Goal: Task Accomplishment & Management: Manage account settings

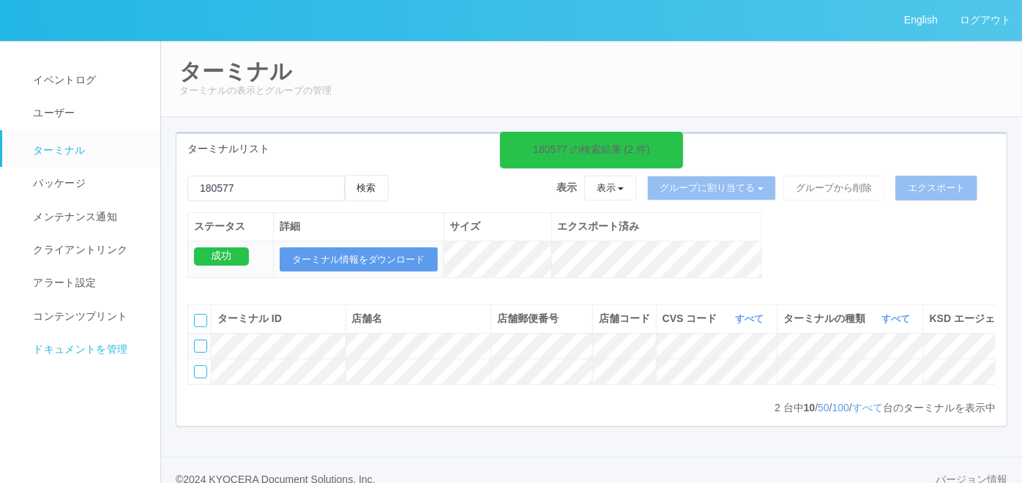
click at [101, 354] on span "ドキュメントを管理" at bounding box center [78, 349] width 98 height 12
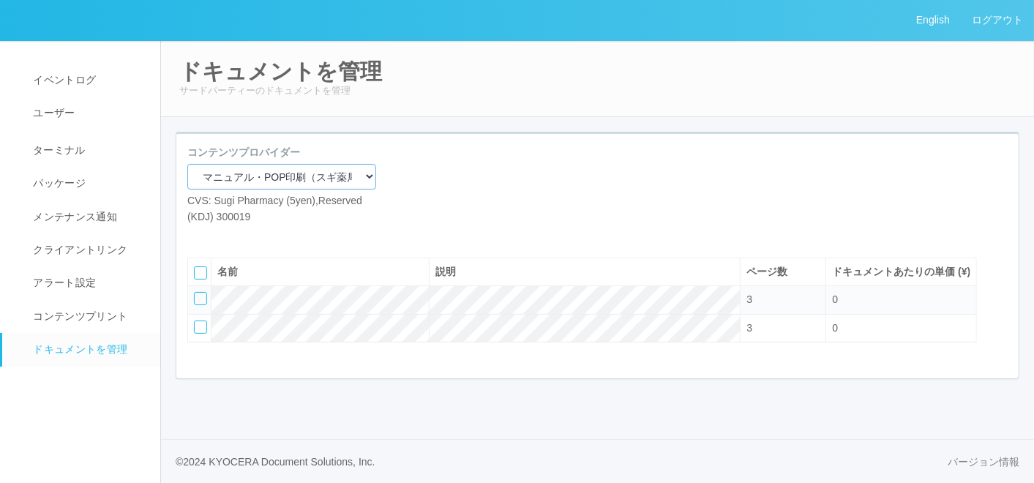
click at [299, 176] on select "マニュアル・POP印刷（スギ薬局） マニュアル・POP印刷（DY） マニュアル・POP印刷（共通） マニュアル・POP印刷（セコマ） マニュアル・POP印刷（…" at bounding box center [281, 177] width 189 height 26
select select "92e33cfa-a397-43d0-aeaa-8a96cbdf4d79"
click at [187, 164] on select "マニュアル・POP印刷（スギ薬局） マニュアル・POP印刷（DY） マニュアル・POP印刷（共通） マニュアル・POP印刷（セコマ） マニュアル・POP印刷（…" at bounding box center [281, 177] width 189 height 26
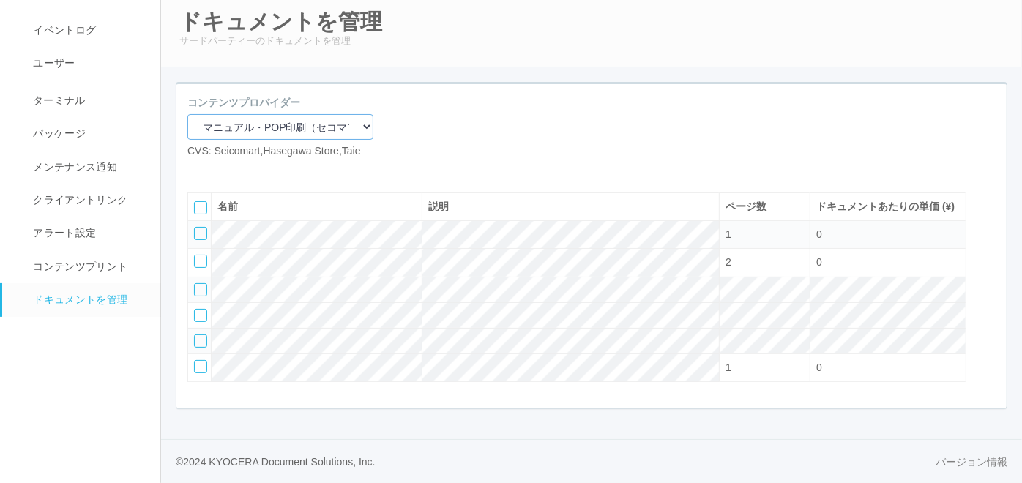
scroll to position [96, 0]
click at [198, 365] on div at bounding box center [200, 366] width 13 height 13
click at [242, 171] on icon at bounding box center [242, 171] width 0 height 0
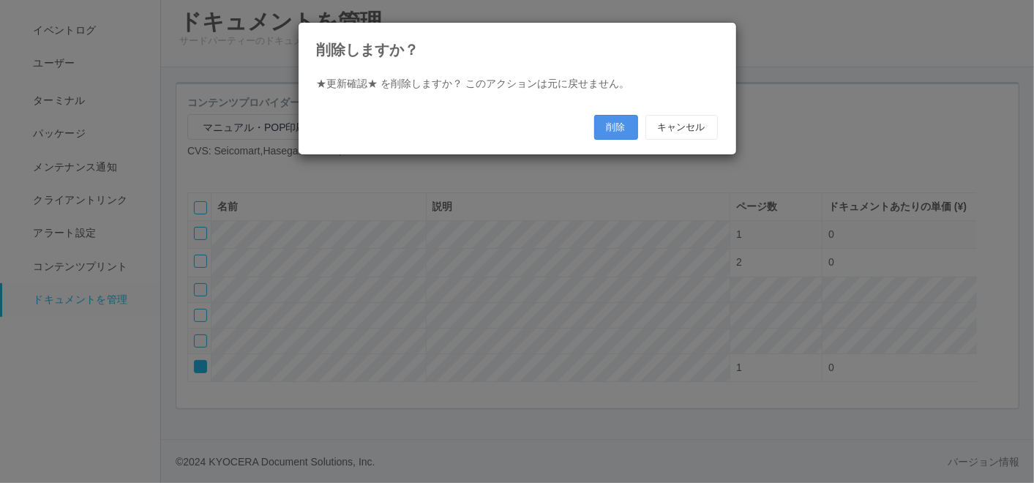
click at [616, 117] on button "削除" at bounding box center [616, 127] width 44 height 25
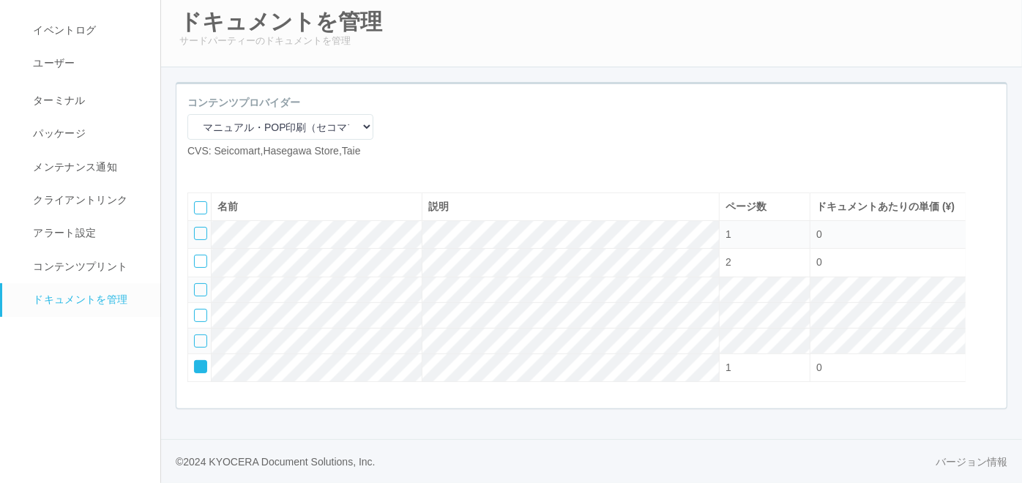
scroll to position [68, 0]
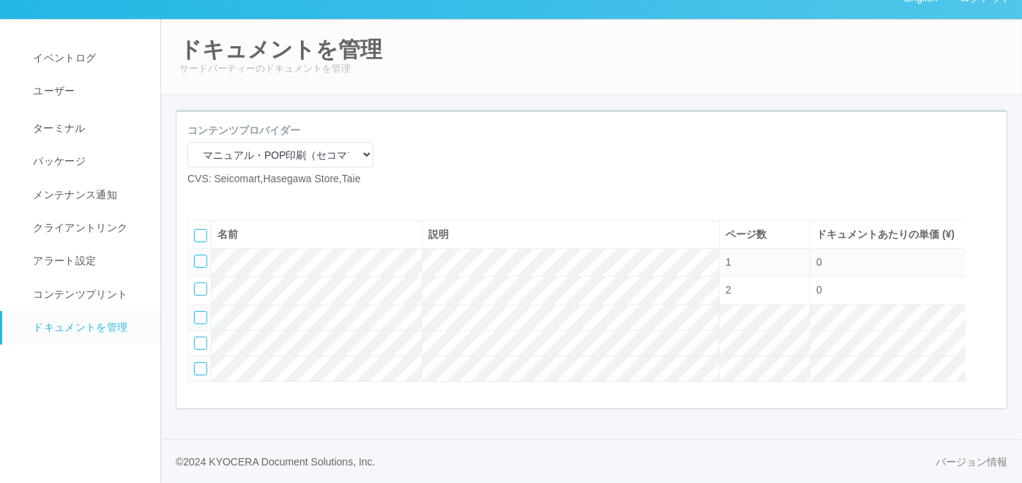
click at [198, 198] on icon at bounding box center [198, 198] width 0 height 0
select select "A4"
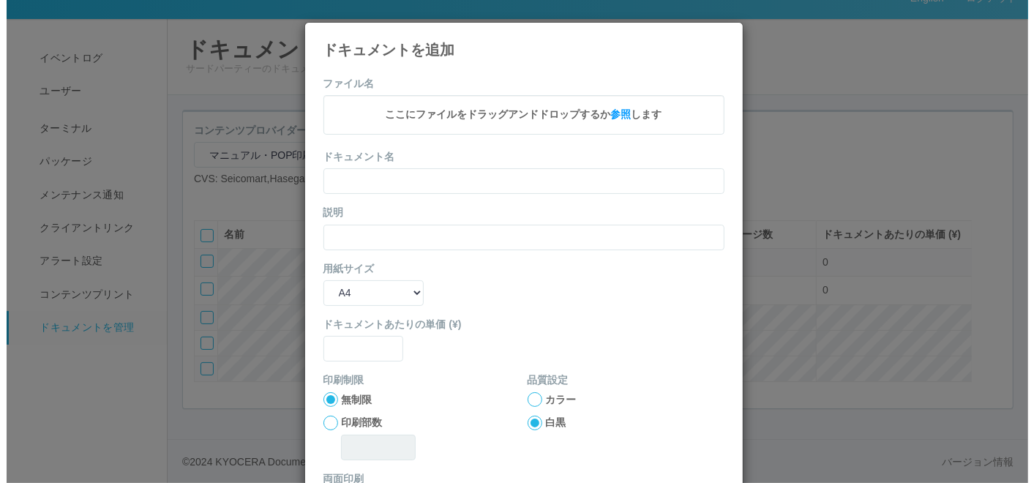
scroll to position [52, 0]
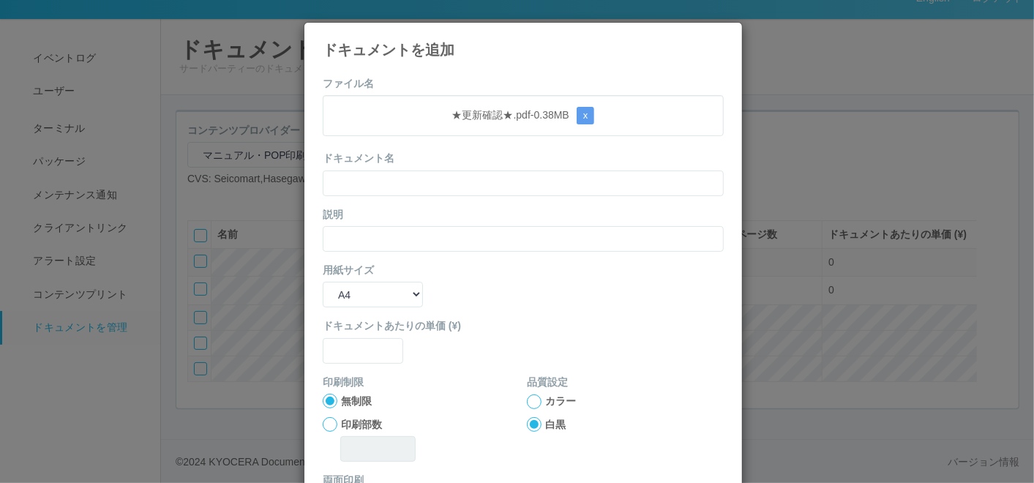
click at [437, 151] on div "ドキュメント名" at bounding box center [523, 173] width 401 height 45
click at [422, 183] on input "text" at bounding box center [523, 184] width 401 height 26
paste input "★更新確認★"
type input "★更新確認★"
click at [374, 236] on input "text" at bounding box center [523, 239] width 401 height 26
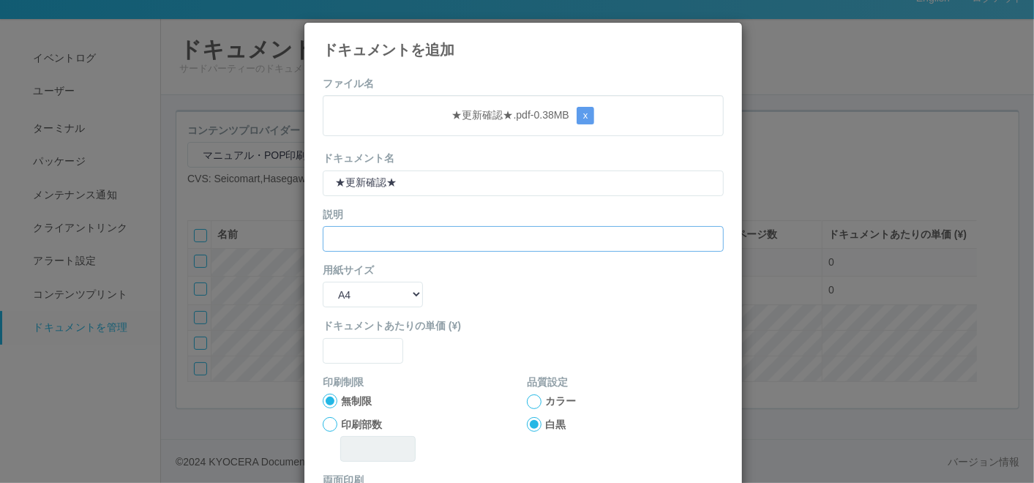
paste input "★更新確認★"
type input "★更新確認★"
click at [370, 293] on select "B5 A4 B4 A3" at bounding box center [373, 295] width 100 height 26
click at [323, 282] on select "B5 A4 B4 A3" at bounding box center [373, 295] width 100 height 26
click at [356, 353] on input "text" at bounding box center [363, 351] width 81 height 26
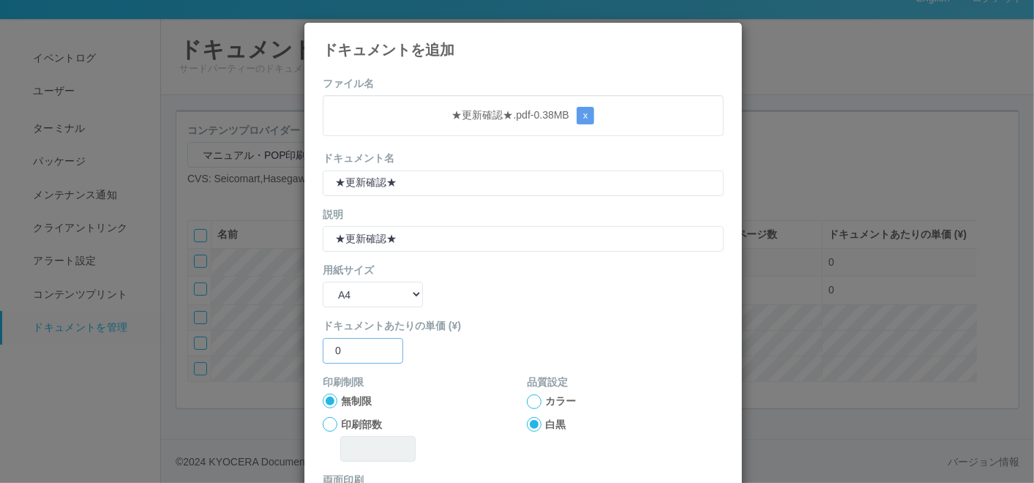
type input "0"
click at [528, 403] on div at bounding box center [534, 402] width 15 height 15
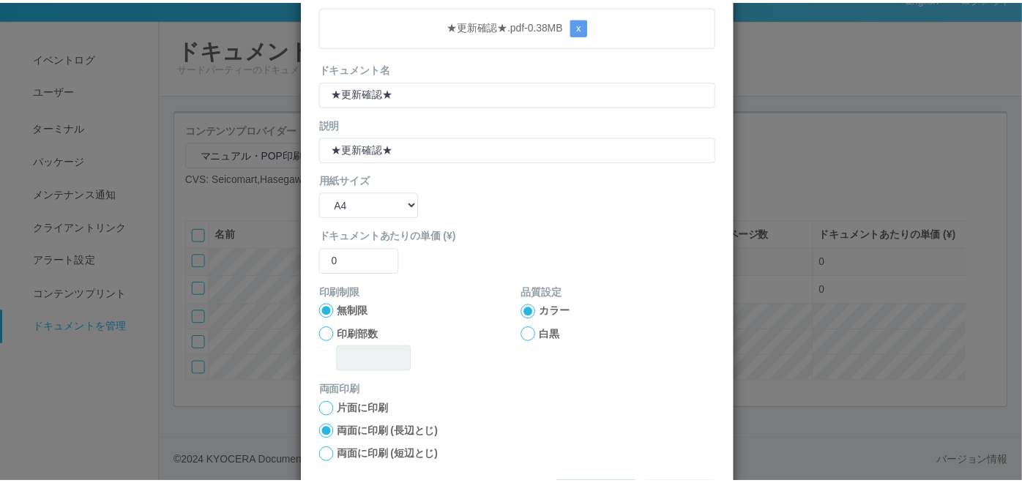
scroll to position [146, 0]
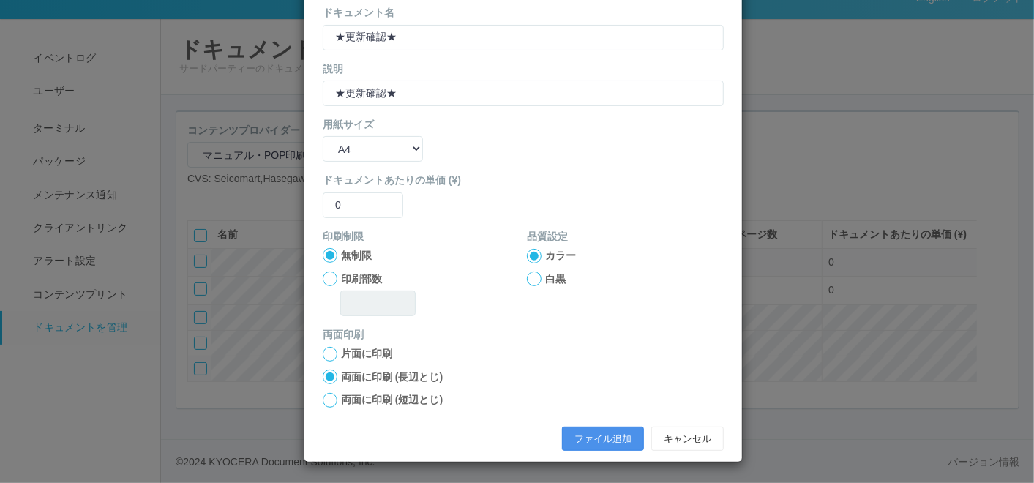
click at [591, 439] on button "ファイル追加" at bounding box center [603, 439] width 82 height 25
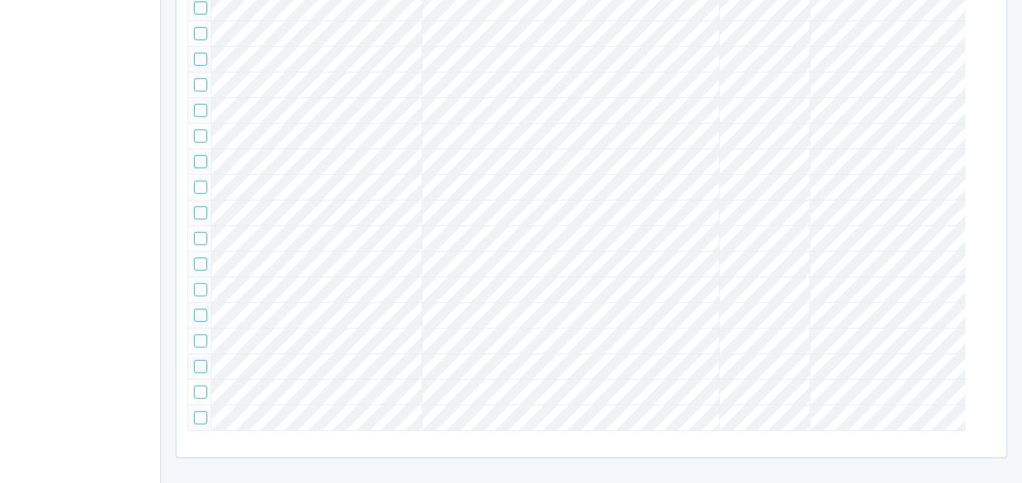
scroll to position [152, 0]
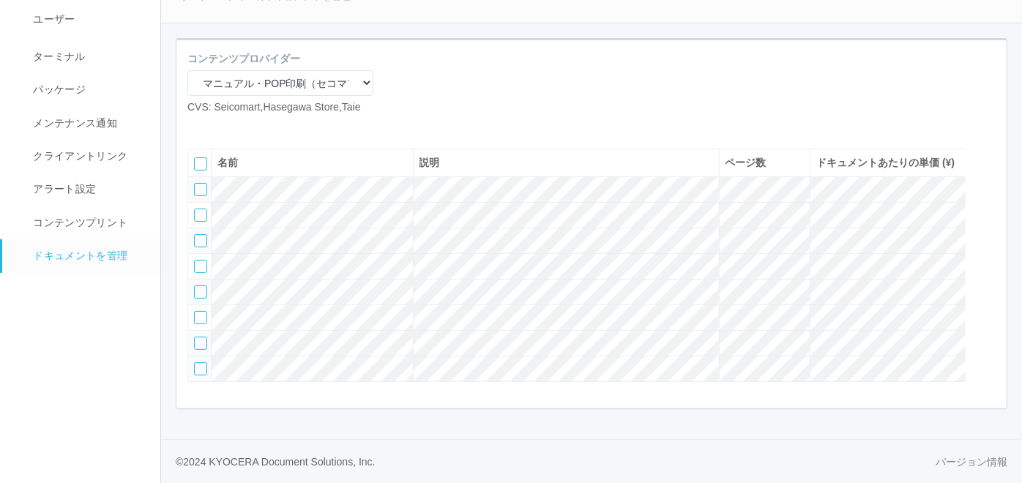
click at [197, 363] on div at bounding box center [200, 368] width 13 height 13
click at [198, 331] on td at bounding box center [199, 344] width 23 height 26
click at [198, 337] on div at bounding box center [200, 343] width 13 height 13
click at [201, 311] on div at bounding box center [200, 317] width 13 height 13
click at [199, 285] on div at bounding box center [200, 291] width 13 height 13
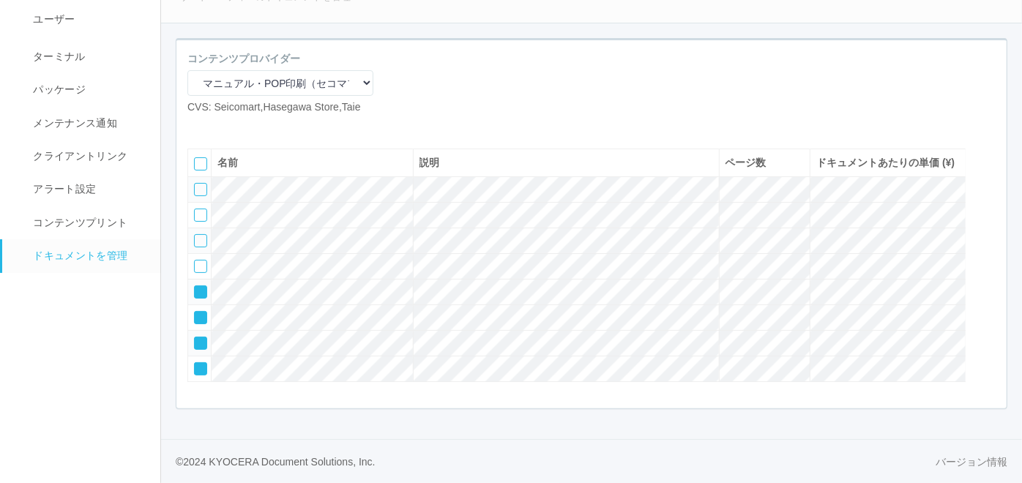
click at [242, 127] on icon at bounding box center [242, 127] width 0 height 0
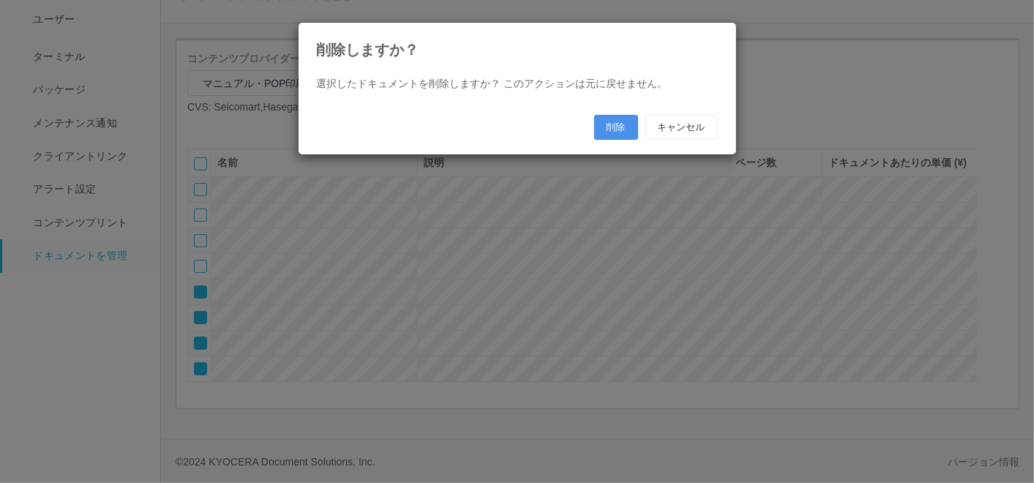
click at [624, 130] on button "削除" at bounding box center [616, 127] width 44 height 25
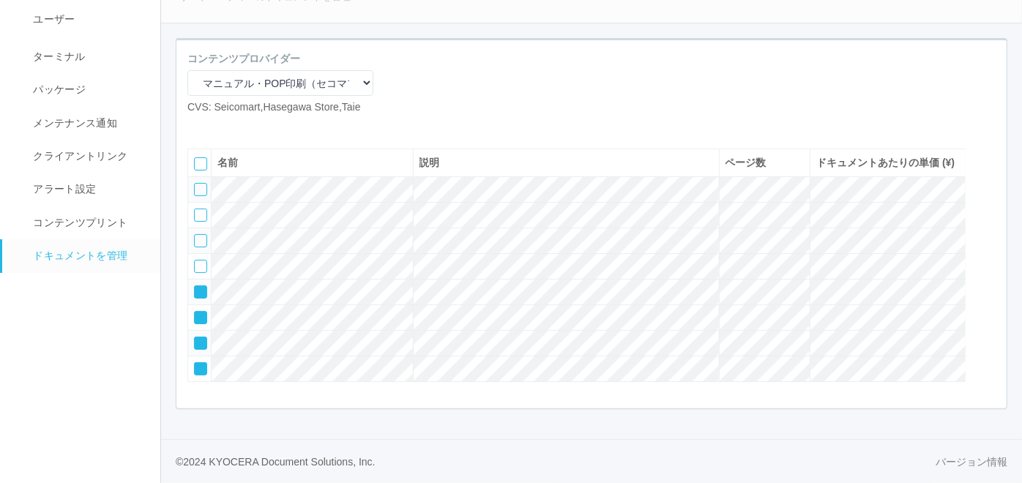
scroll to position [40, 0]
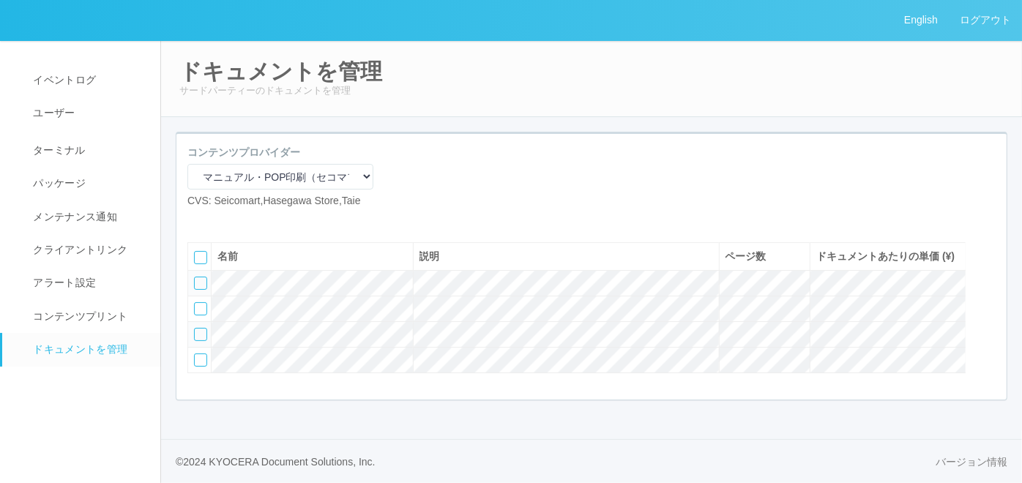
click at [198, 220] on icon at bounding box center [198, 220] width 0 height 0
select select "A4"
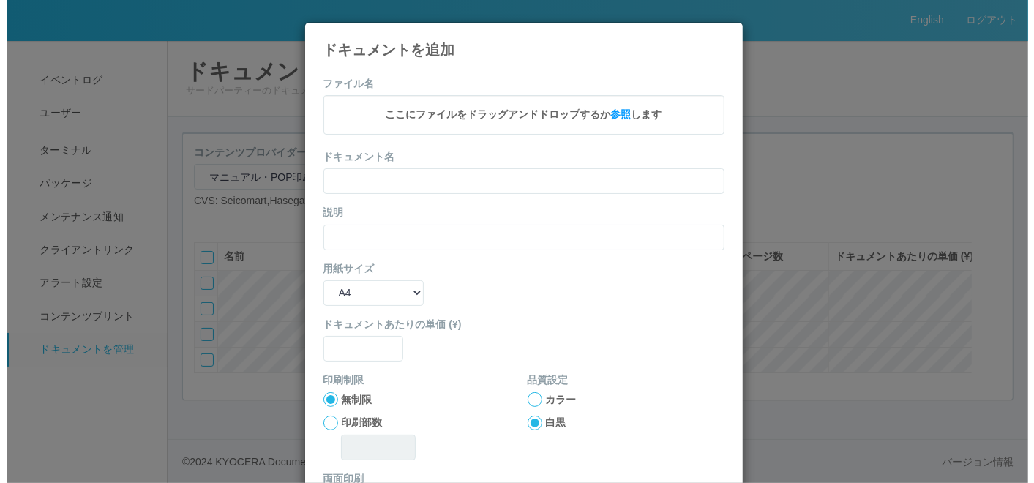
scroll to position [24, 0]
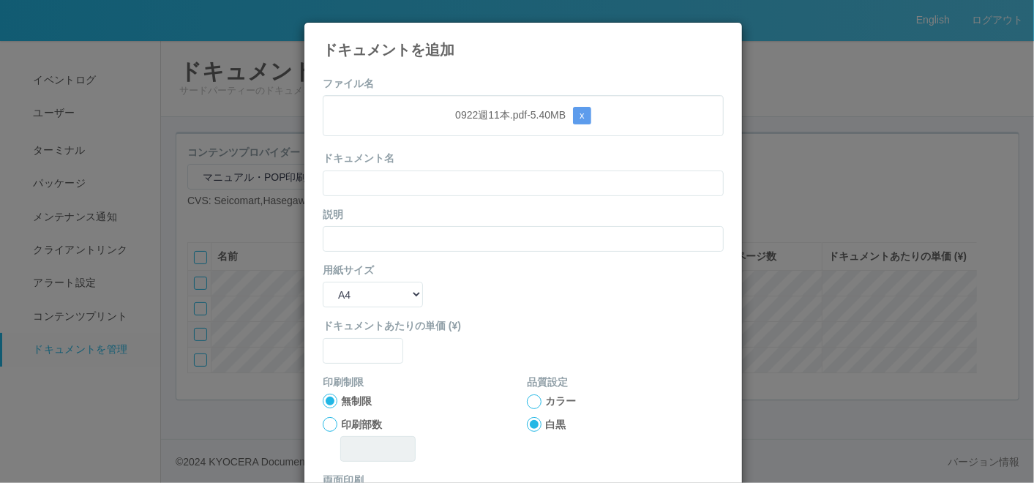
click at [391, 65] on div "ファイル名 0922週11本.pdf - 5.40 MB x ドキュメント名 説明 用紙サイズ B5 A4 B4 A3 ドキュメントあたりの単価 (¥) 印刷…" at bounding box center [524, 336] width 438 height 542
click at [362, 182] on input "text" at bounding box center [523, 184] width 401 height 26
paste input "0922週11本"
type input "0922週11本"
click at [361, 228] on input "text" at bounding box center [523, 239] width 401 height 26
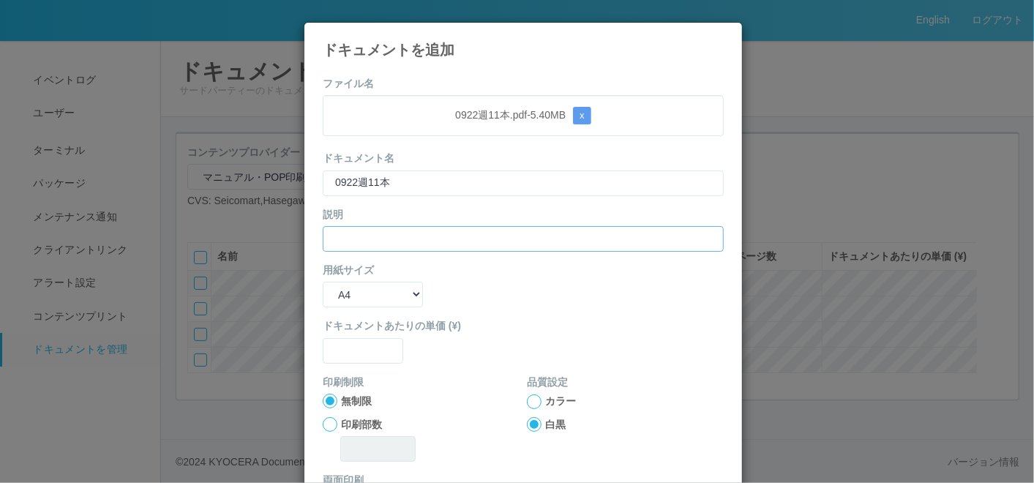
paste input "0922週11本"
type input "0922週11本"
drag, startPoint x: 372, startPoint y: 291, endPoint x: 367, endPoint y: 307, distance: 17.6
click at [372, 291] on select "B5 A4 B4 A3" at bounding box center [373, 295] width 100 height 26
select select "A3"
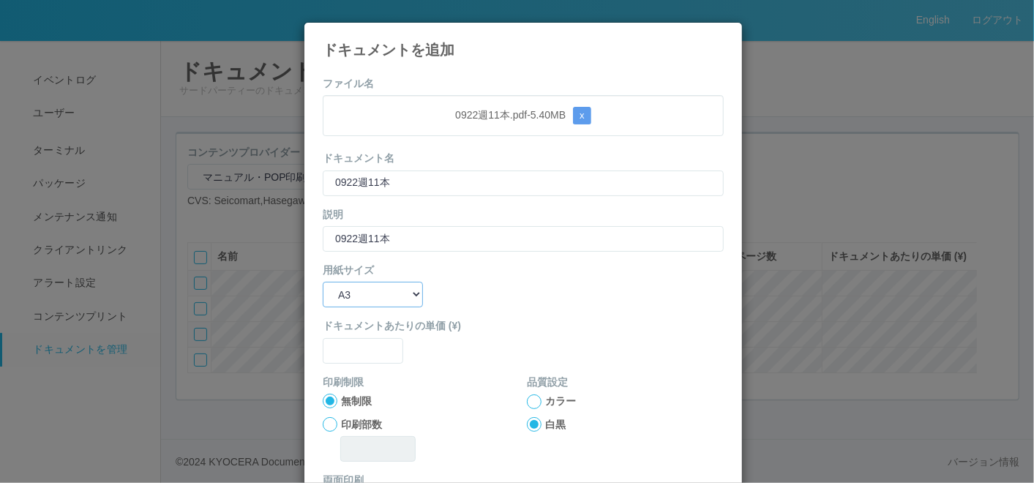
click at [323, 282] on select "B5 A4 B4 A3" at bounding box center [373, 295] width 100 height 26
click at [356, 338] on input "text" at bounding box center [363, 351] width 81 height 26
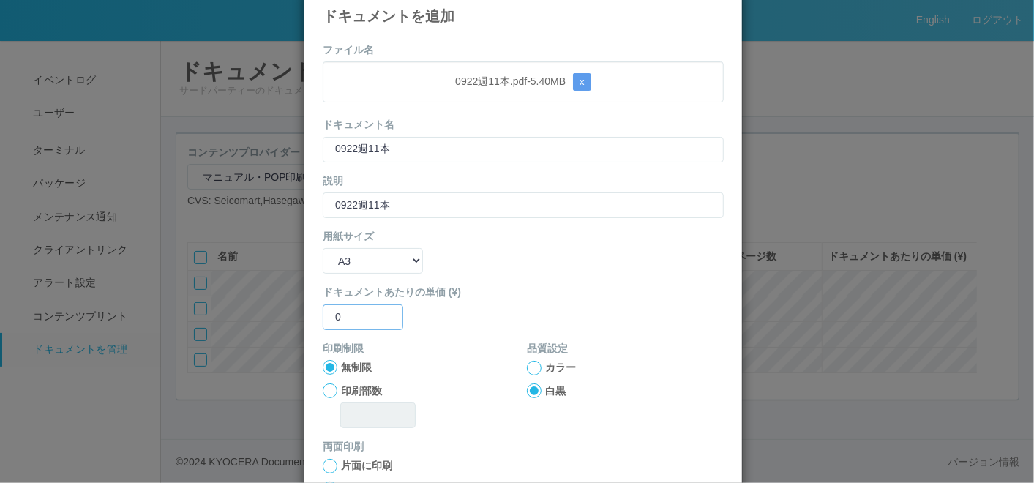
scroll to position [81, 0]
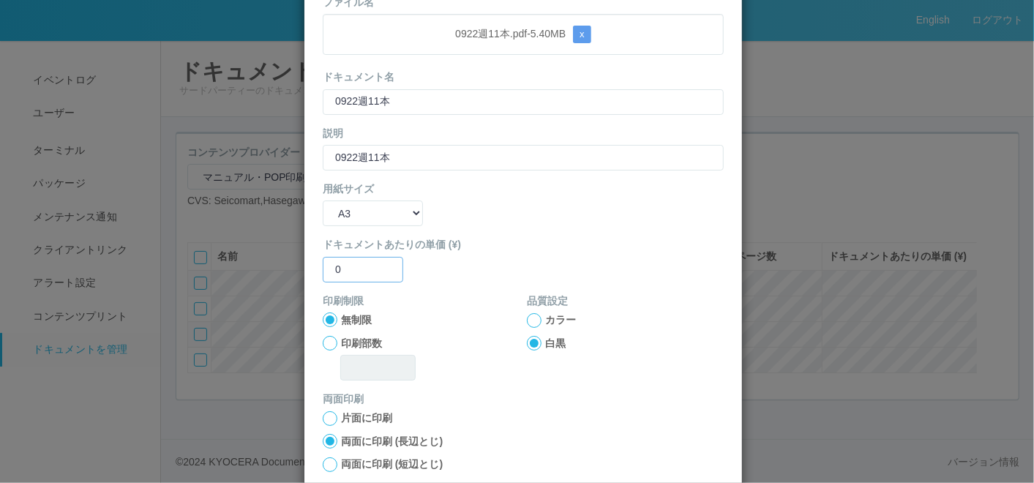
type input "0"
click at [530, 318] on div at bounding box center [534, 320] width 15 height 15
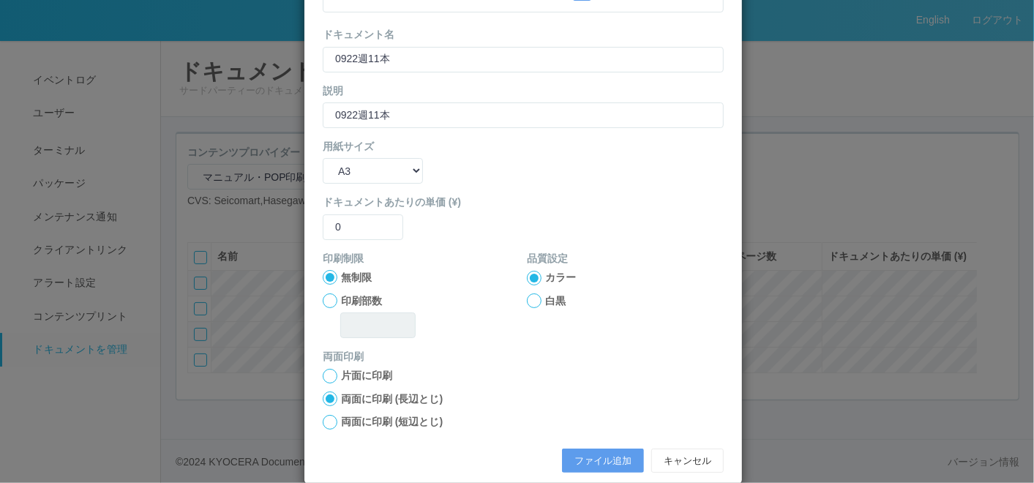
scroll to position [146, 0]
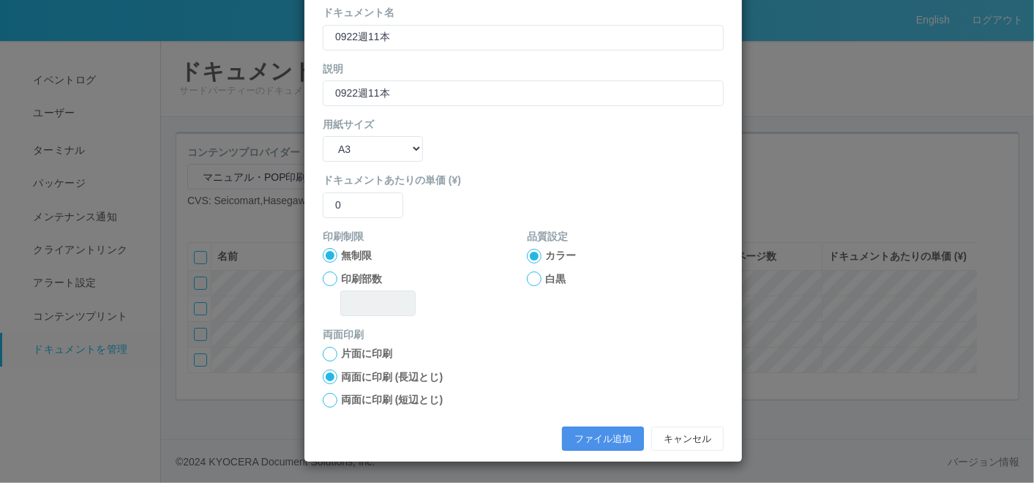
click at [591, 433] on button "ファイル追加" at bounding box center [603, 439] width 82 height 25
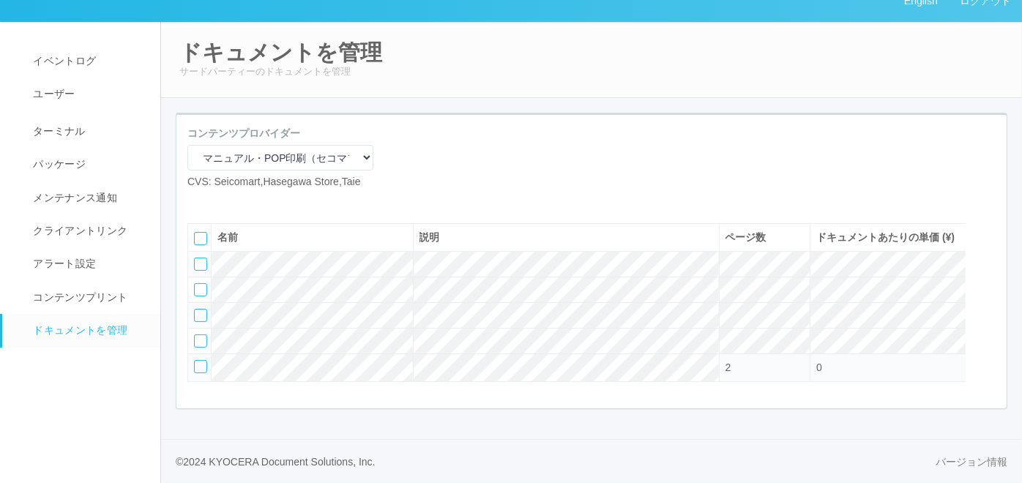
click at [198, 201] on icon at bounding box center [198, 201] width 0 height 0
select select "A4"
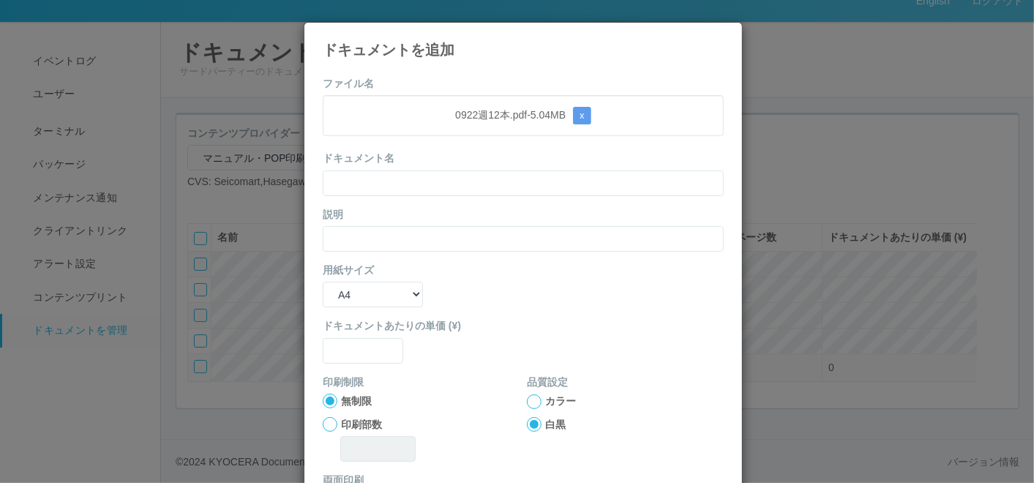
drag, startPoint x: 518, startPoint y: 163, endPoint x: 509, endPoint y: 177, distance: 16.9
click at [518, 163] on div "ドキュメント名" at bounding box center [523, 173] width 401 height 45
drag, startPoint x: 500, startPoint y: 188, endPoint x: 486, endPoint y: 198, distance: 17.3
click at [500, 189] on input "text" at bounding box center [523, 184] width 401 height 26
paste input "0922週12本"
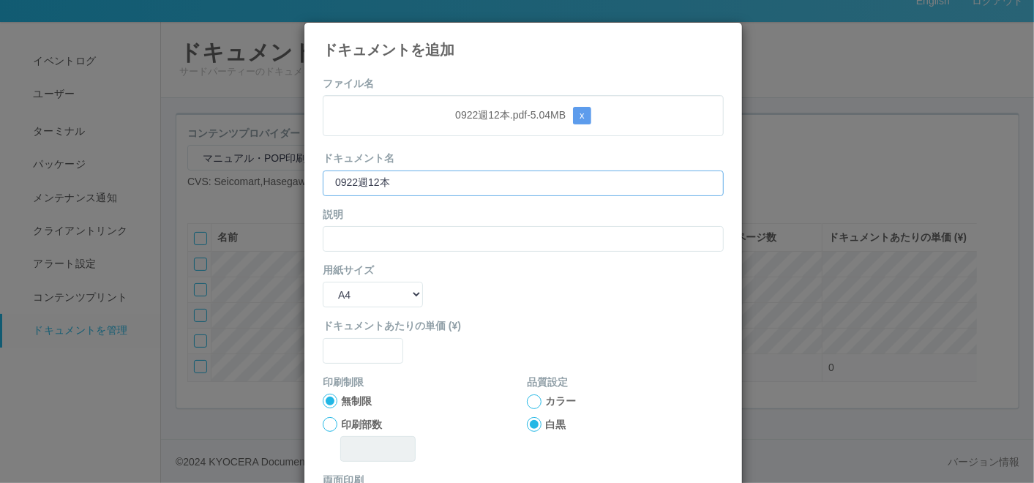
type input "0922週12本"
click at [403, 239] on input "text" at bounding box center [523, 239] width 401 height 26
paste input "0922週12本"
type input "0922週12本"
drag, startPoint x: 369, startPoint y: 288, endPoint x: 367, endPoint y: 307, distance: 19.1
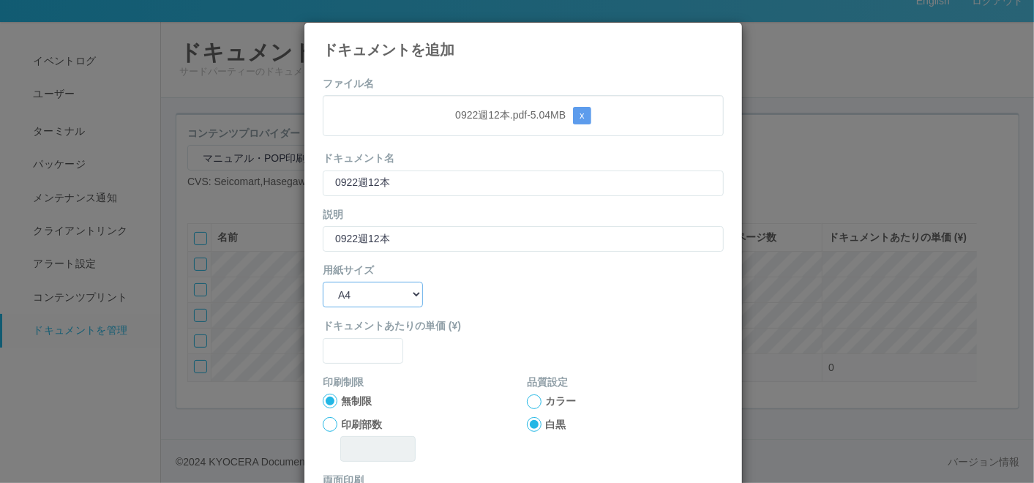
click at [370, 288] on select "B5 A4 B4 A3" at bounding box center [373, 295] width 100 height 26
select select "A3"
click at [323, 282] on select "B5 A4 B4 A3" at bounding box center [373, 295] width 100 height 26
click at [349, 346] on input "text" at bounding box center [363, 351] width 81 height 26
type input "0"
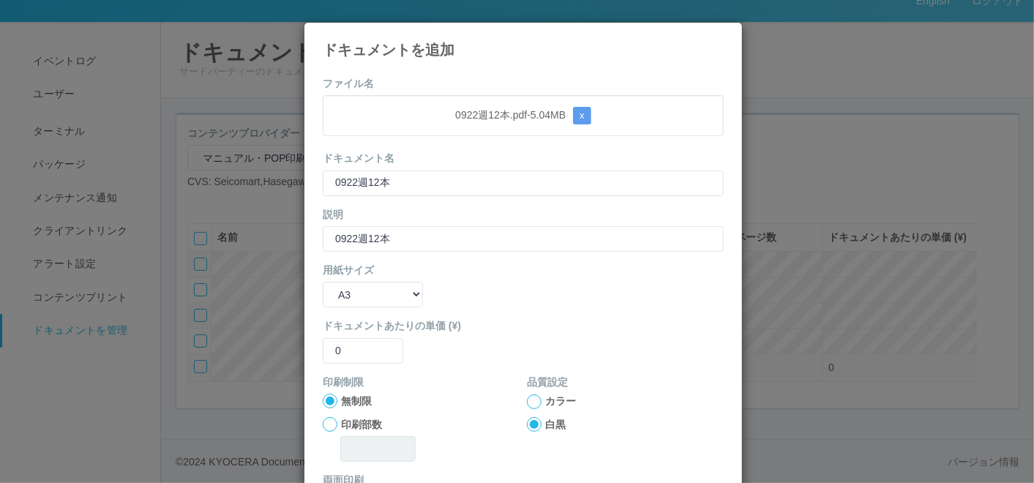
click at [533, 400] on div at bounding box center [534, 402] width 15 height 15
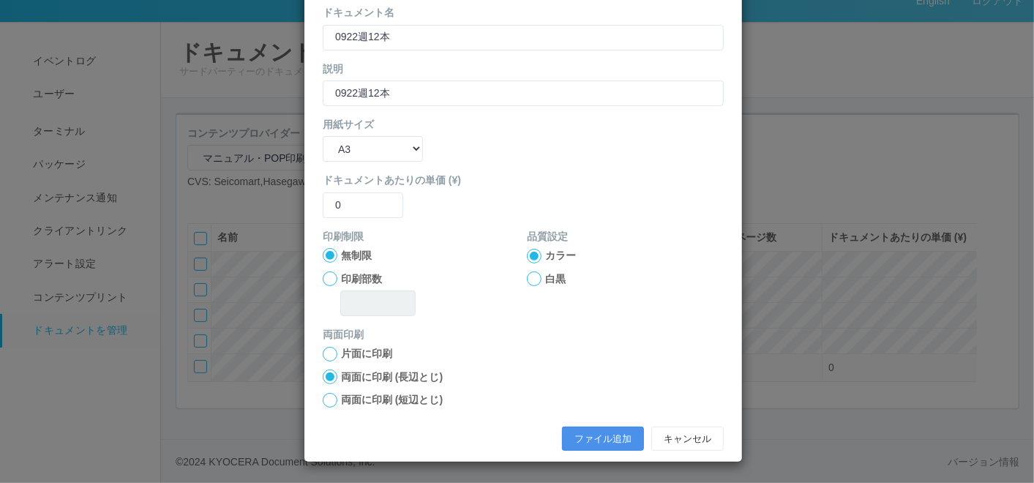
click at [563, 431] on button "ファイル追加" at bounding box center [603, 439] width 82 height 25
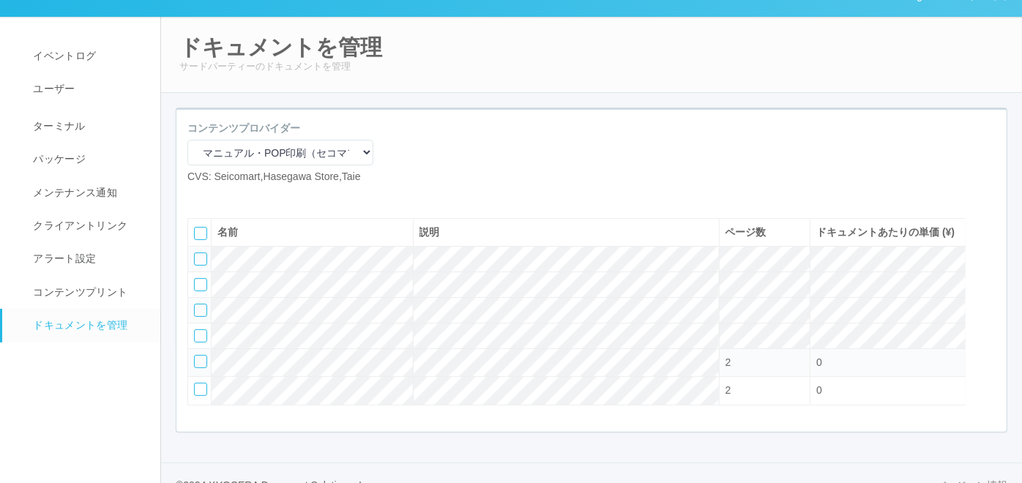
click at [198, 196] on icon at bounding box center [198, 196] width 0 height 0
select select "A4"
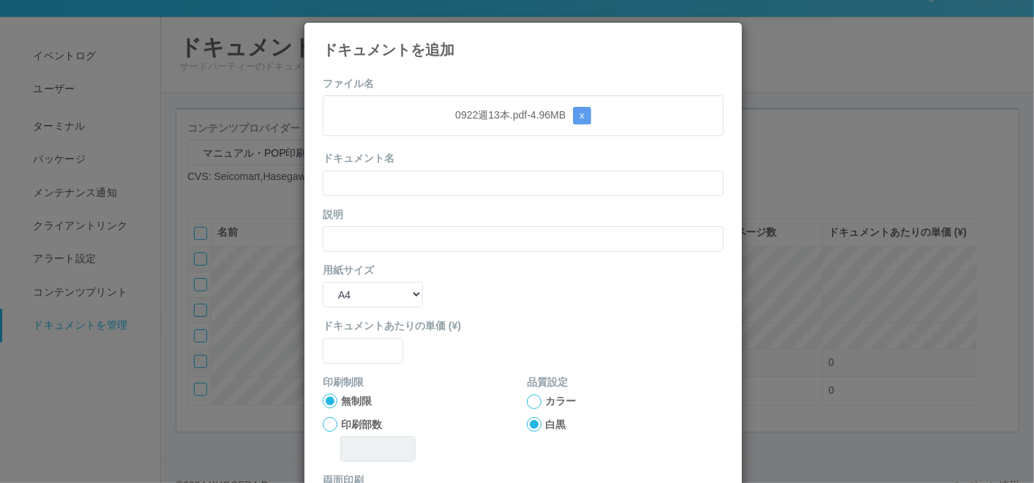
click at [471, 154] on div "ドキュメント名" at bounding box center [523, 173] width 401 height 45
click at [463, 182] on input "text" at bounding box center [523, 184] width 401 height 26
paste input "0922週13本"
type input "0922週13本"
click at [392, 233] on input "text" at bounding box center [523, 239] width 401 height 26
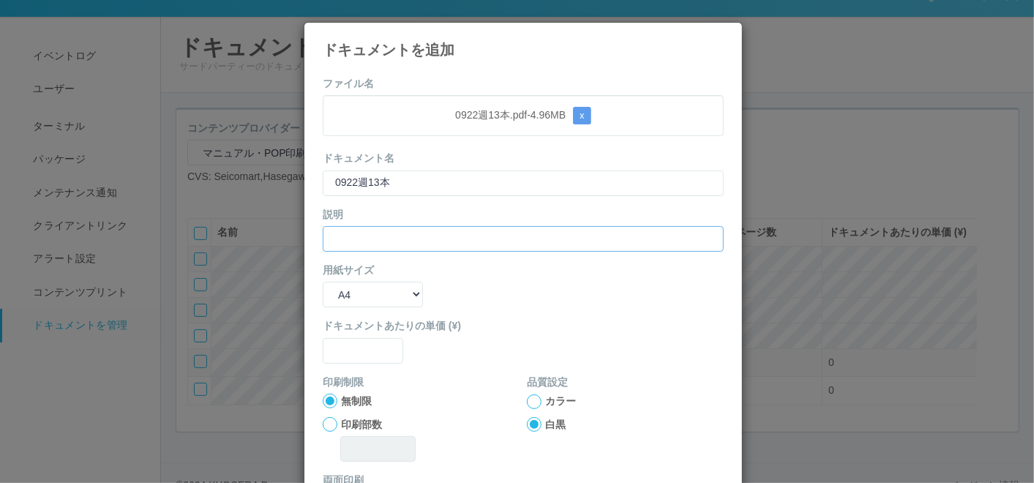
paste input "0922週13本"
type input "0922週13本"
drag, startPoint x: 357, startPoint y: 294, endPoint x: 357, endPoint y: 308, distance: 13.9
click at [357, 294] on select "B5 A4 B4 A3" at bounding box center [373, 295] width 100 height 26
select select "A3"
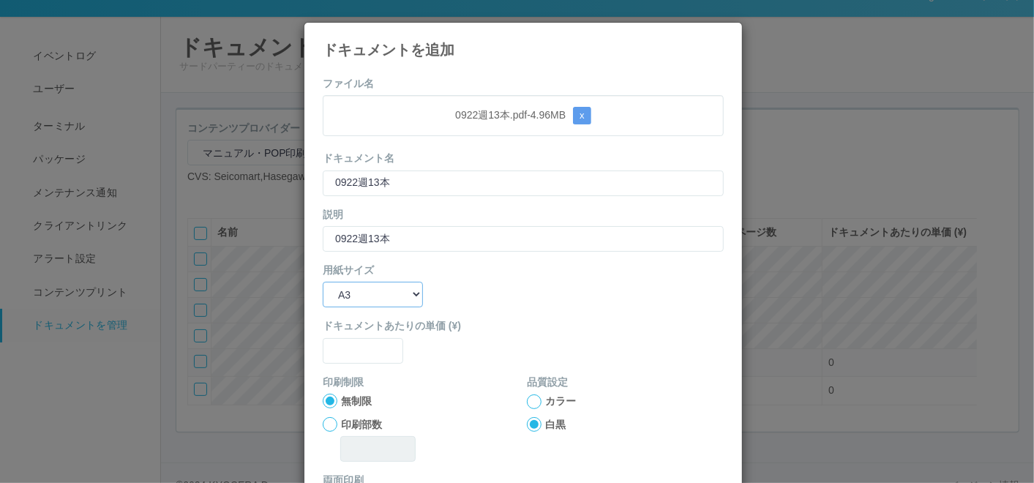
click at [323, 282] on select "B5 A4 B4 A3" at bounding box center [373, 295] width 100 height 26
click at [351, 355] on input "text" at bounding box center [363, 351] width 81 height 26
type input "0"
click at [528, 397] on div at bounding box center [534, 402] width 15 height 15
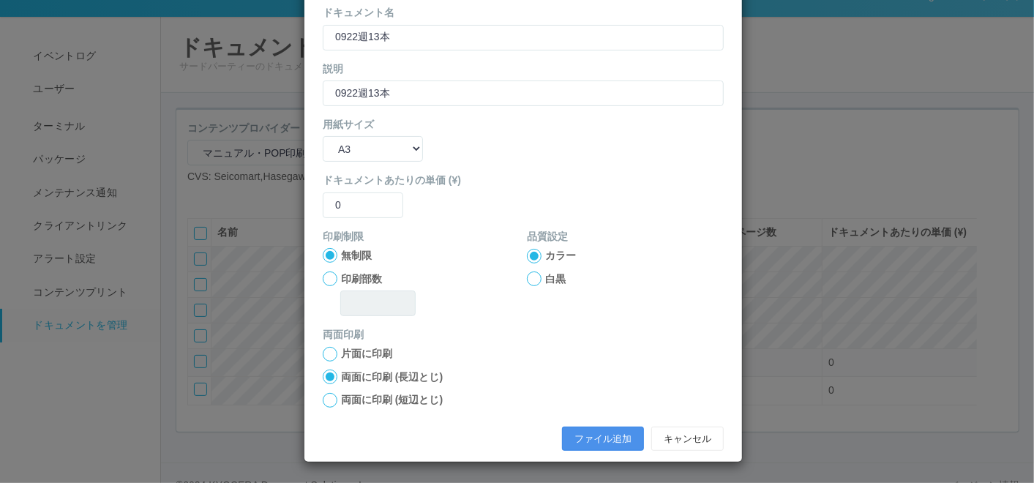
click at [587, 434] on button "ファイル追加" at bounding box center [603, 439] width 82 height 25
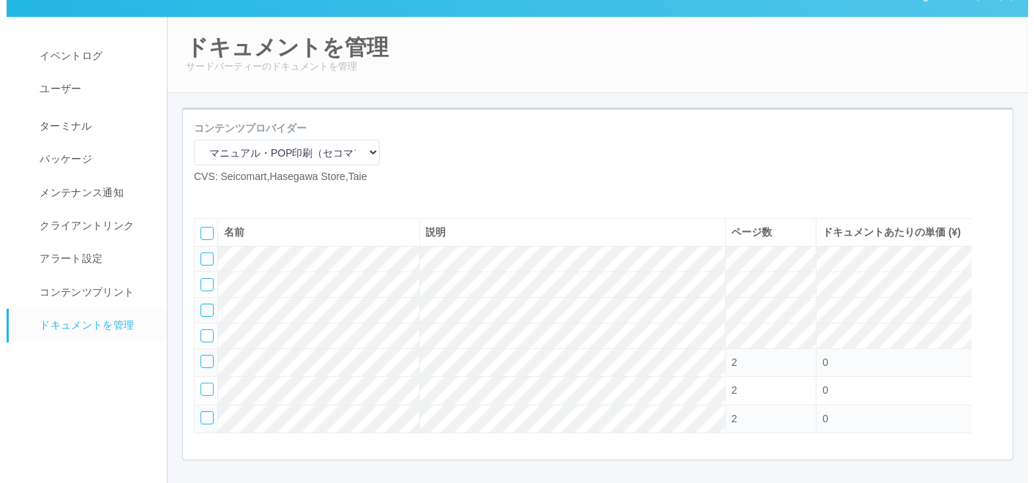
scroll to position [105, 0]
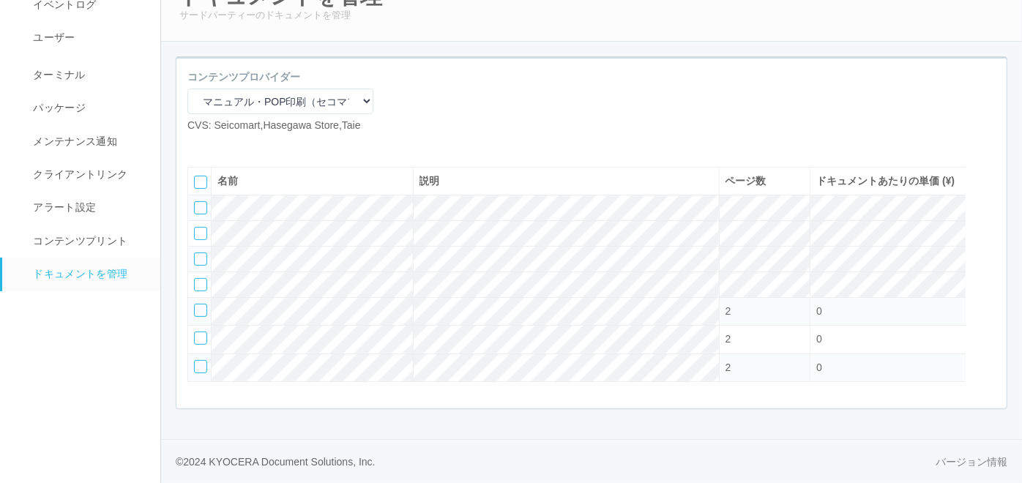
click at [198, 145] on icon at bounding box center [198, 145] width 0 height 0
select select "A4"
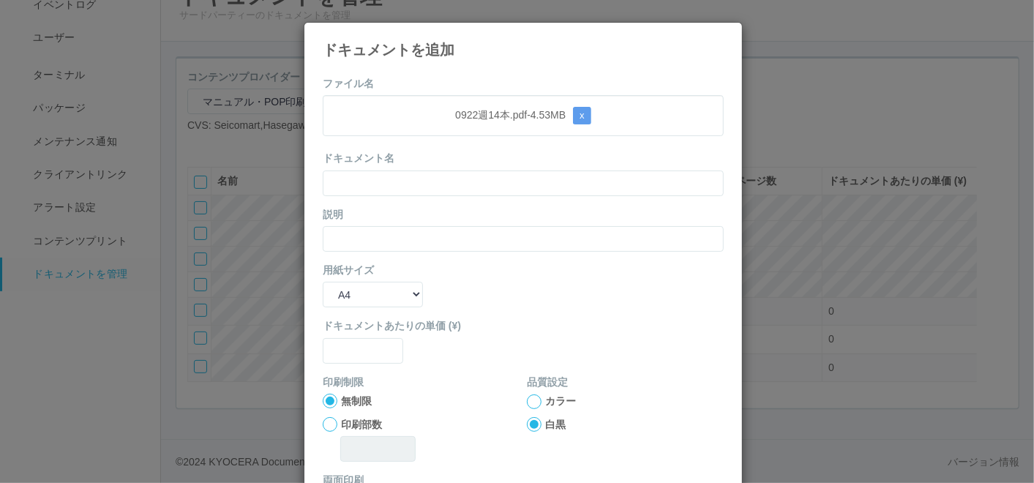
drag, startPoint x: 461, startPoint y: 152, endPoint x: 457, endPoint y: 159, distance: 8.2
click at [461, 152] on div "ドキュメント名" at bounding box center [523, 173] width 401 height 45
click at [450, 173] on input "text" at bounding box center [523, 184] width 401 height 26
paste input "0922週14本"
type input "0922週14本"
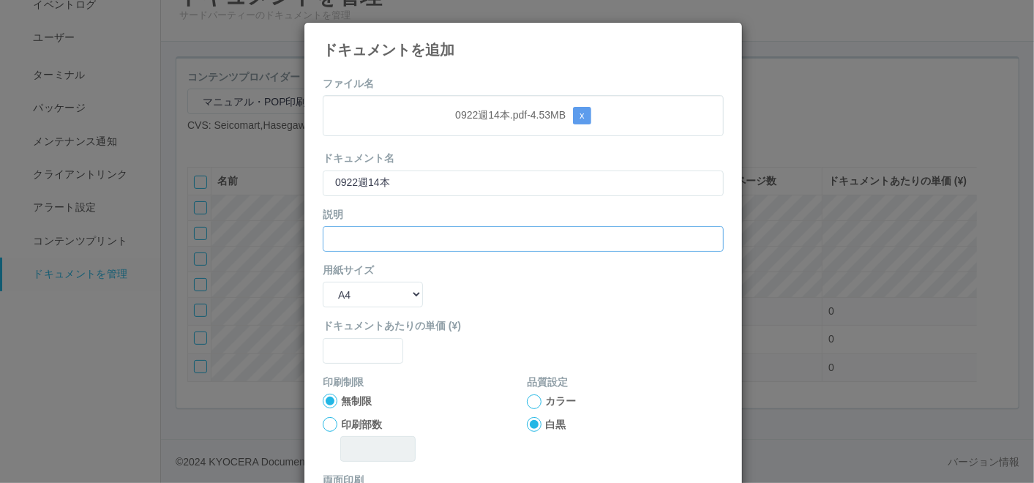
click at [386, 228] on input "text" at bounding box center [523, 239] width 401 height 26
paste input "0922週14本"
type input "0922週14本"
click at [354, 296] on select "B5 A4 B4 A3" at bounding box center [373, 295] width 100 height 26
select select "A3"
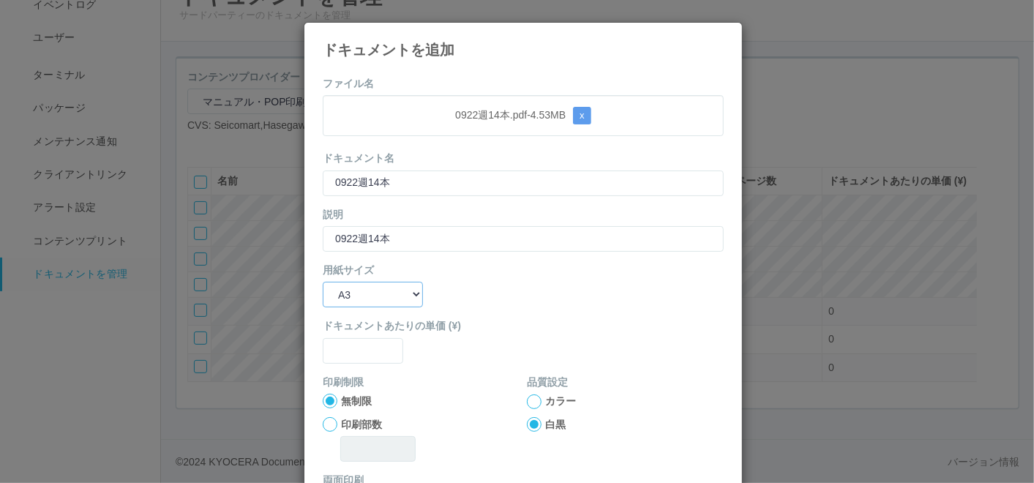
click at [323, 282] on select "B5 A4 B4 A3" at bounding box center [373, 295] width 100 height 26
click at [347, 350] on input "text" at bounding box center [363, 351] width 81 height 26
type input "0"
click at [527, 397] on div at bounding box center [534, 402] width 15 height 15
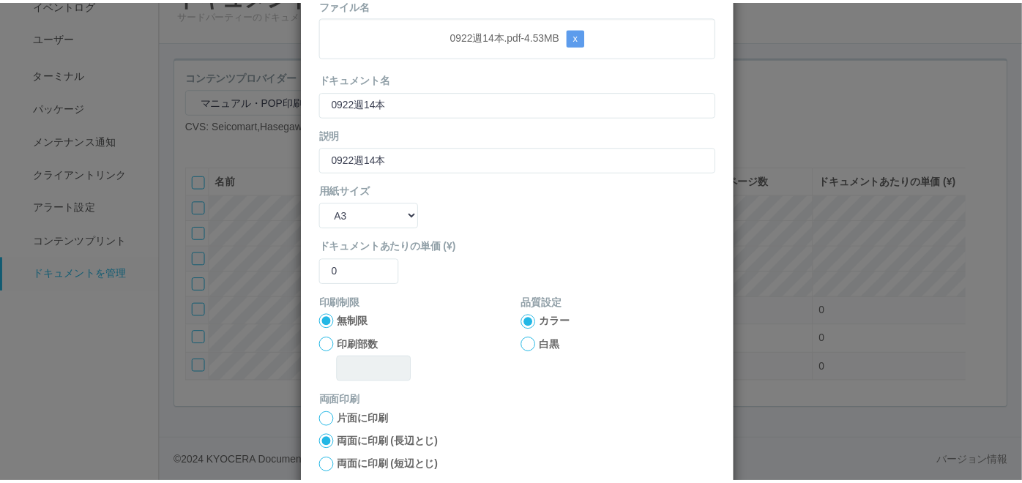
scroll to position [146, 0]
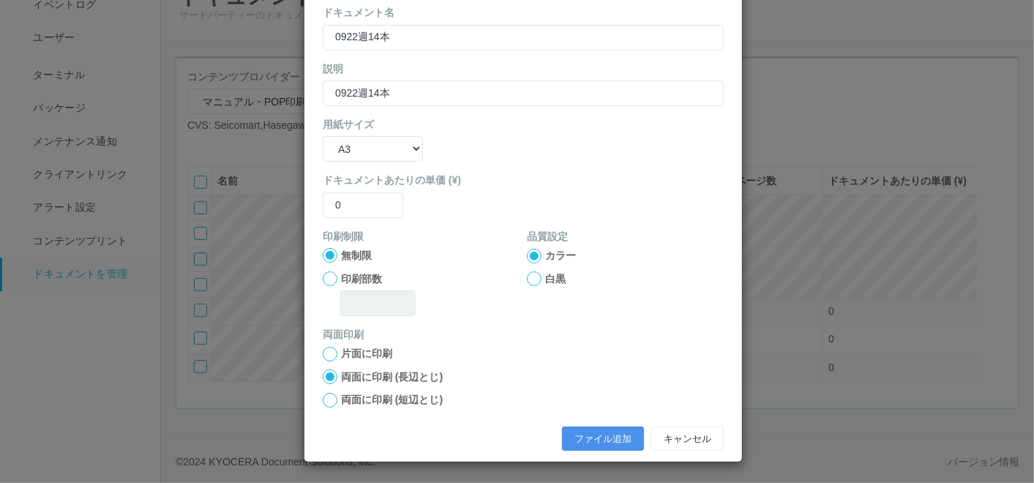
click at [607, 430] on button "ファイル追加" at bounding box center [603, 439] width 82 height 25
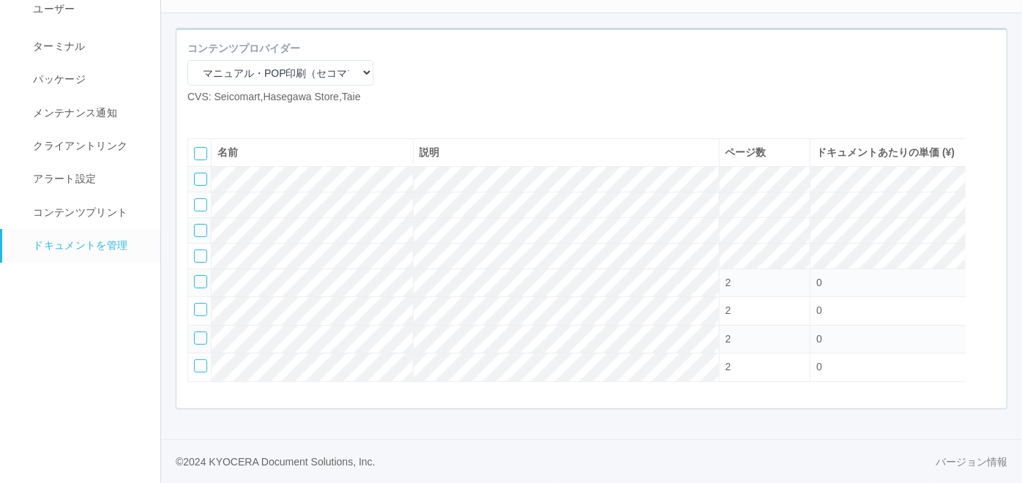
click at [220, 116] on icon at bounding box center [220, 116] width 0 height 0
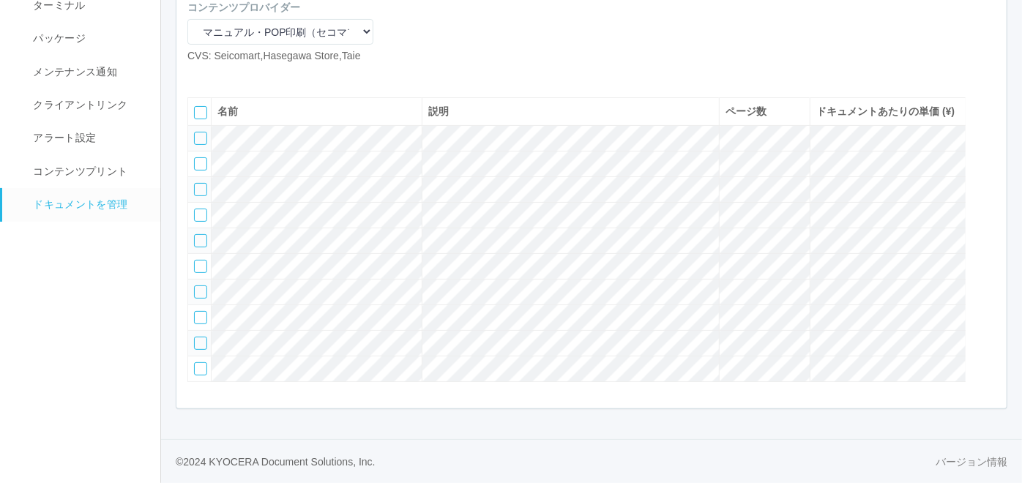
scroll to position [207, 0]
click at [196, 367] on div at bounding box center [200, 368] width 13 height 13
click at [201, 340] on div at bounding box center [200, 343] width 13 height 13
click at [202, 315] on div at bounding box center [200, 317] width 13 height 13
click at [200, 285] on div at bounding box center [200, 291] width 13 height 13
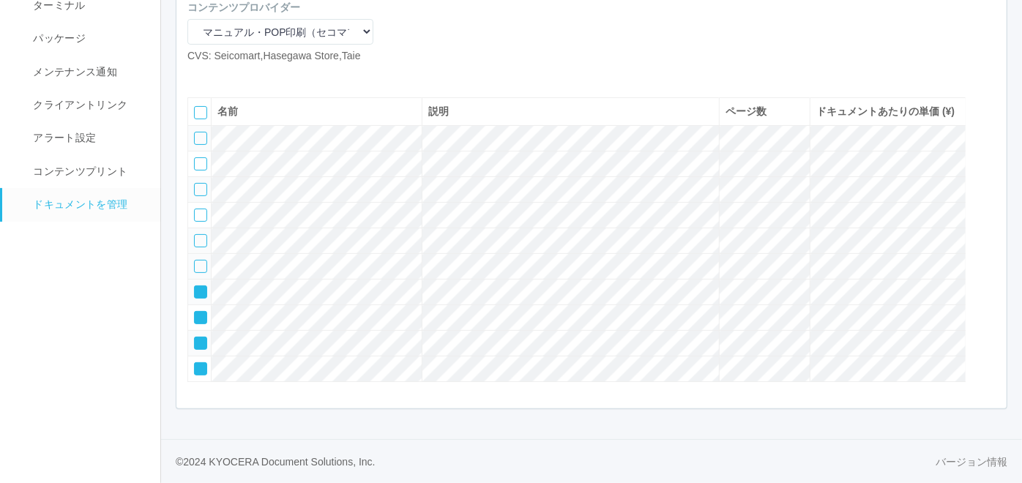
click at [198, 260] on div at bounding box center [200, 266] width 13 height 13
click at [242, 75] on icon at bounding box center [242, 75] width 0 height 0
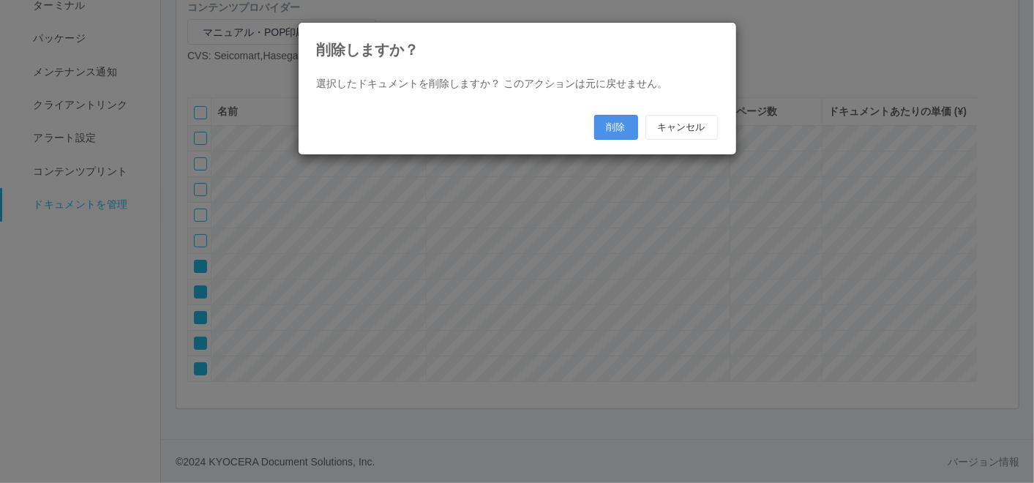
click at [606, 124] on button "削除" at bounding box center [616, 127] width 44 height 25
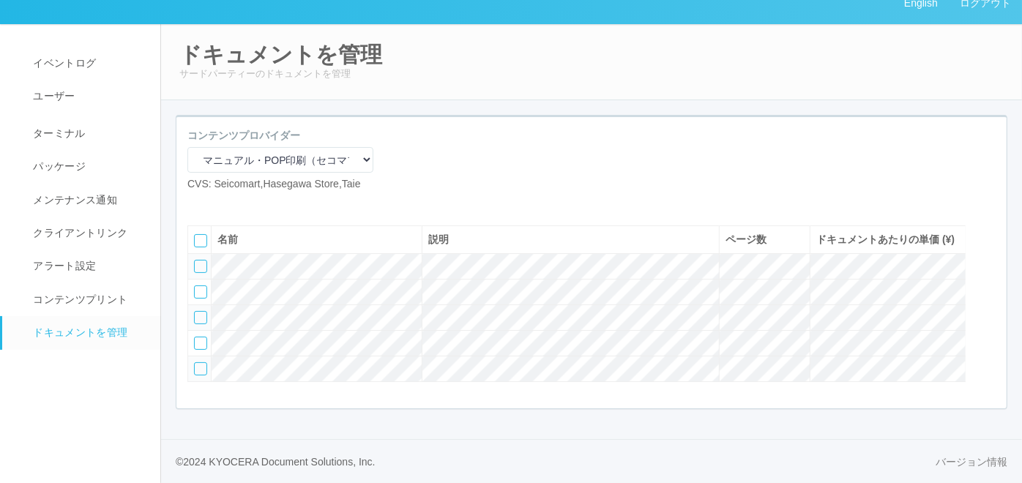
scroll to position [68, 0]
click at [501, 128] on div "コンテンツプロバイダー マニュアル・POP印刷（スギ薬局） マニュアル・POP印刷（DY） マニュアル・POP印刷（共通） マニュアル・POP印刷（セコマ） …" at bounding box center [591, 165] width 830 height 75
click at [198, 203] on icon at bounding box center [198, 203] width 0 height 0
select select "A4"
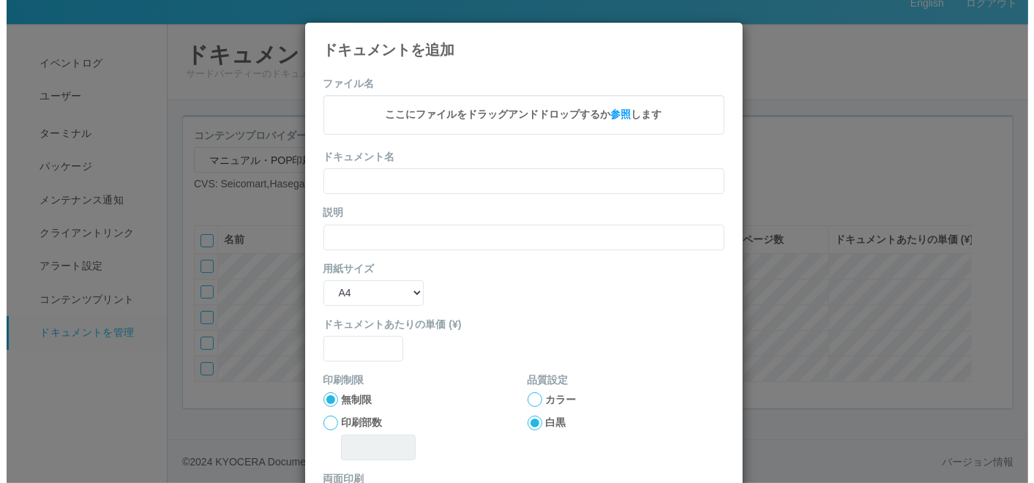
scroll to position [52, 0]
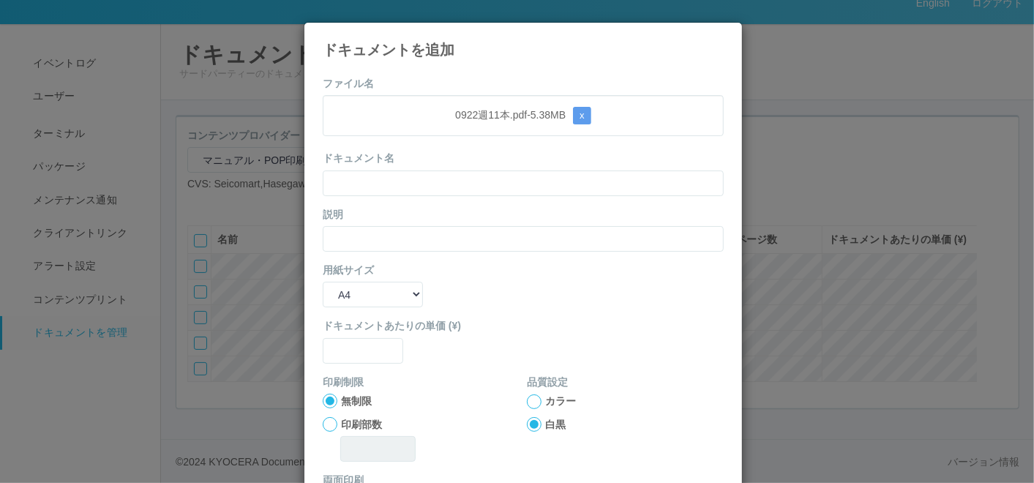
drag, startPoint x: 474, startPoint y: 163, endPoint x: 469, endPoint y: 169, distance: 7.9
click at [474, 163] on div "ドキュメント名" at bounding box center [523, 173] width 401 height 45
drag, startPoint x: 463, startPoint y: 180, endPoint x: 395, endPoint y: 220, distance: 79.4
click at [463, 181] on input "text" at bounding box center [523, 184] width 401 height 26
paste input "0922週11本"
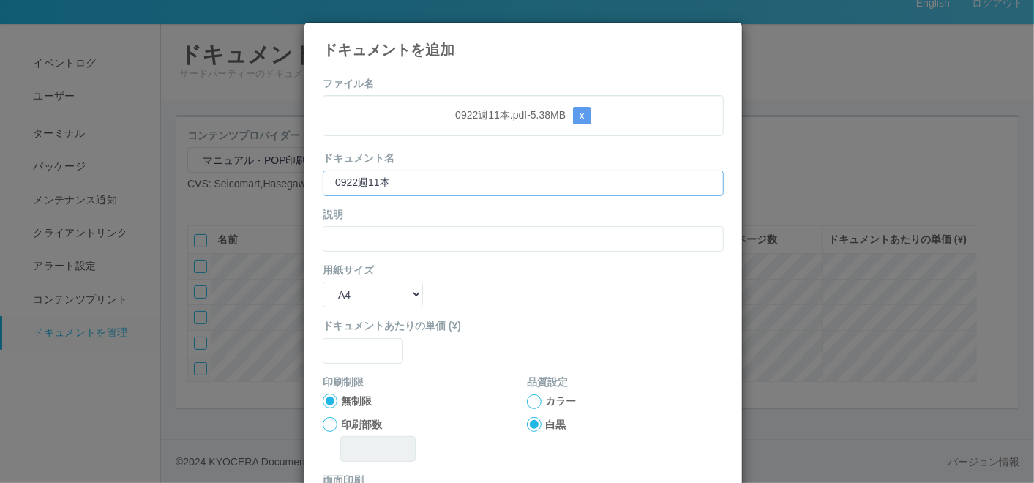
type input "0922週11本"
click at [376, 234] on input "text" at bounding box center [523, 239] width 401 height 26
paste input "0922週11本"
type input "0922週11本"
drag, startPoint x: 370, startPoint y: 288, endPoint x: 367, endPoint y: 296, distance: 8.3
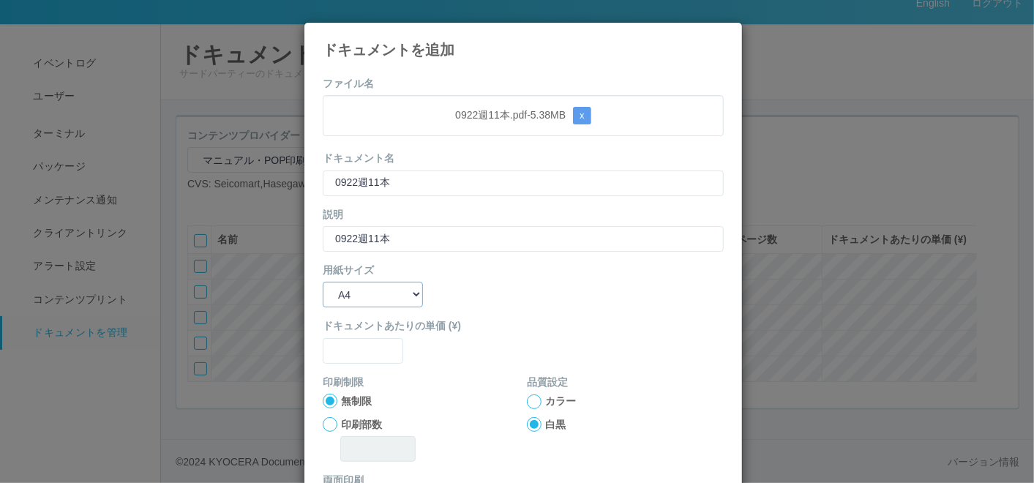
click at [368, 294] on select "B5 A4 B4 A3" at bounding box center [373, 295] width 100 height 26
select select "A3"
click at [323, 282] on select "B5 A4 B4 A3" at bounding box center [373, 295] width 100 height 26
click at [351, 357] on input "text" at bounding box center [363, 351] width 81 height 26
type input "0"
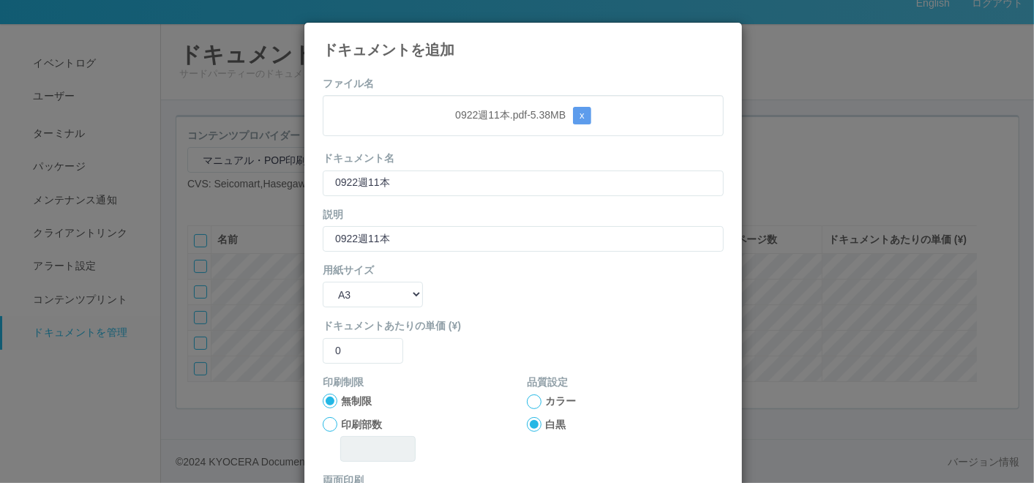
click at [530, 399] on div at bounding box center [534, 402] width 15 height 15
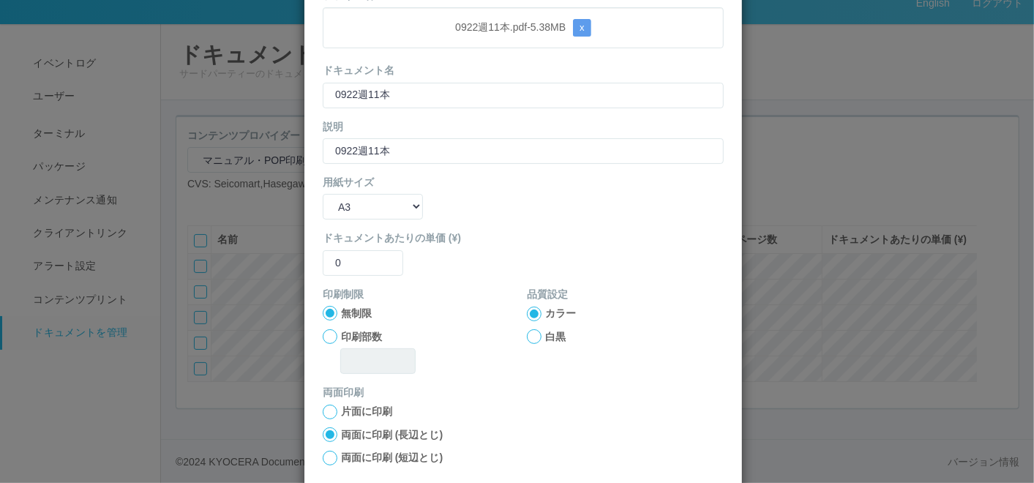
scroll to position [146, 0]
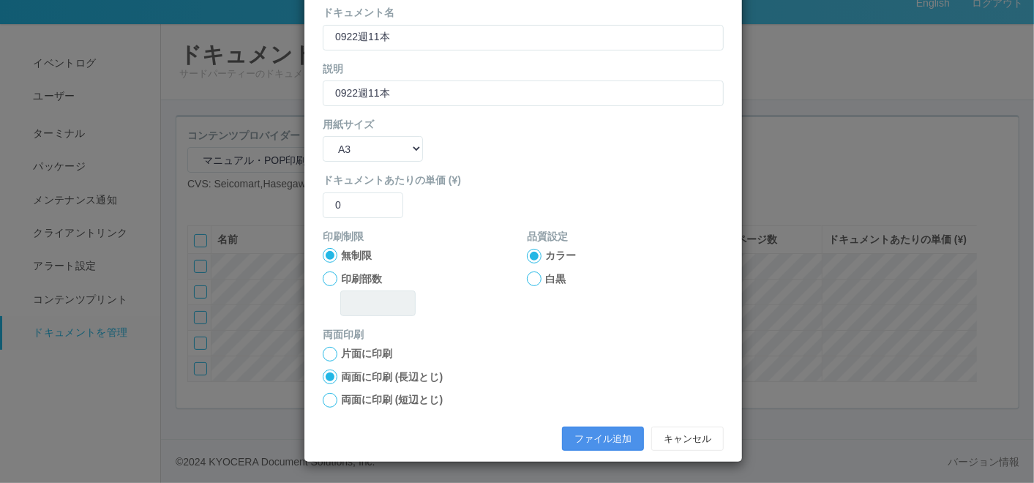
click at [589, 444] on button "ファイル追加" at bounding box center [603, 439] width 82 height 25
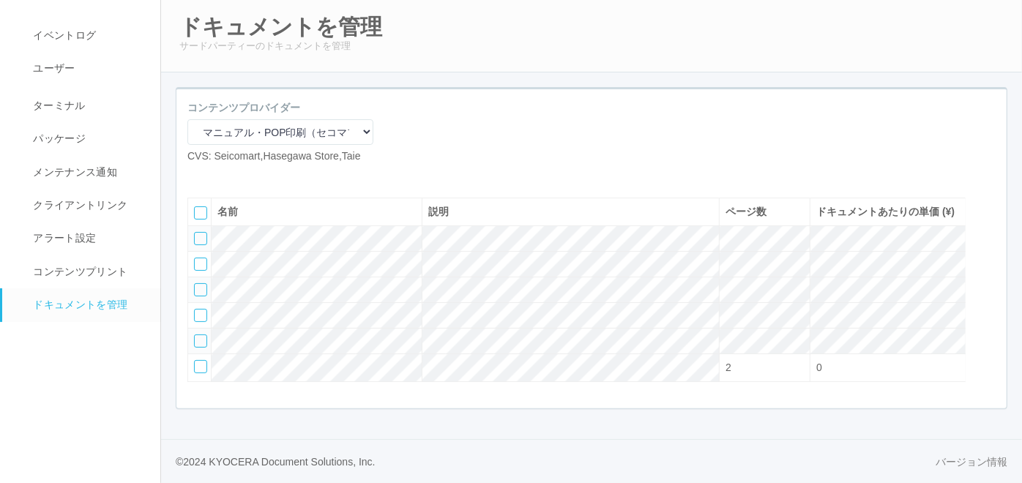
click at [198, 176] on icon at bounding box center [198, 176] width 0 height 0
select select "A4"
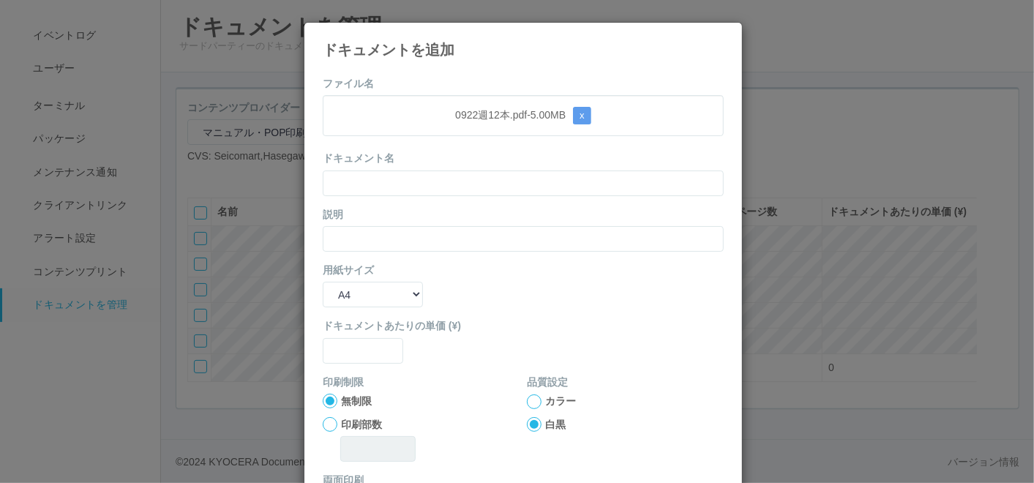
click at [466, 163] on div "ドキュメント名" at bounding box center [523, 173] width 401 height 45
click at [457, 176] on input "text" at bounding box center [523, 184] width 401 height 26
paste input "0922週12本"
type input "0922週12本"
click at [364, 240] on input "text" at bounding box center [523, 239] width 401 height 26
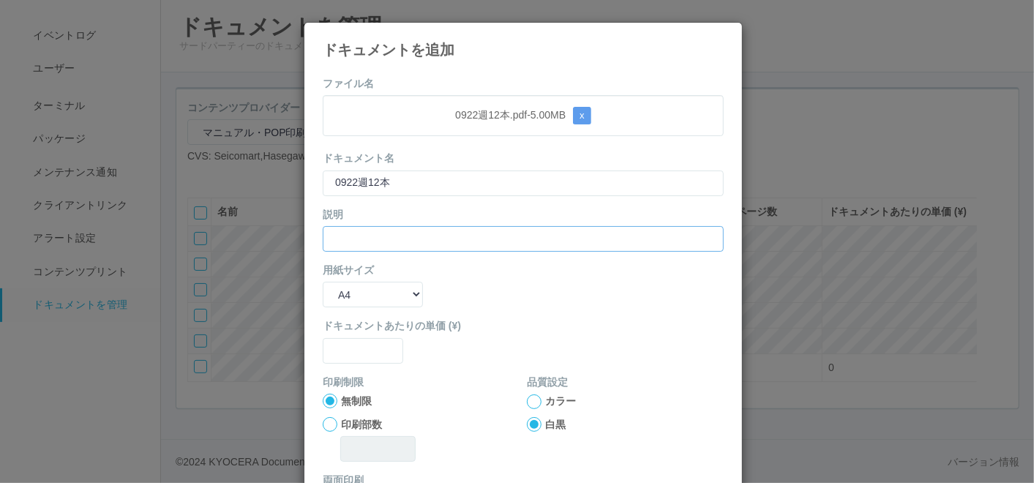
paste input "0922週12本"
type input "0922週12本"
click at [356, 278] on div "用紙サイズ B5 A4 B4 A3" at bounding box center [523, 285] width 401 height 45
click at [354, 307] on form "ファイル名 0922週12本.pdf - 5.00 MB x ドキュメント名 0922週12本 説明 0922週12本 用紙サイズ B5 A4 B4 A3 ド…" at bounding box center [523, 340] width 401 height 528
click at [353, 301] on select "B5 A4 B4 A3" at bounding box center [373, 295] width 100 height 26
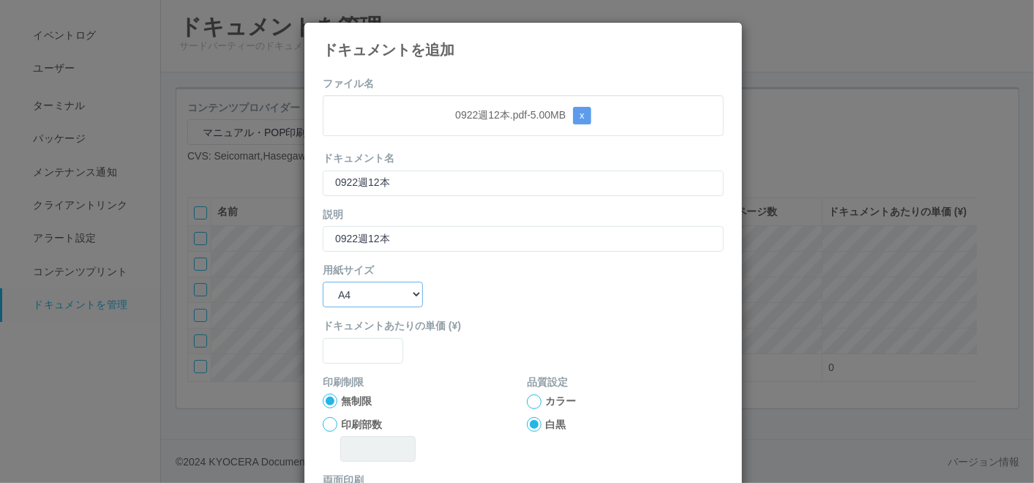
select select "A3"
click at [323, 282] on select "B5 A4 B4 A3" at bounding box center [373, 295] width 100 height 26
click at [362, 354] on input "text" at bounding box center [363, 351] width 81 height 26
type input "0"
click at [527, 397] on div at bounding box center [534, 402] width 15 height 15
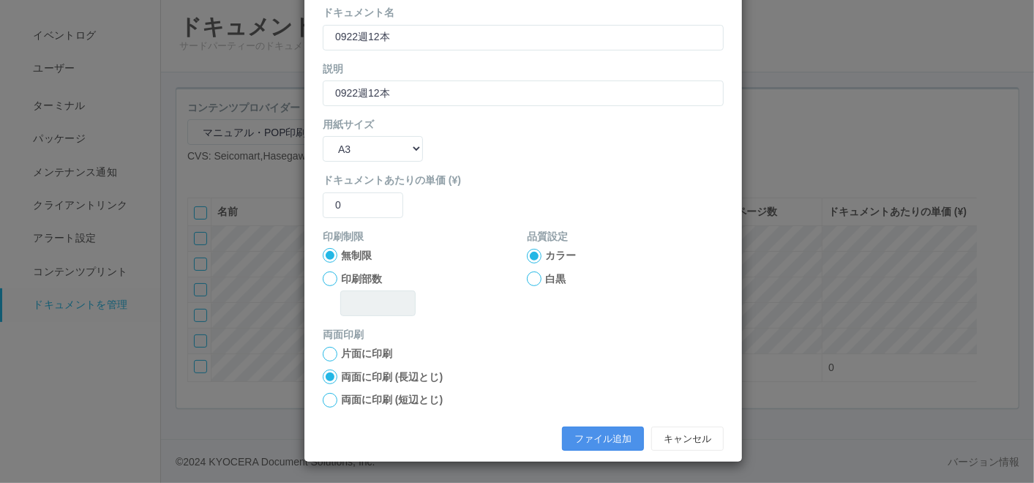
click at [586, 436] on button "ファイル追加" at bounding box center [603, 439] width 82 height 25
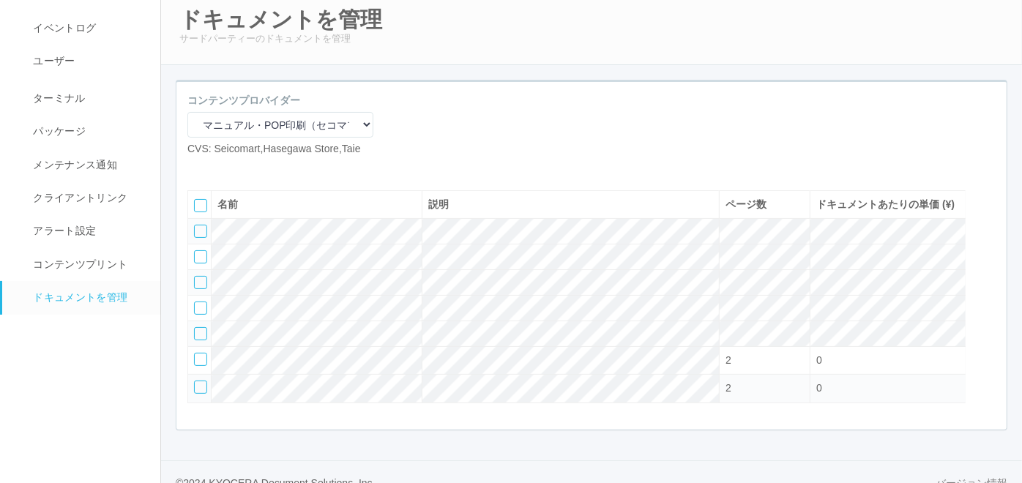
click at [198, 168] on icon at bounding box center [198, 168] width 0 height 0
select select "A4"
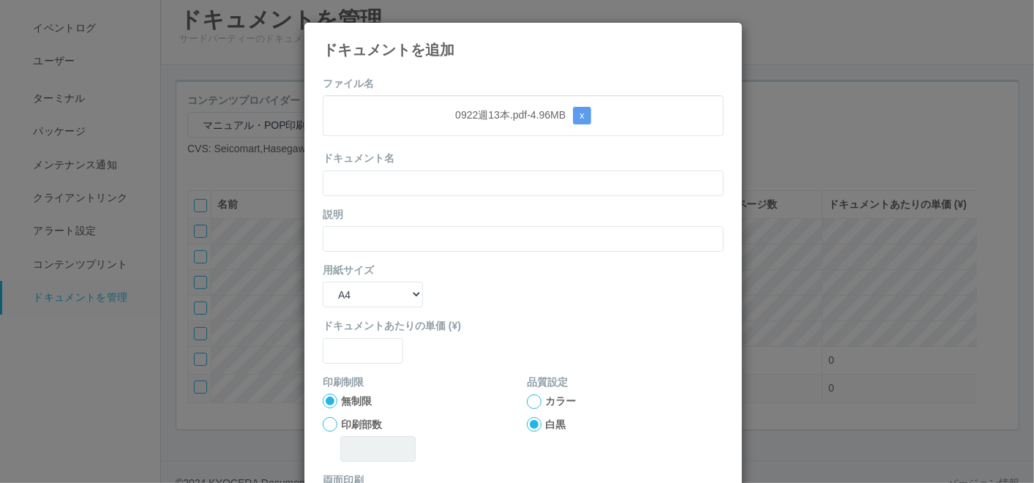
drag, startPoint x: 414, startPoint y: 152, endPoint x: 409, endPoint y: 165, distance: 13.2
click at [414, 152] on div "ドキュメント名" at bounding box center [523, 173] width 401 height 45
click at [400, 183] on input "text" at bounding box center [523, 184] width 401 height 26
paste input "0922週13本"
type input "0922週13本"
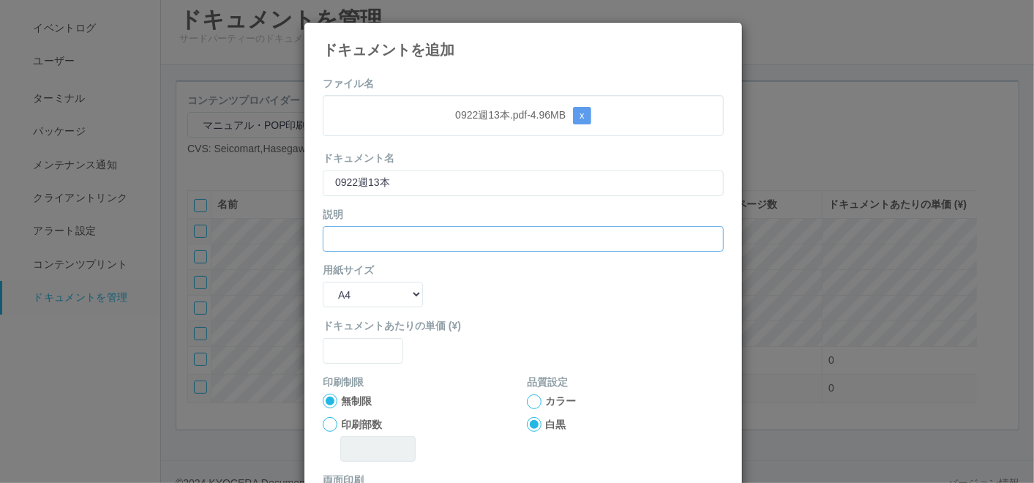
click at [346, 230] on input "text" at bounding box center [523, 239] width 401 height 26
paste input "0922週13本"
type input "0922週13本"
click at [348, 293] on select "B5 A4 B4 A3" at bounding box center [373, 295] width 100 height 26
select select "A3"
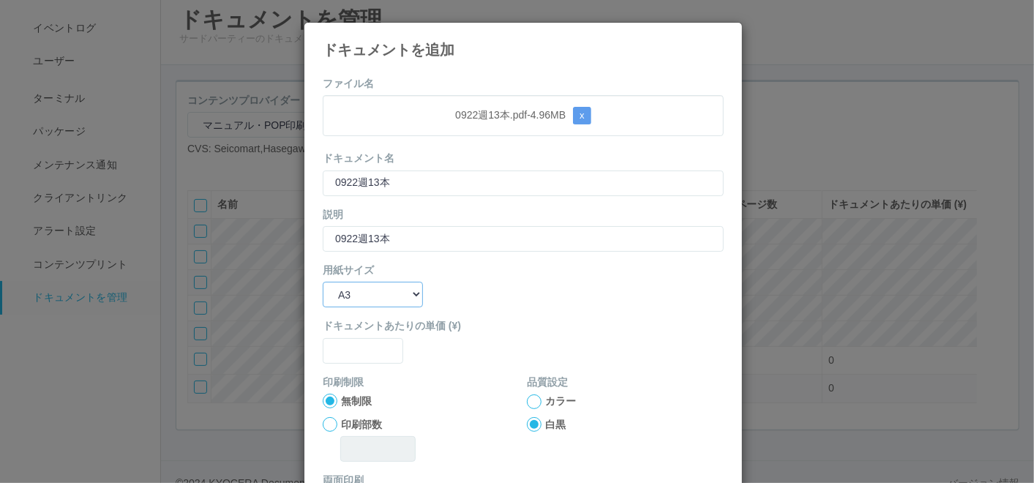
click at [323, 282] on select "B5 A4 B4 A3" at bounding box center [373, 295] width 100 height 26
click at [356, 350] on input "text" at bounding box center [363, 351] width 81 height 26
type input "0"
click at [528, 399] on div at bounding box center [534, 402] width 15 height 15
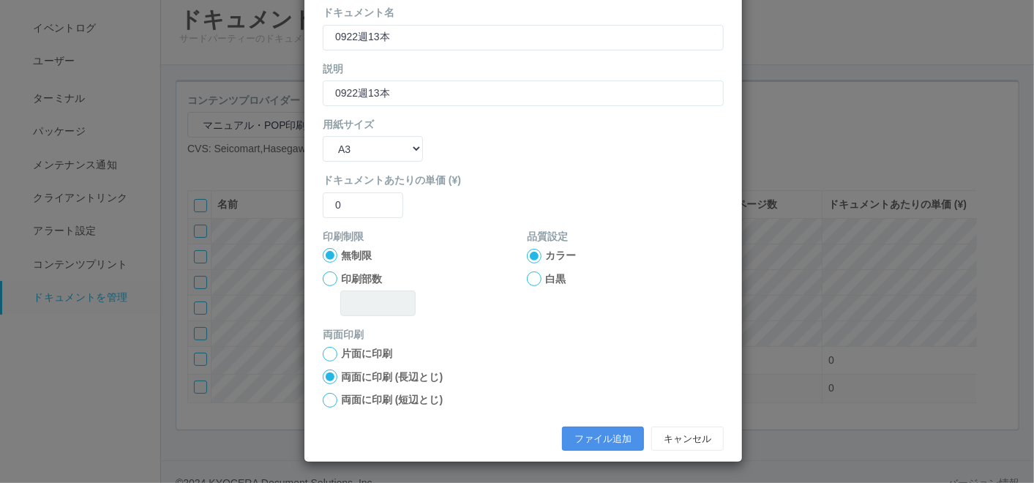
click at [616, 427] on button "ファイル追加" at bounding box center [603, 439] width 82 height 25
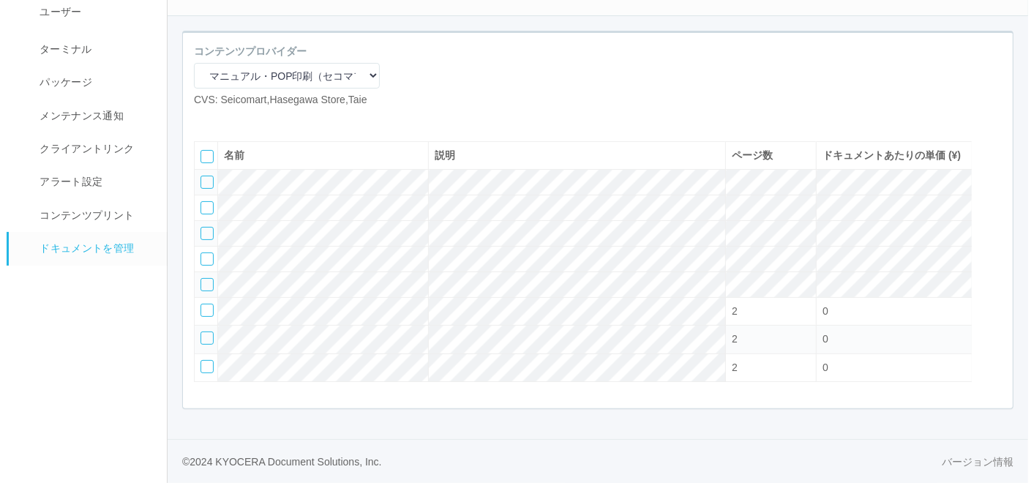
scroll to position [133, 0]
click at [198, 119] on icon at bounding box center [198, 119] width 0 height 0
select select "A4"
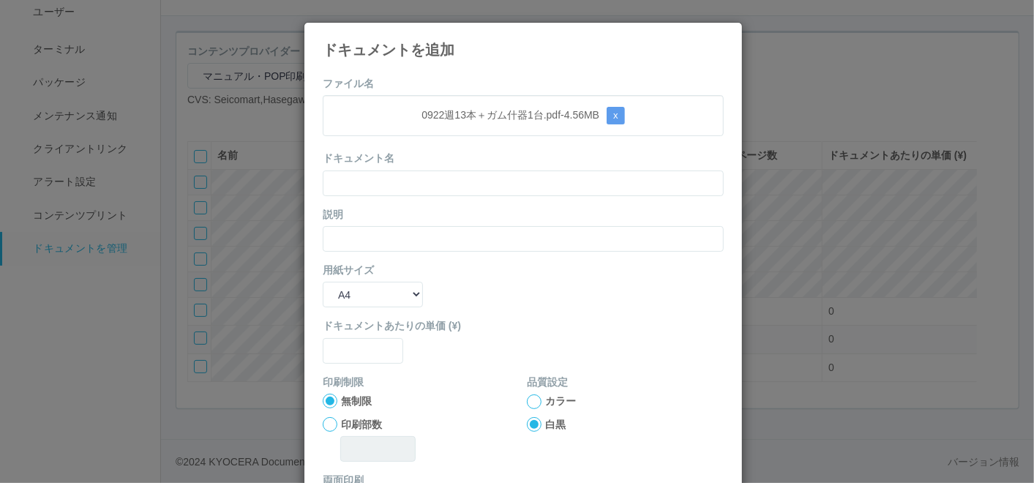
drag, startPoint x: 473, startPoint y: 122, endPoint x: 452, endPoint y: 163, distance: 45.5
click at [473, 122] on p "0922週13本＋ガム什器1台.pdf - 4.56 MB x" at bounding box center [524, 116] width 378 height 18
click at [431, 186] on input "text" at bounding box center [523, 184] width 401 height 26
paste input "0922週13本＋ガム什器1台"
type input "0922週13本＋ガム什器1台"
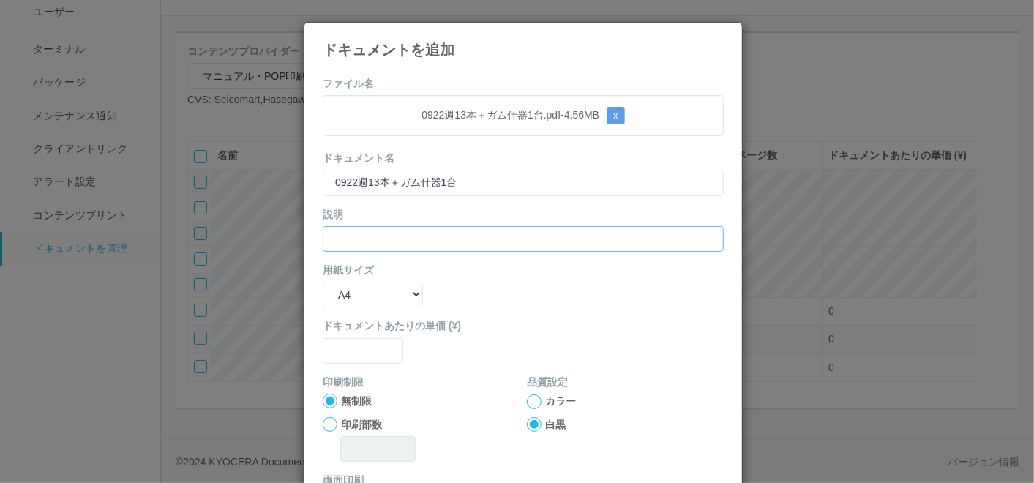
drag, startPoint x: 369, startPoint y: 228, endPoint x: 373, endPoint y: 242, distance: 15.3
click at [369, 228] on input "text" at bounding box center [523, 239] width 401 height 26
paste input "0922週13本＋ガム什器1台"
type input "0922週13本＋ガム什器1台"
drag, startPoint x: 351, startPoint y: 285, endPoint x: 351, endPoint y: 303, distance: 18.3
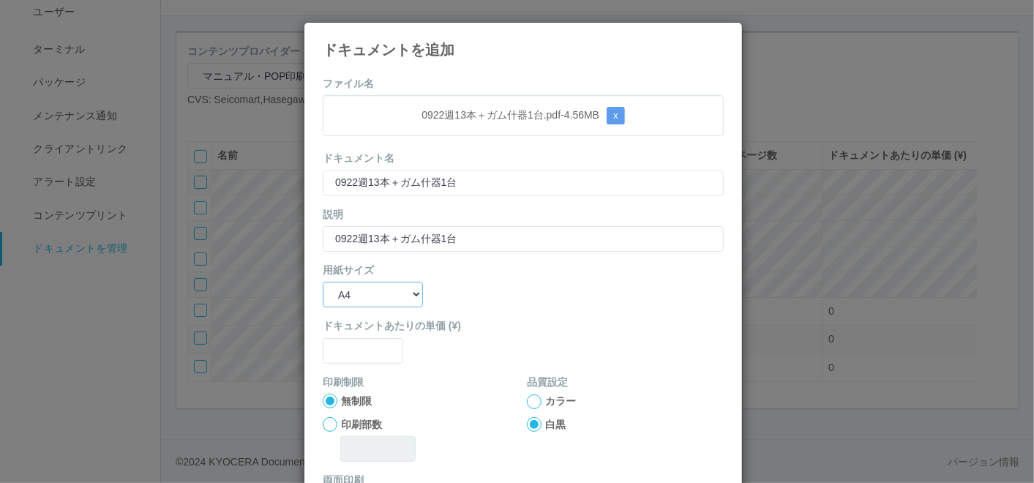
click at [351, 285] on select "B5 A4 B4 A3" at bounding box center [373, 295] width 100 height 26
select select "A3"
click at [323, 282] on select "B5 A4 B4 A3" at bounding box center [373, 295] width 100 height 26
click at [353, 335] on div "ドキュメントあたりの単価 (¥)" at bounding box center [523, 340] width 401 height 45
click at [362, 350] on input "text" at bounding box center [363, 351] width 81 height 26
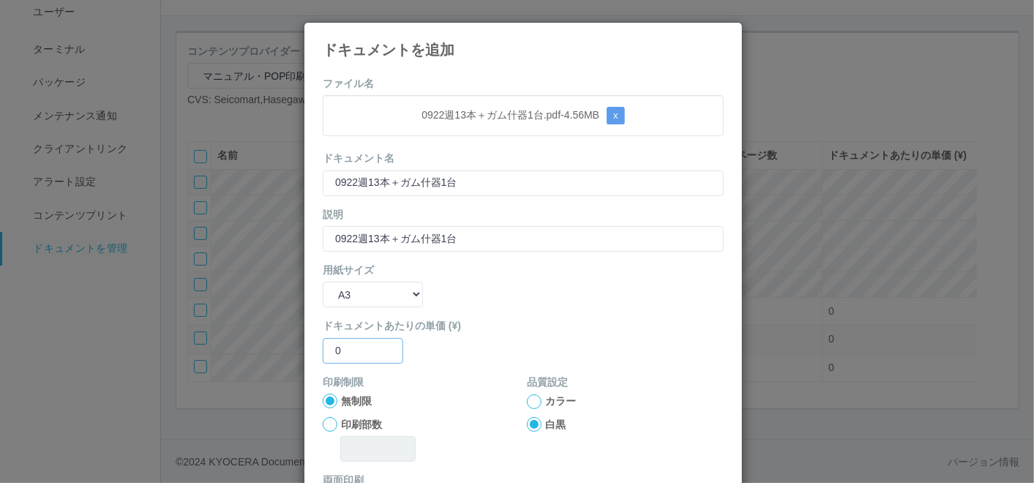
type input "0"
click at [533, 397] on div at bounding box center [534, 402] width 15 height 15
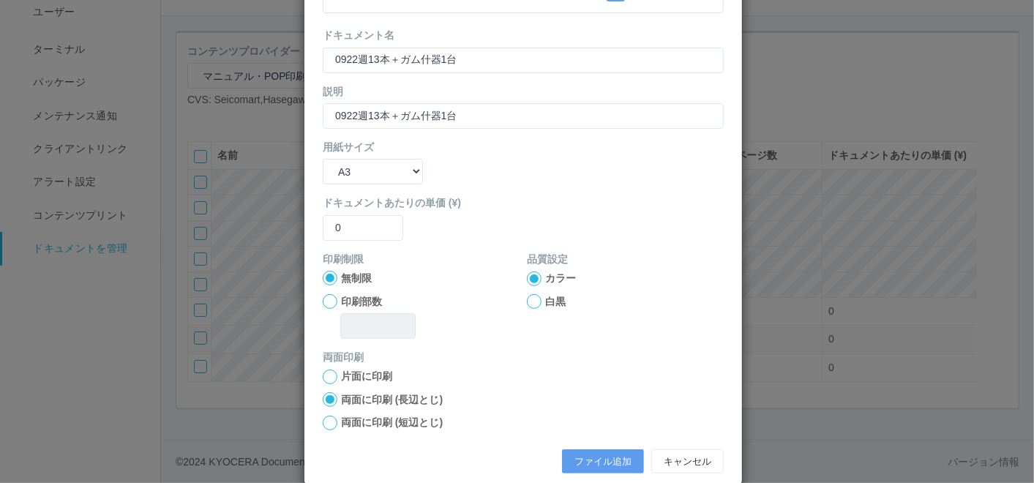
scroll to position [146, 0]
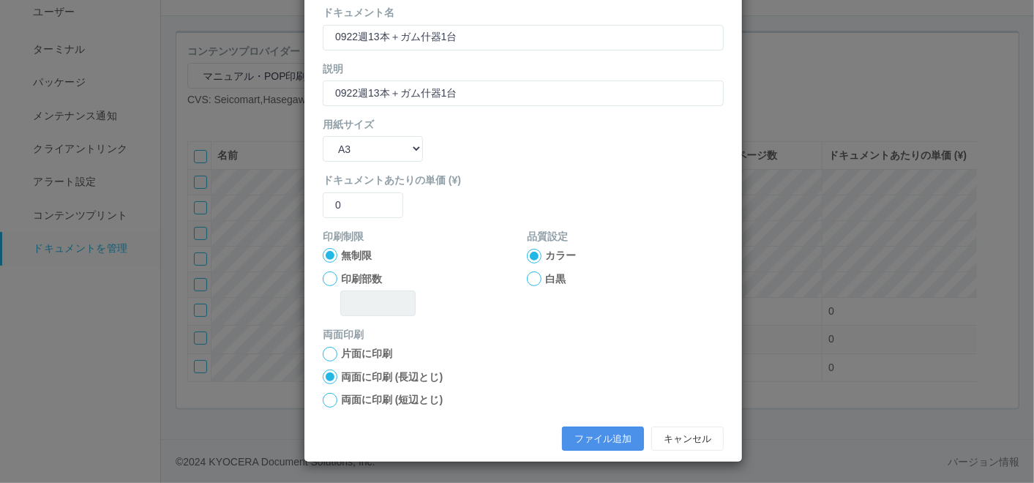
click at [610, 435] on button "ファイル追加" at bounding box center [603, 439] width 82 height 25
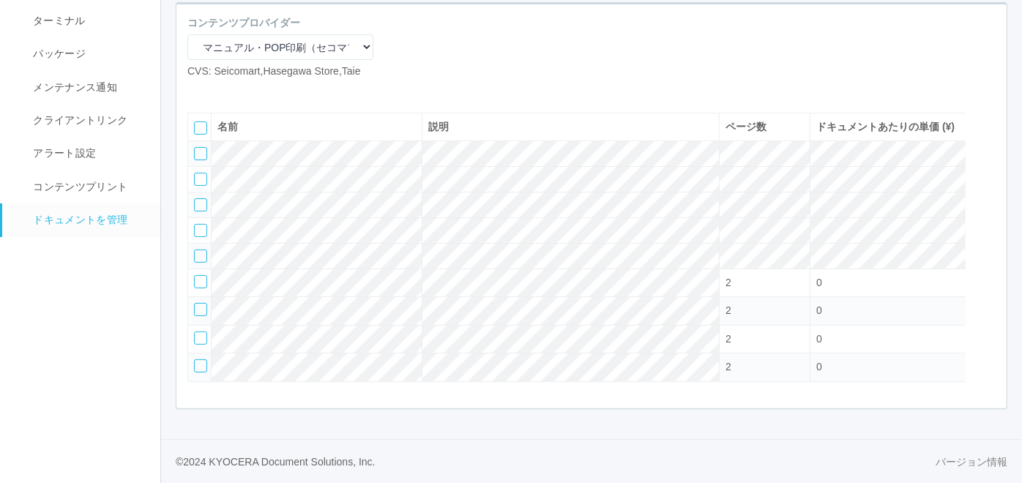
click at [198, 91] on icon at bounding box center [198, 91] width 0 height 0
select select "A4"
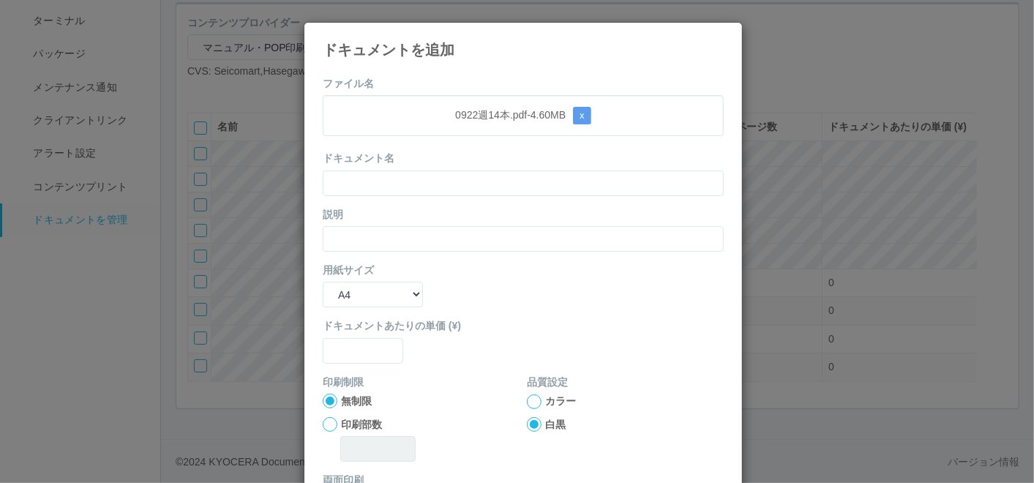
drag, startPoint x: 458, startPoint y: 147, endPoint x: 439, endPoint y: 166, distance: 26.9
click at [458, 147] on form "ファイル名 0922週14本.pdf - 4.60 MB x ドキュメント名 説明 用紙サイズ B5 A4 B4 A3 ドキュメントあたりの単価 (¥) 印刷…" at bounding box center [523, 340] width 401 height 528
drag, startPoint x: 427, startPoint y: 179, endPoint x: 414, endPoint y: 186, distance: 15.1
click at [426, 179] on input "text" at bounding box center [523, 184] width 401 height 26
paste input "0922週14本"
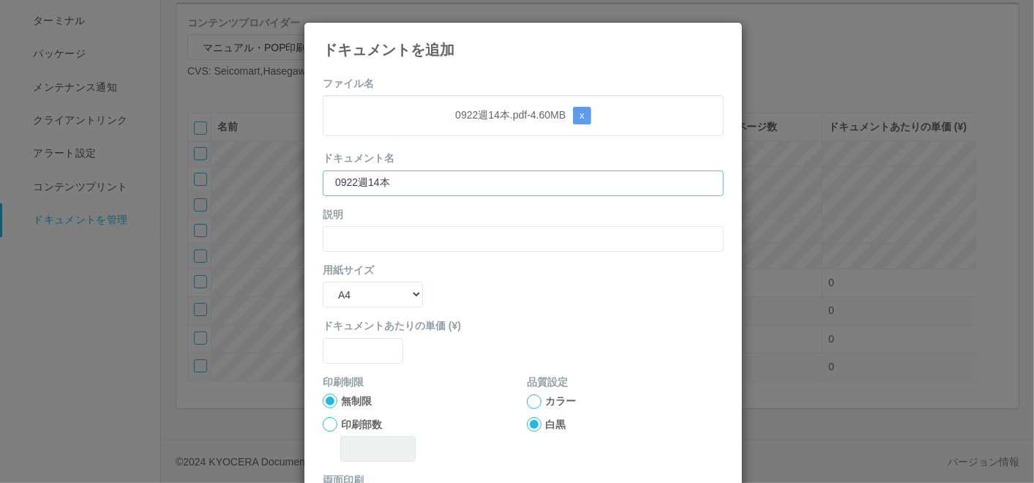
type input "0922週14本"
click at [350, 238] on input "text" at bounding box center [523, 239] width 401 height 26
paste input "0922週14本"
type input "0922週14本"
drag, startPoint x: 351, startPoint y: 286, endPoint x: 355, endPoint y: 307, distance: 20.8
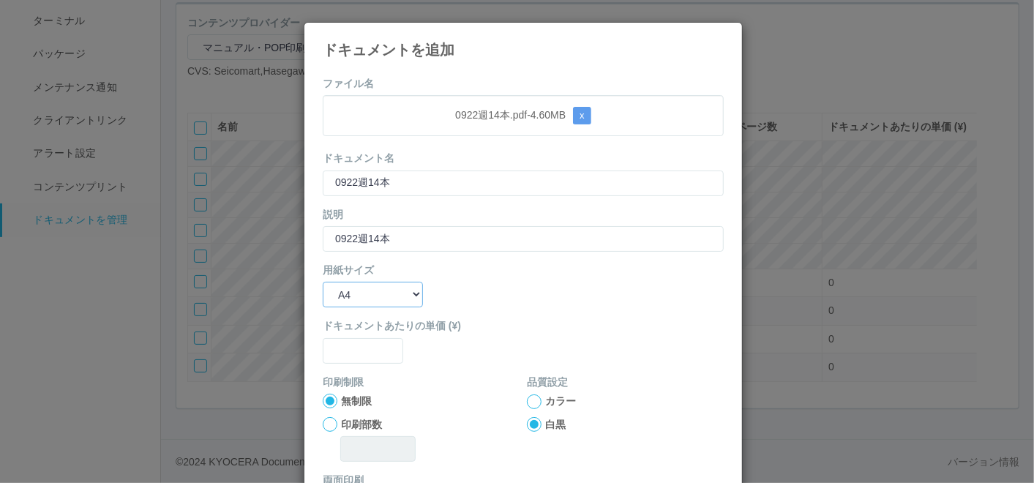
click at [351, 286] on select "B5 A4 B4 A3" at bounding box center [373, 295] width 100 height 26
select select "A3"
click at [323, 282] on select "B5 A4 B4 A3" at bounding box center [373, 295] width 100 height 26
click at [349, 348] on input "text" at bounding box center [363, 351] width 81 height 26
type input "0"
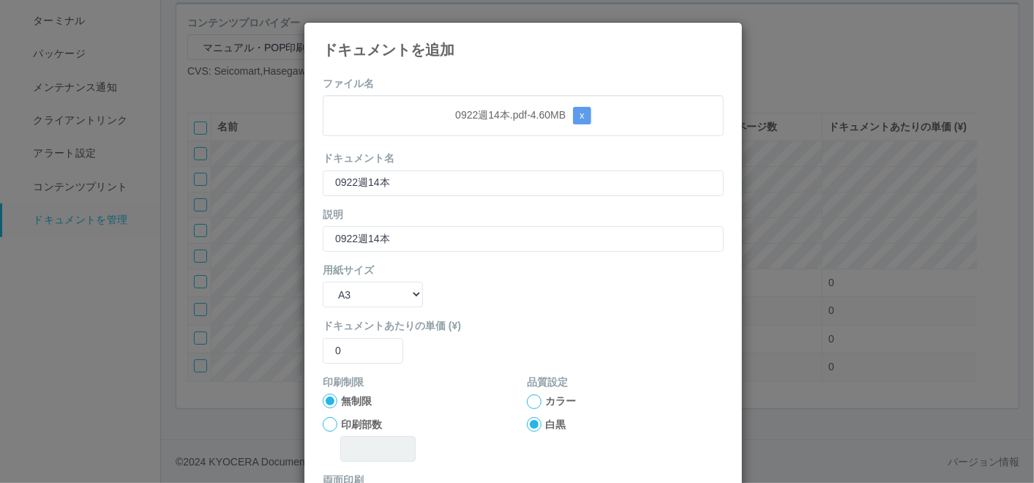
click at [531, 402] on div at bounding box center [534, 402] width 15 height 15
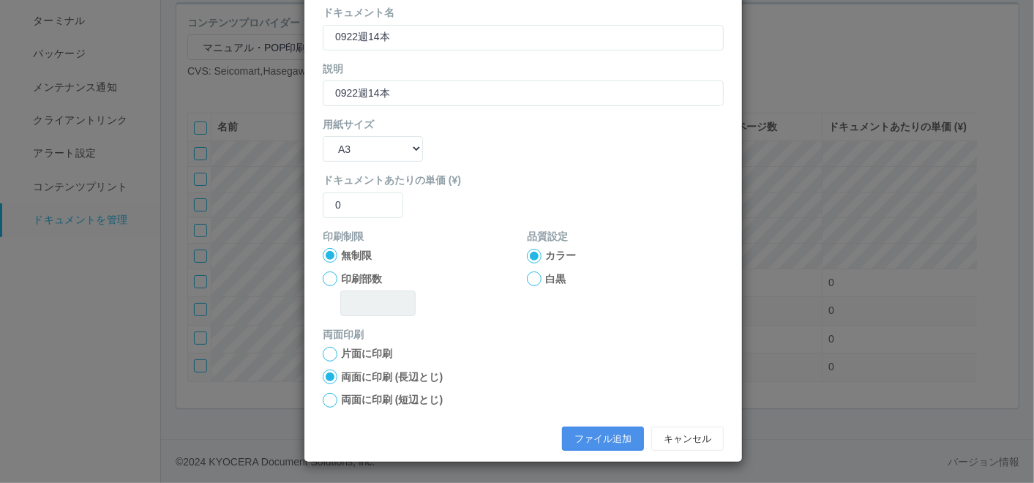
click at [584, 434] on button "ファイル追加" at bounding box center [603, 439] width 82 height 25
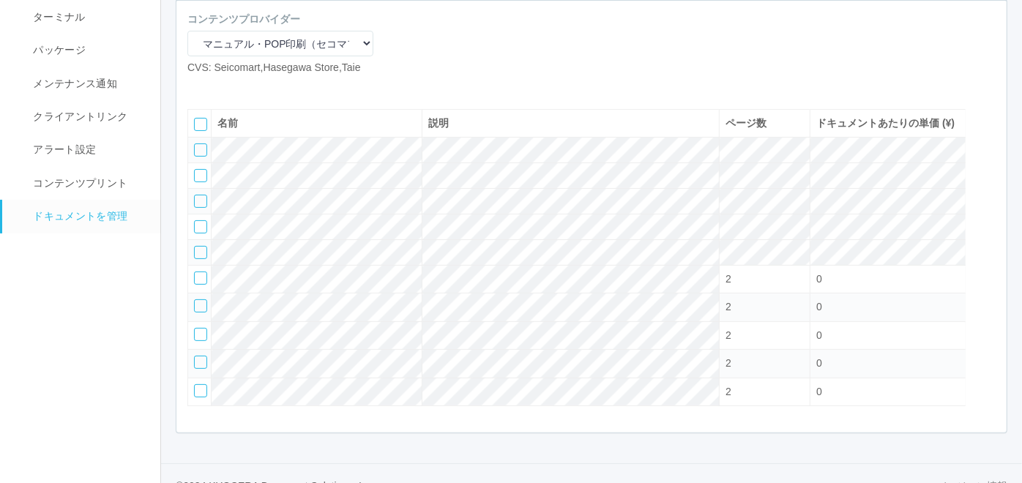
click at [220, 87] on icon at bounding box center [220, 87] width 0 height 0
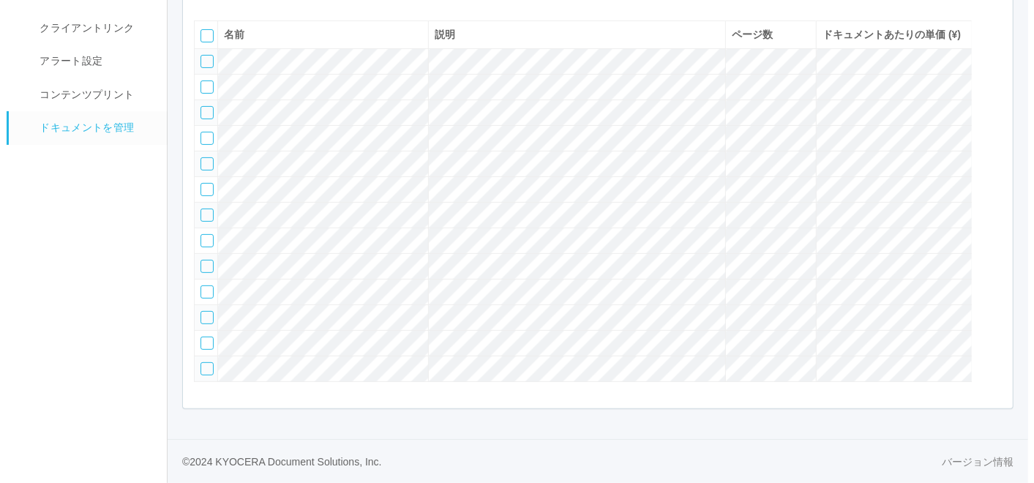
scroll to position [210, 0]
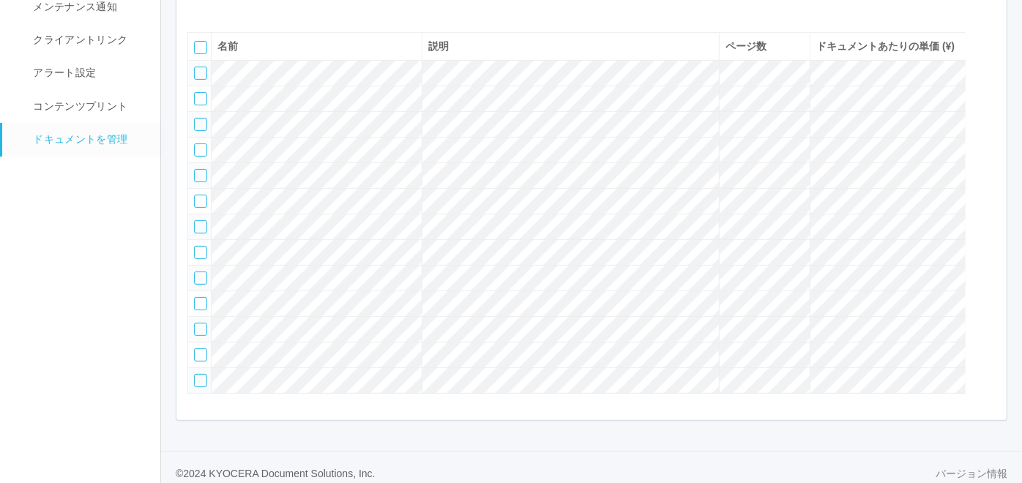
click at [198, 10] on icon at bounding box center [198, 10] width 0 height 0
select select "A4"
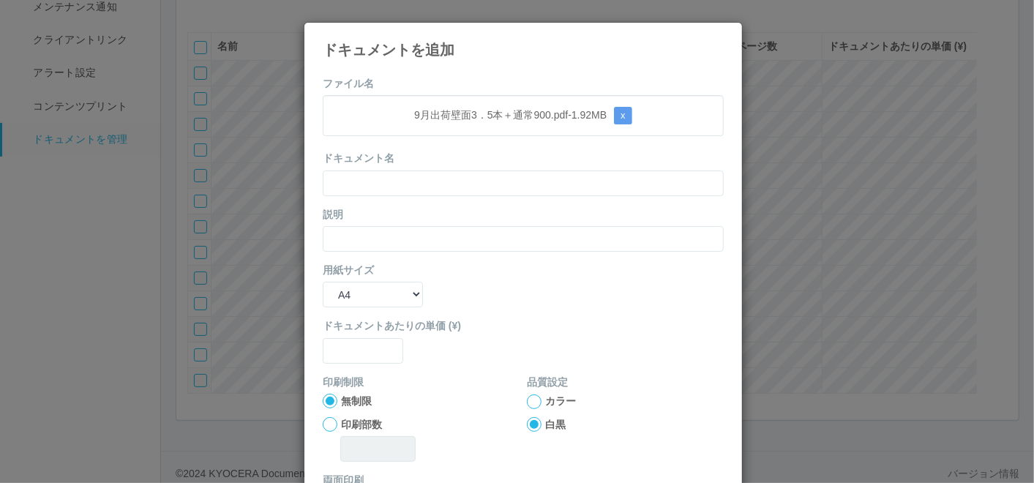
click at [461, 51] on h4 "ドキュメントを追加" at bounding box center [523, 50] width 401 height 16
click at [455, 187] on input "text" at bounding box center [523, 184] width 401 height 26
paste input "9月出荷壁面3．5本＋通常900"
type input "9月出荷壁面3．5本＋通常900"
click at [347, 236] on input "text" at bounding box center [523, 239] width 401 height 26
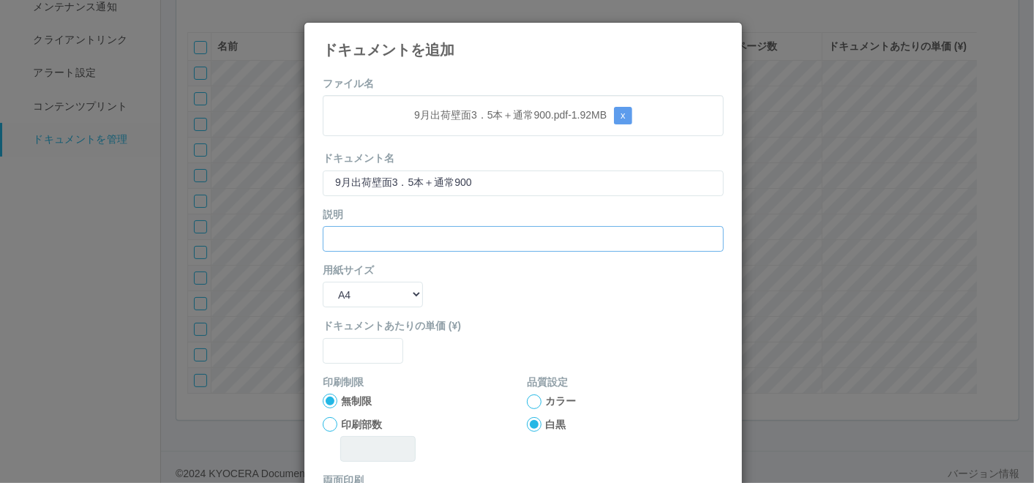
paste input "9月出荷壁面3．5本＋通常900"
type input "9月出荷壁面3．5本＋通常900"
click at [354, 293] on select "B5 A4 B4 A3" at bounding box center [373, 295] width 100 height 26
select select "A3"
click at [323, 282] on select "B5 A4 B4 A3" at bounding box center [373, 295] width 100 height 26
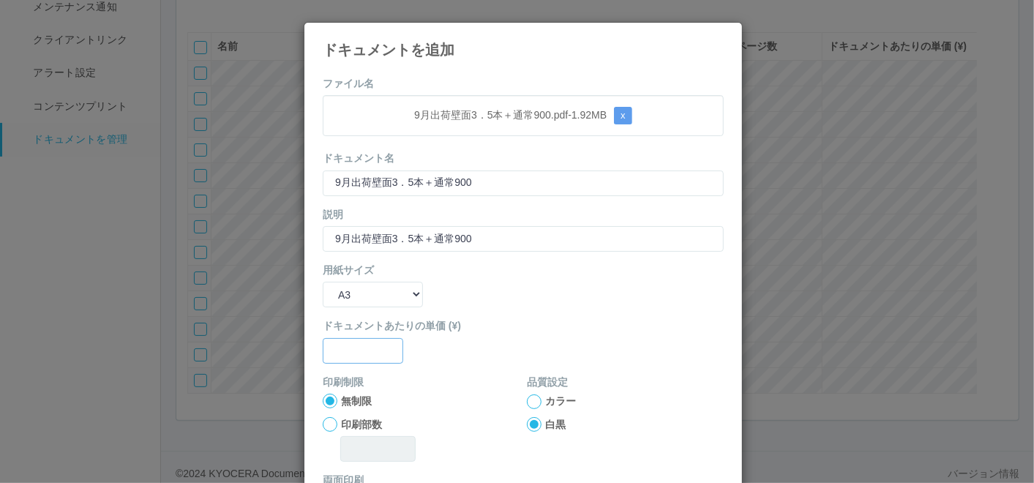
click at [349, 351] on input "text" at bounding box center [363, 351] width 81 height 26
type input "0"
click at [527, 398] on div at bounding box center [534, 402] width 15 height 15
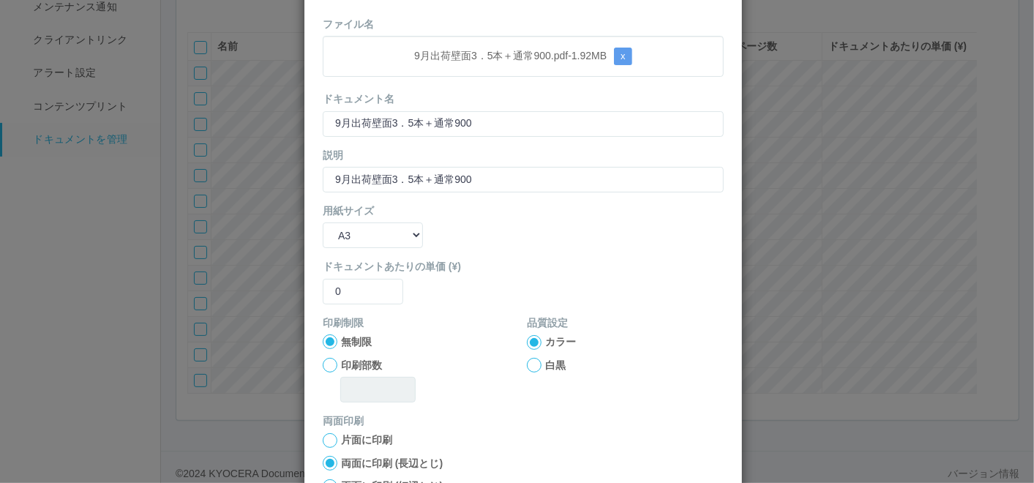
scroll to position [146, 0]
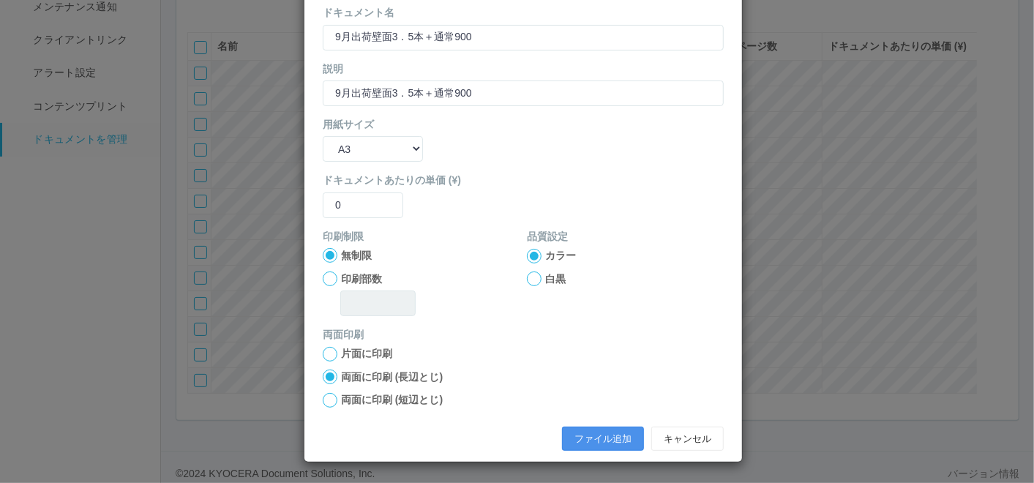
click at [573, 441] on button "ファイル追加" at bounding box center [603, 439] width 82 height 25
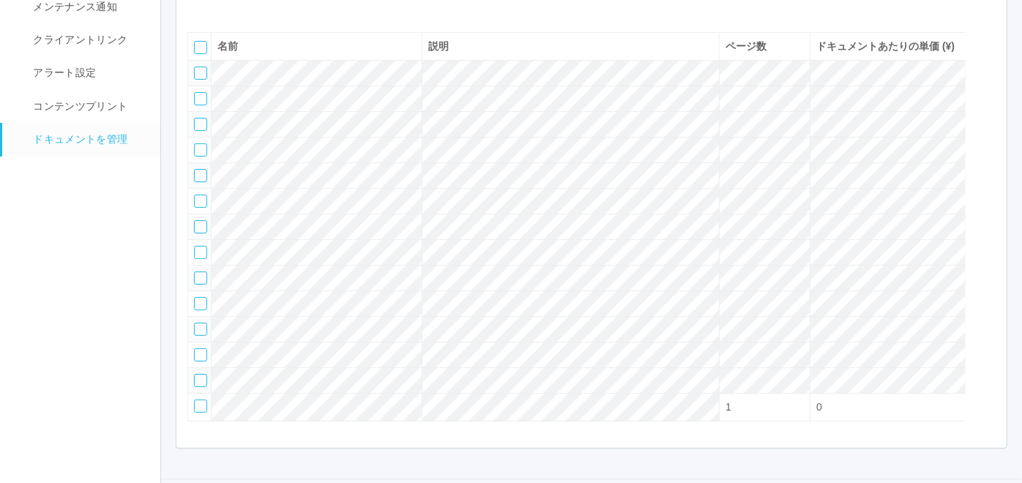
click at [198, 10] on icon at bounding box center [198, 10] width 0 height 0
select select "A4"
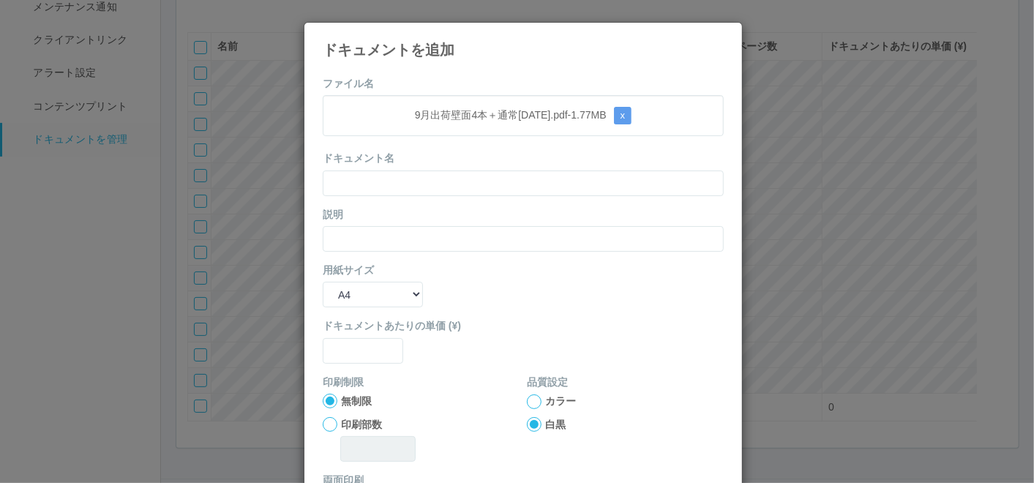
click at [483, 86] on form "ファイル名 9月出荷壁面4本＋通常[DATE].pdf - 1.77 MB x ドキュメント名 説明 用紙サイズ B5 A4 B4 A3 ドキュメントあたりの…" at bounding box center [523, 340] width 401 height 528
click at [485, 188] on input "text" at bounding box center [523, 184] width 401 height 26
paste input "9月出荷壁面4本＋通常[DATE]"
type input "9月出荷壁面4本＋通常[DATE]"
click at [392, 234] on input "text" at bounding box center [523, 239] width 401 height 26
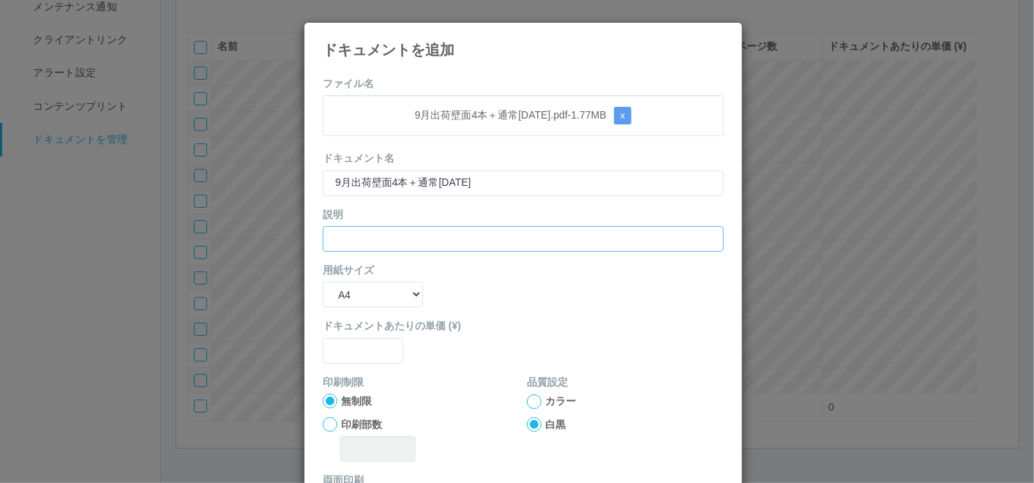
paste input "9月出荷壁面4本＋通常[DATE]"
type input "9月出荷壁面4本＋通常[DATE]"
click at [375, 293] on select "B5 A4 B4 A3" at bounding box center [373, 295] width 100 height 26
select select "A3"
click at [323, 282] on select "B5 A4 B4 A3" at bounding box center [373, 295] width 100 height 26
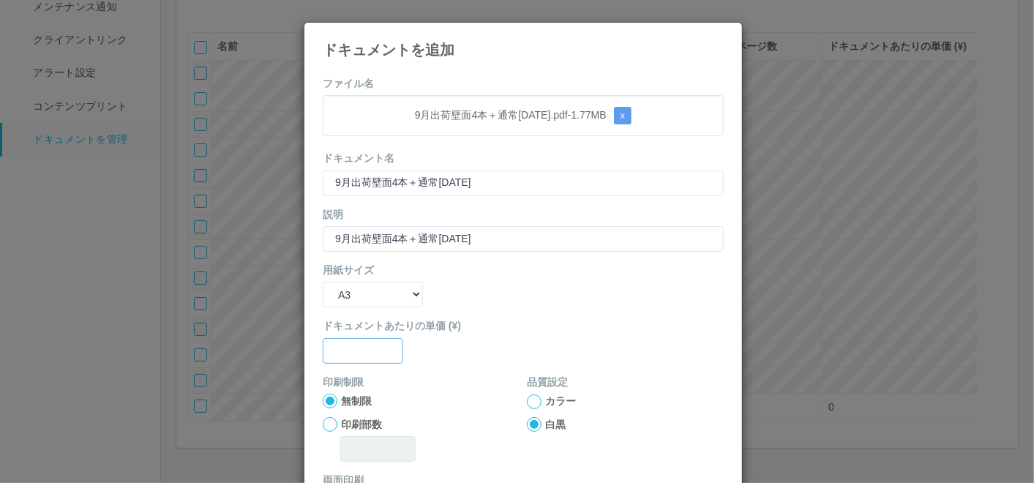
click at [383, 348] on input "text" at bounding box center [363, 351] width 81 height 26
type input "0"
click at [527, 398] on div at bounding box center [534, 402] width 15 height 15
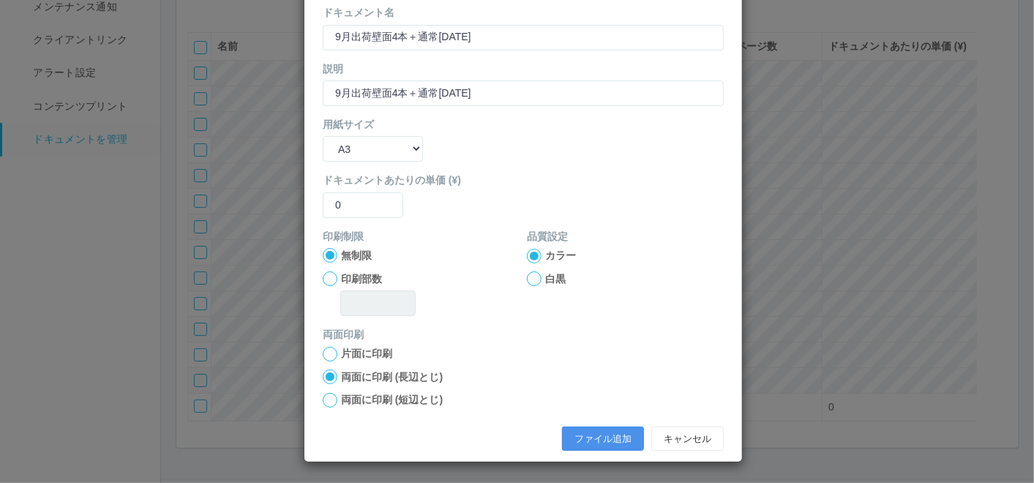
click at [611, 430] on button "ファイル追加" at bounding box center [603, 439] width 82 height 25
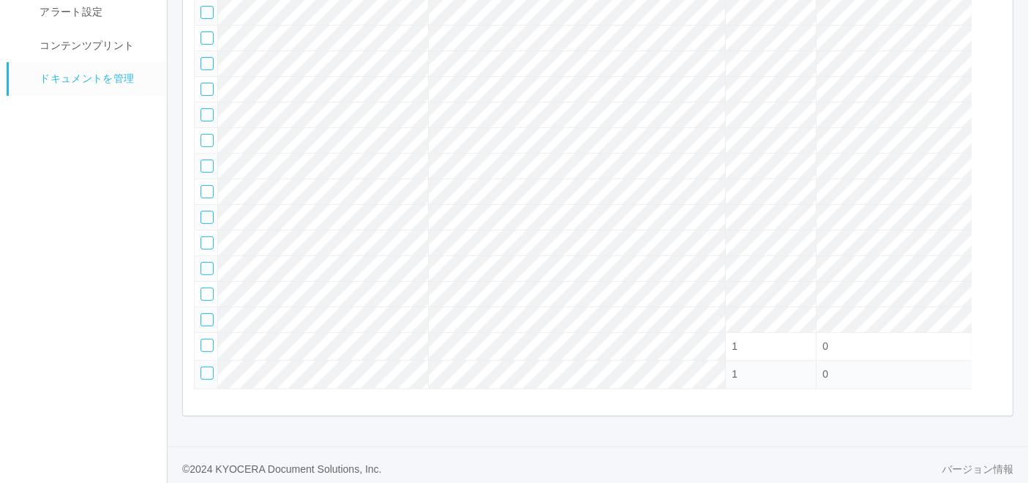
scroll to position [184, 0]
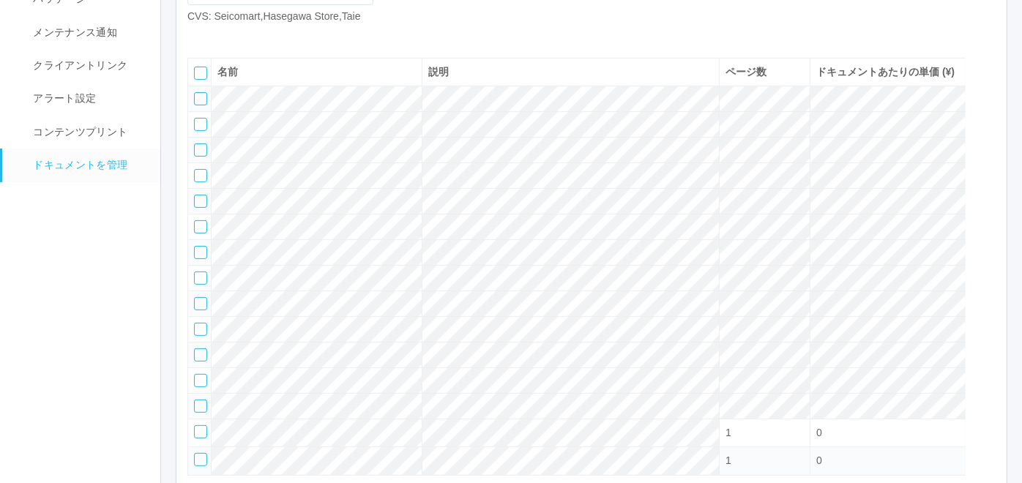
click at [198, 36] on icon at bounding box center [198, 36] width 0 height 0
select select "A4"
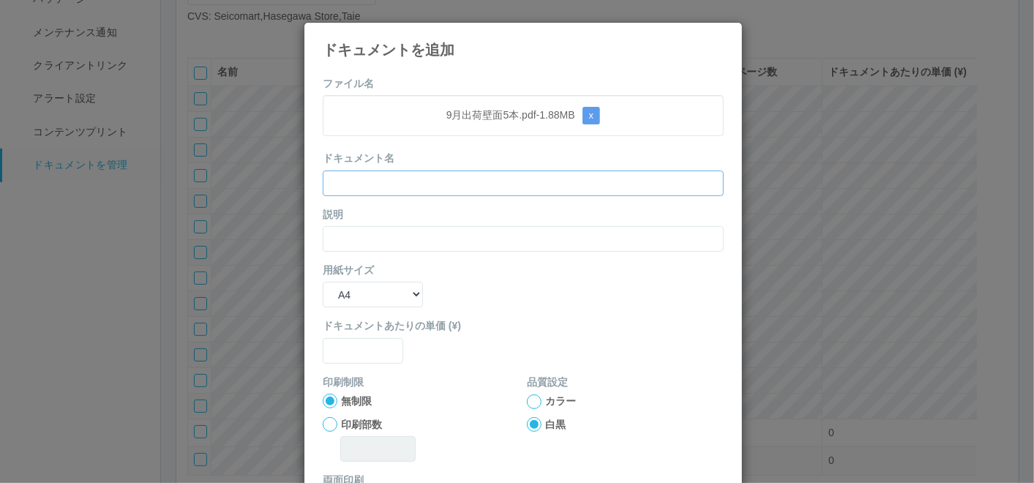
drag, startPoint x: 618, startPoint y: 172, endPoint x: 607, endPoint y: 190, distance: 21.3
click at [618, 172] on input "text" at bounding box center [523, 184] width 401 height 26
paste input "9月出荷壁面5本"
type input "9月出荷壁面5本"
click at [631, 228] on input "text" at bounding box center [523, 239] width 401 height 26
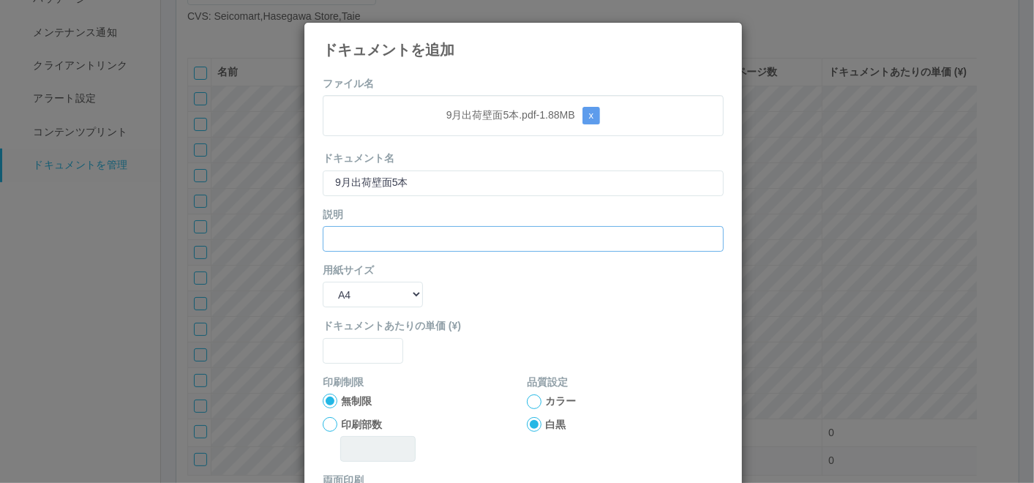
paste input "9月出荷壁面5本"
type input "9月出荷壁面5本"
drag, startPoint x: 359, startPoint y: 296, endPoint x: 359, endPoint y: 308, distance: 12.4
click at [360, 297] on select "B5 A4 B4 A3" at bounding box center [373, 295] width 100 height 26
select select "A3"
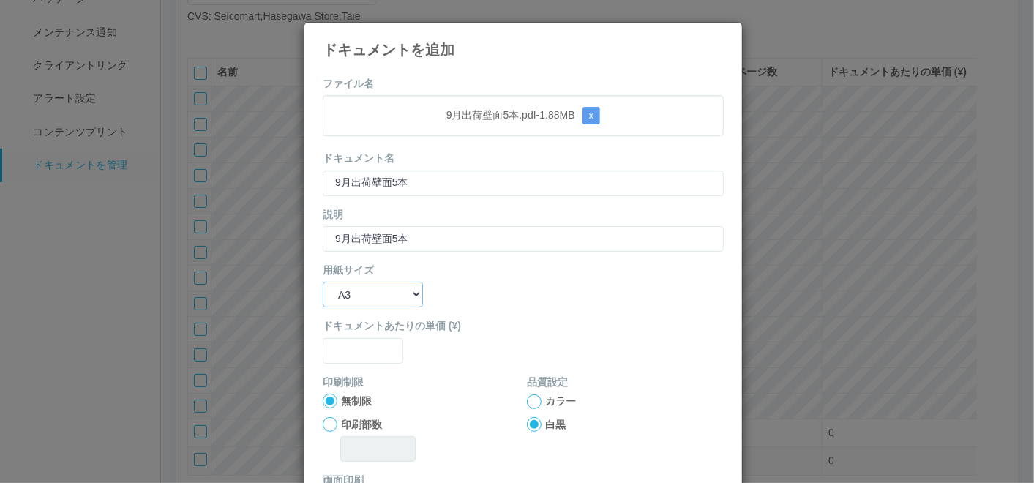
click at [323, 282] on select "B5 A4 B4 A3" at bounding box center [373, 295] width 100 height 26
click at [362, 343] on input "text" at bounding box center [363, 351] width 81 height 26
type input "0"
click at [531, 397] on div at bounding box center [534, 402] width 15 height 15
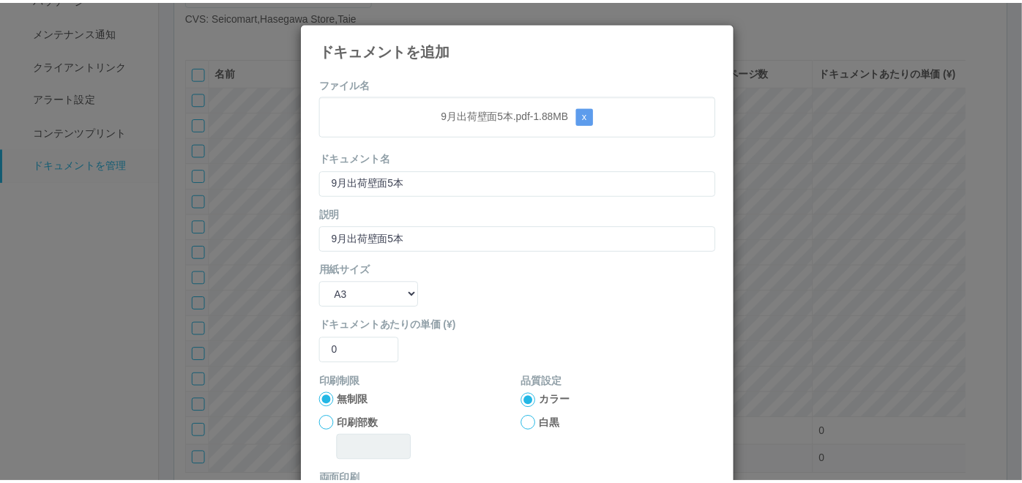
scroll to position [146, 0]
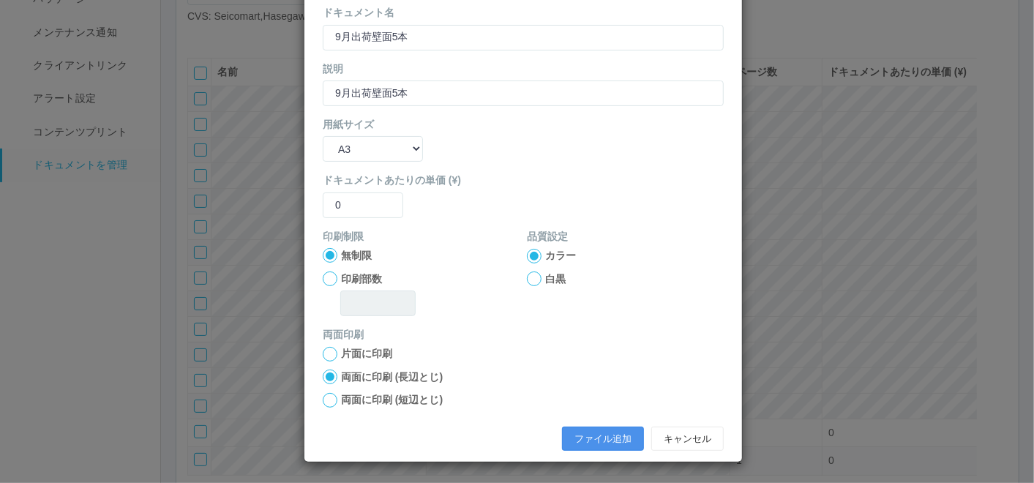
click at [600, 433] on button "ファイル追加" at bounding box center [603, 439] width 82 height 25
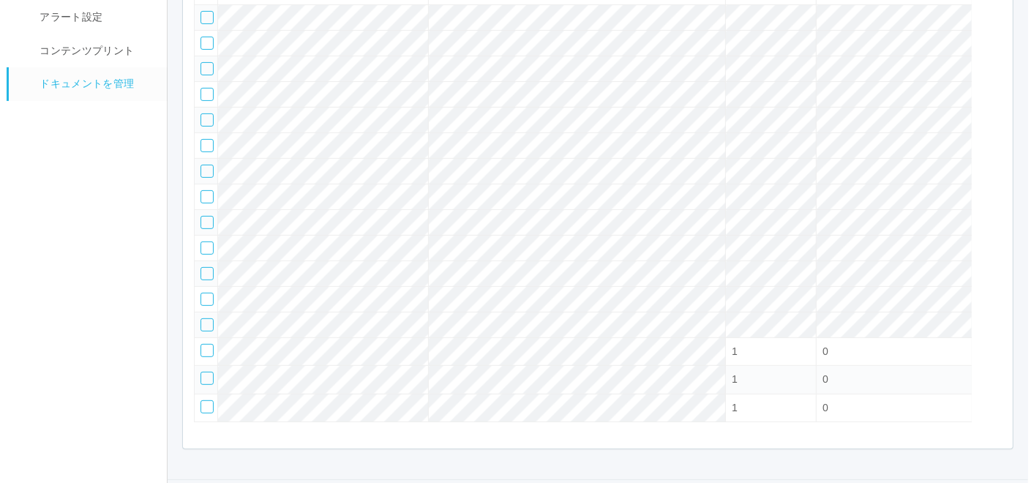
scroll to position [184, 0]
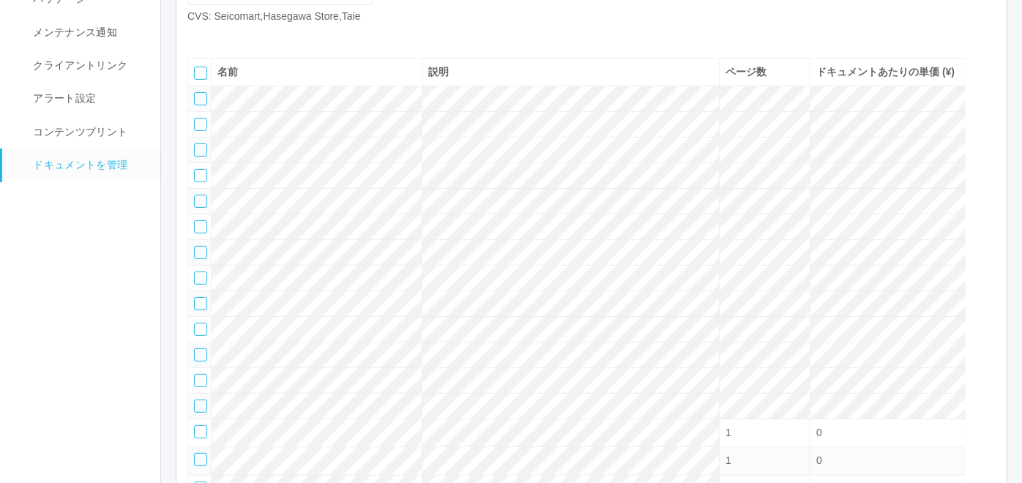
click at [198, 36] on icon at bounding box center [198, 36] width 0 height 0
select select "A4"
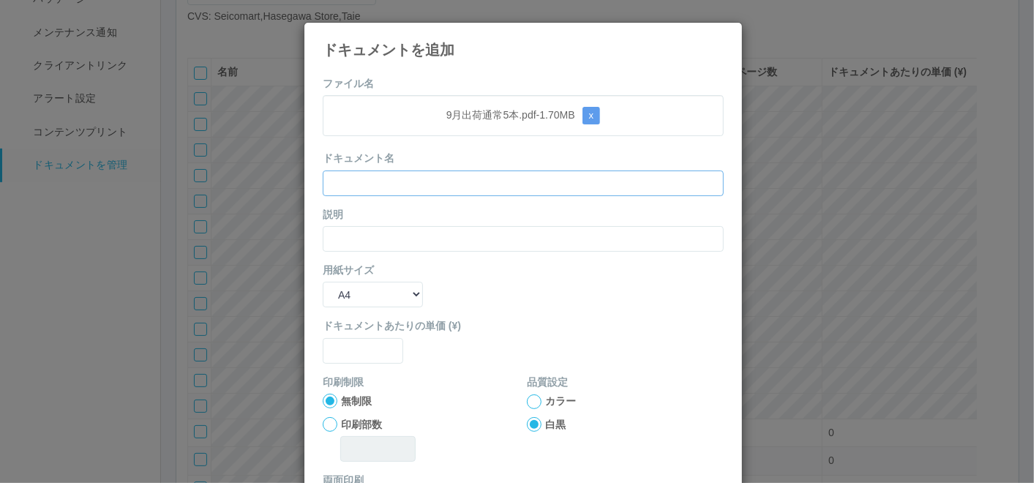
click at [662, 193] on input "text" at bounding box center [523, 184] width 401 height 26
paste input "9月出荷通常5本"
type input "9月出荷通常5本"
drag, startPoint x: 644, startPoint y: 236, endPoint x: 624, endPoint y: 244, distance: 21.1
click at [644, 236] on input "text" at bounding box center [523, 239] width 401 height 26
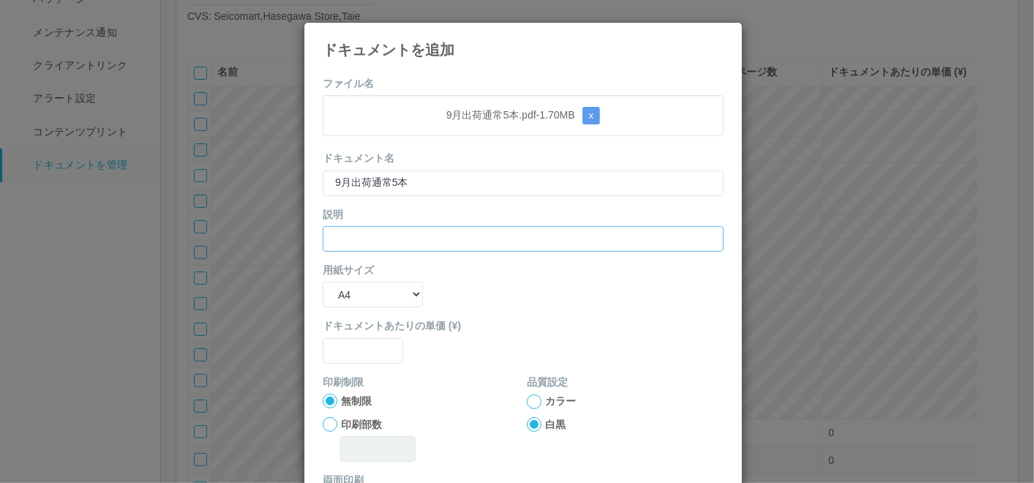
paste input "9月出荷通常5本"
type input "9月出荷通常5本"
click at [370, 285] on select "B5 A4 B4 A3" at bounding box center [373, 295] width 100 height 26
select select "A3"
click at [323, 282] on select "B5 A4 B4 A3" at bounding box center [373, 295] width 100 height 26
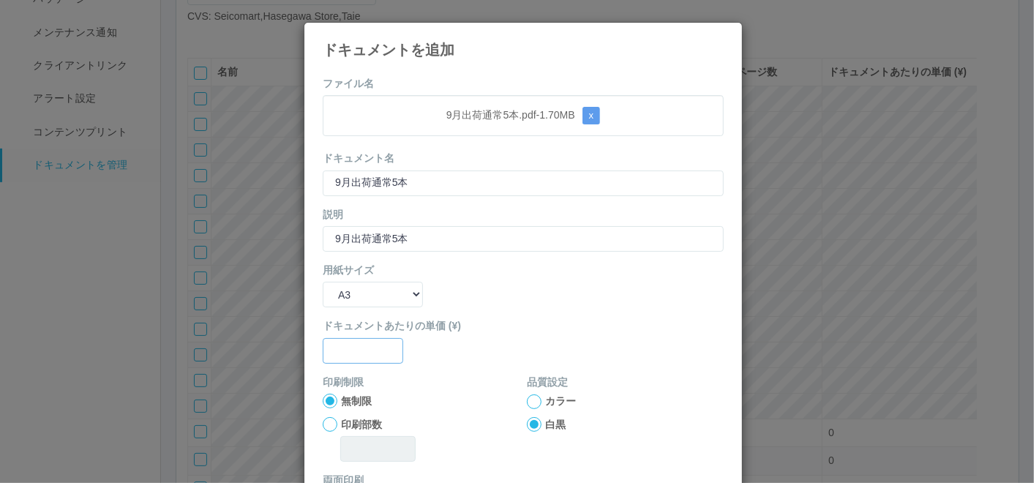
click at [351, 348] on input "text" at bounding box center [363, 351] width 81 height 26
type input "0"
click at [532, 399] on div at bounding box center [534, 402] width 15 height 15
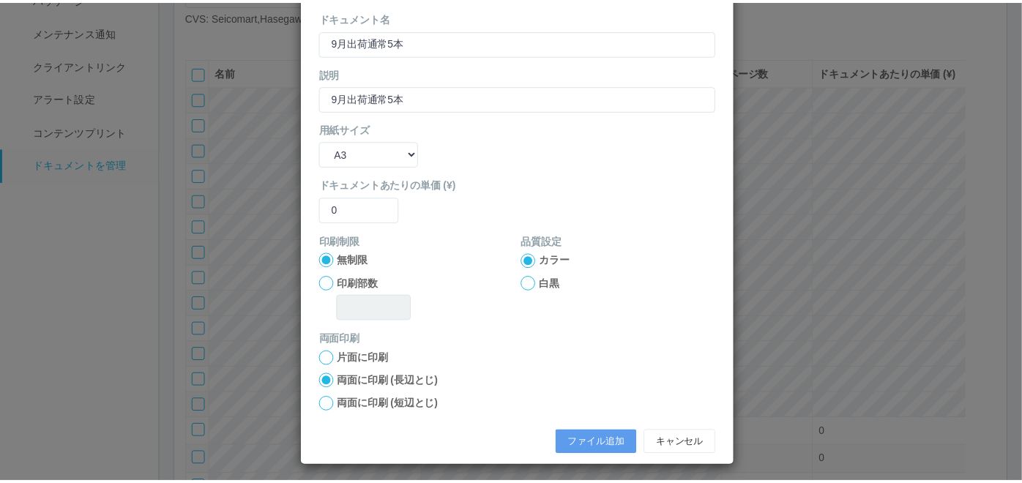
scroll to position [146, 0]
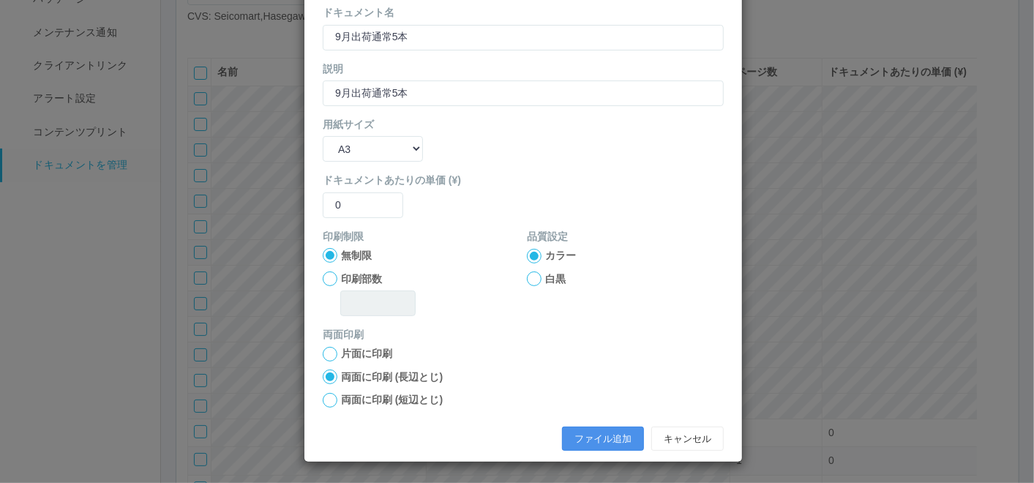
click at [575, 432] on button "ファイル追加" at bounding box center [603, 439] width 82 height 25
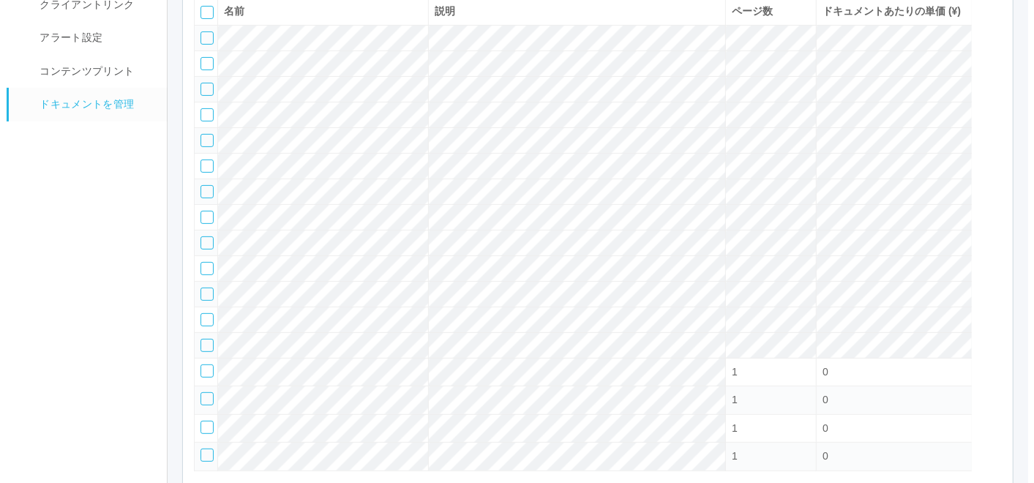
scroll to position [240, 0]
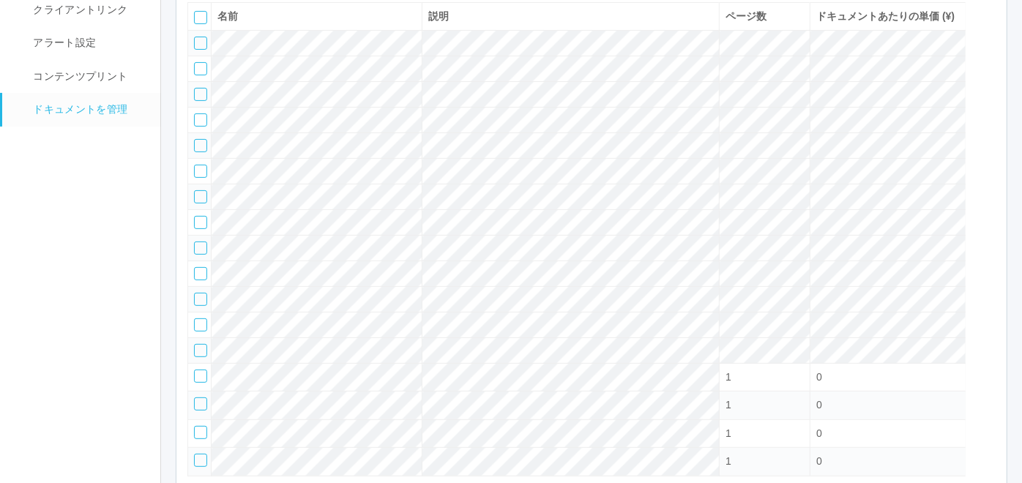
select select "A4"
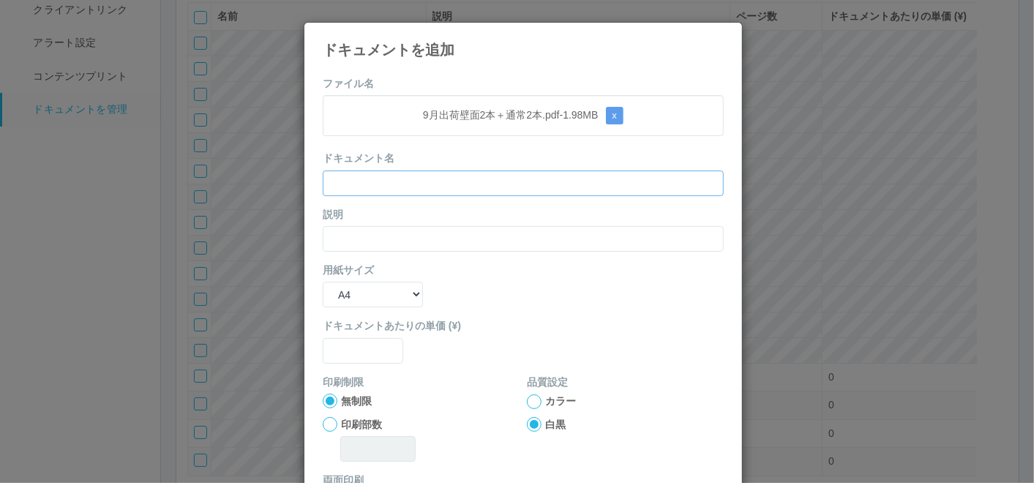
drag, startPoint x: 627, startPoint y: 190, endPoint x: 622, endPoint y: 199, distance: 10.8
click at [630, 190] on input "text" at bounding box center [523, 184] width 401 height 26
paste input "9月出荷壁面2本＋通常2本"
type input "9月出荷壁面2本＋通常2本"
click at [606, 235] on input "text" at bounding box center [523, 239] width 401 height 26
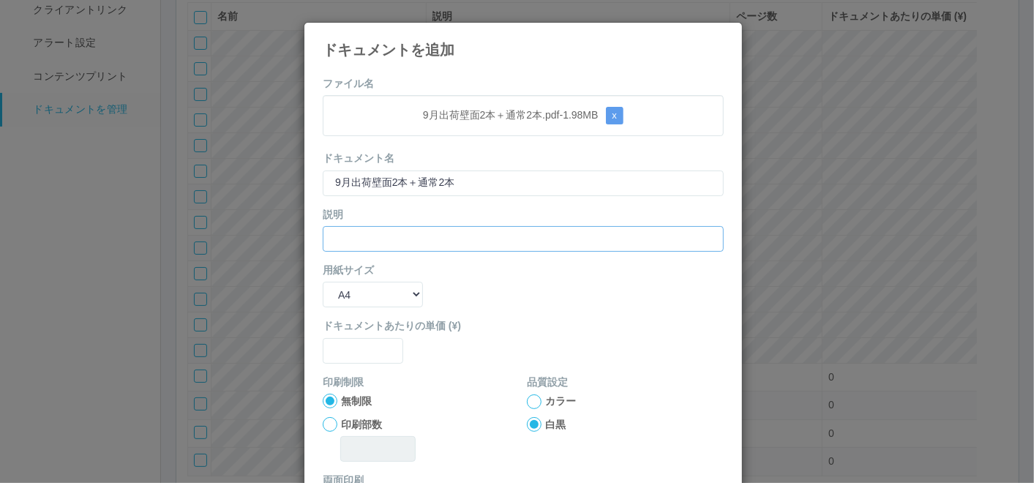
paste input "9月出荷壁面2本＋通常2本"
type input "9月出荷壁面2本＋通常2本"
drag, startPoint x: 362, startPoint y: 282, endPoint x: 355, endPoint y: 302, distance: 20.8
click at [361, 282] on select "B5 A4 B4 A3" at bounding box center [373, 295] width 100 height 26
select select "A3"
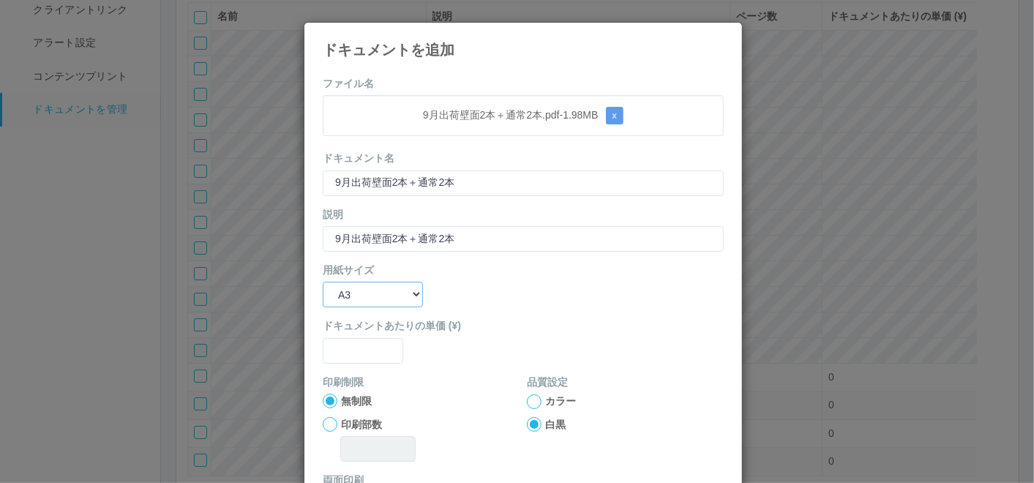
click at [323, 282] on select "B5 A4 B4 A3" at bounding box center [373, 295] width 100 height 26
click at [345, 343] on input "text" at bounding box center [363, 351] width 81 height 26
type input "0"
click at [528, 404] on div at bounding box center [534, 402] width 15 height 15
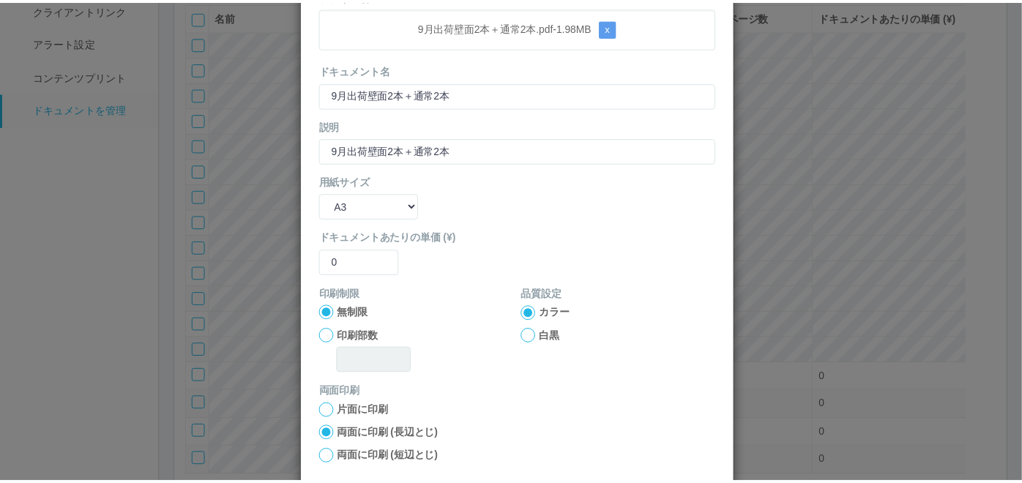
scroll to position [146, 0]
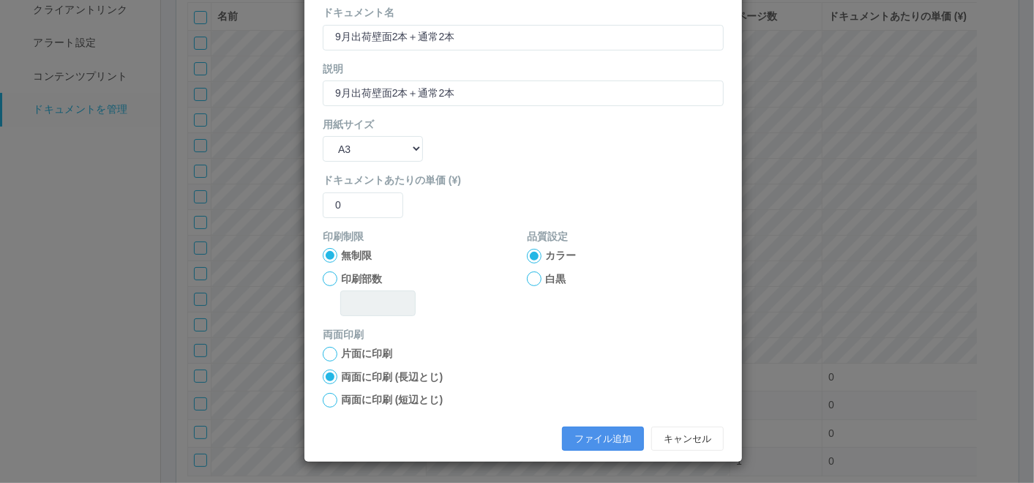
click at [592, 439] on button "ファイル追加" at bounding box center [603, 439] width 82 height 25
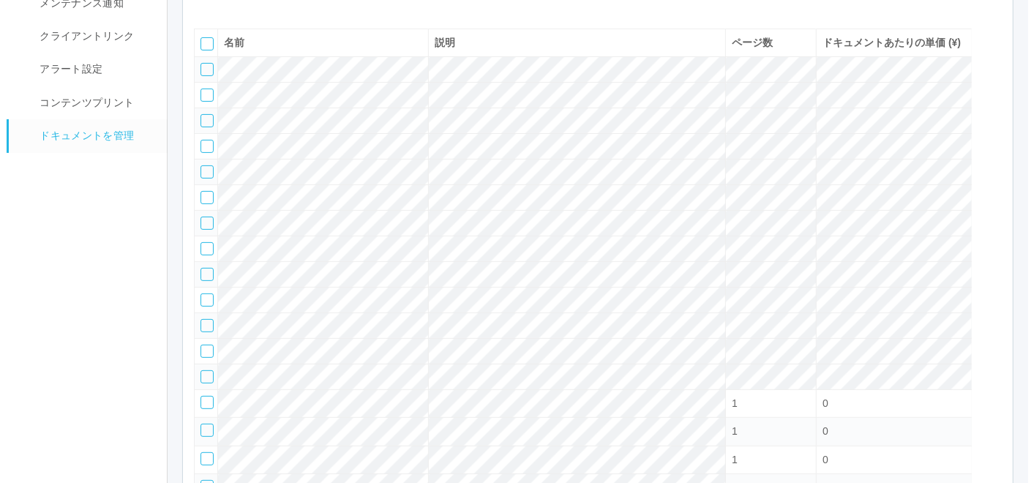
scroll to position [24, 0]
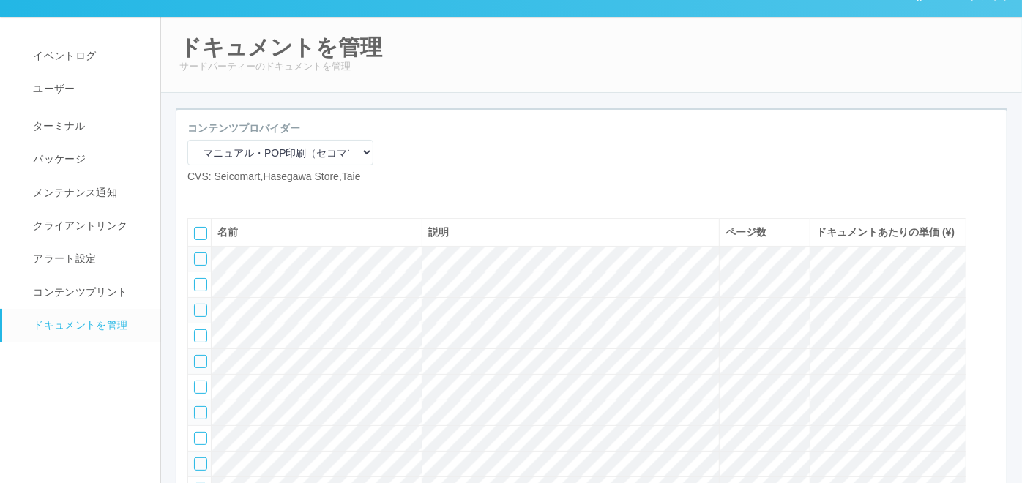
click at [198, 196] on icon at bounding box center [198, 196] width 0 height 0
select select "A4"
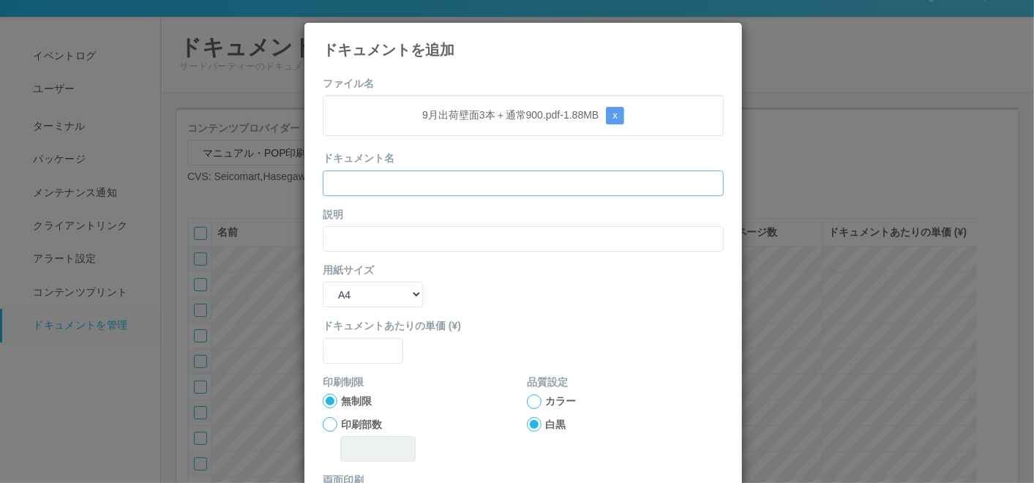
click at [641, 176] on input "text" at bounding box center [523, 184] width 401 height 26
paste input "9月出荷壁面3本＋通常900"
type input "9月出荷壁面3本＋通常900"
click at [554, 230] on input "text" at bounding box center [523, 239] width 401 height 26
paste input "9月出荷壁面3本＋通常900"
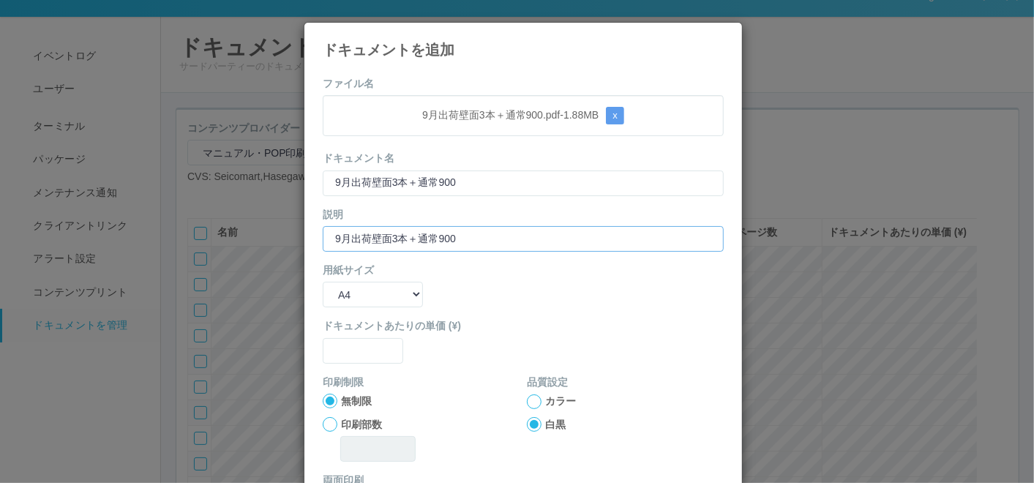
type input "9月出荷壁面3本＋通常900"
drag, startPoint x: 376, startPoint y: 296, endPoint x: 376, endPoint y: 307, distance: 11.7
click at [376, 296] on select "B5 A4 B4 A3" at bounding box center [373, 295] width 100 height 26
select select "A3"
click at [323, 282] on select "B5 A4 B4 A3" at bounding box center [373, 295] width 100 height 26
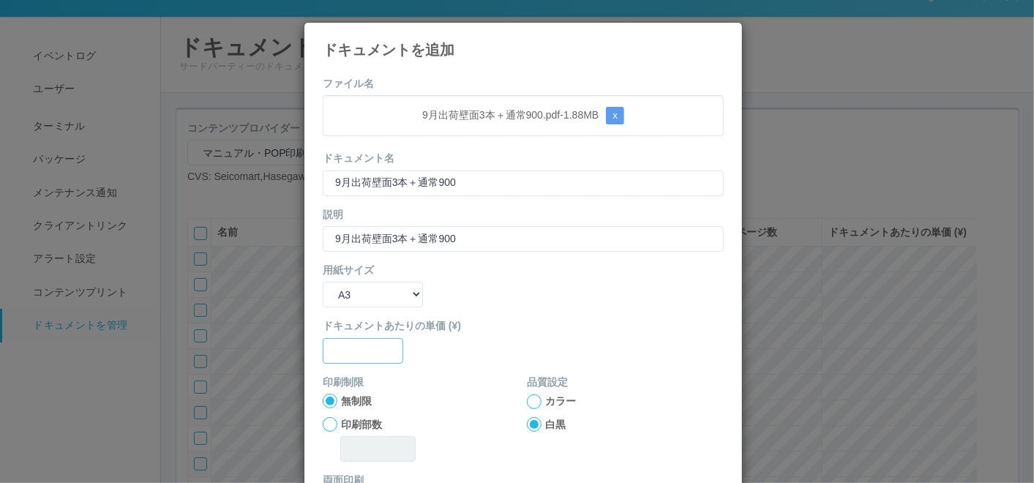
click at [361, 346] on input "text" at bounding box center [363, 351] width 81 height 26
type input "0"
click at [533, 397] on div at bounding box center [534, 402] width 15 height 15
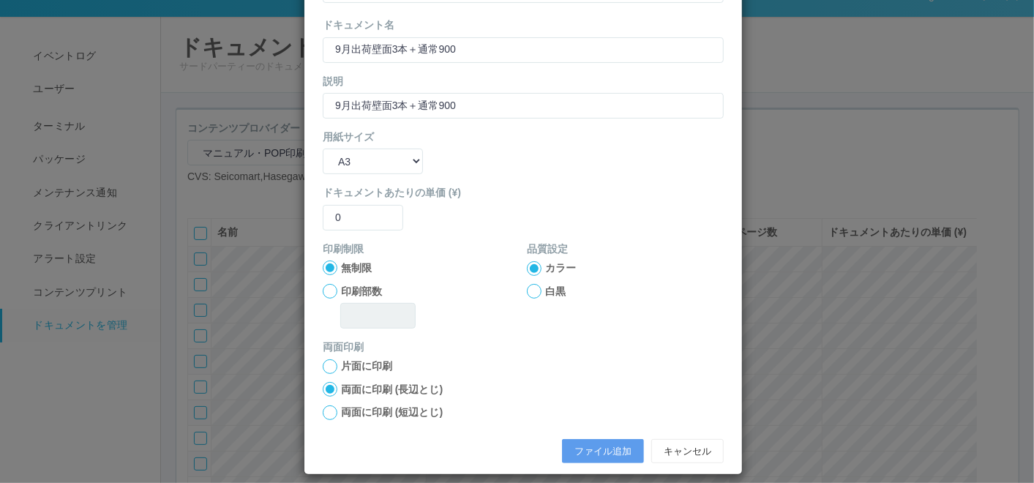
scroll to position [146, 0]
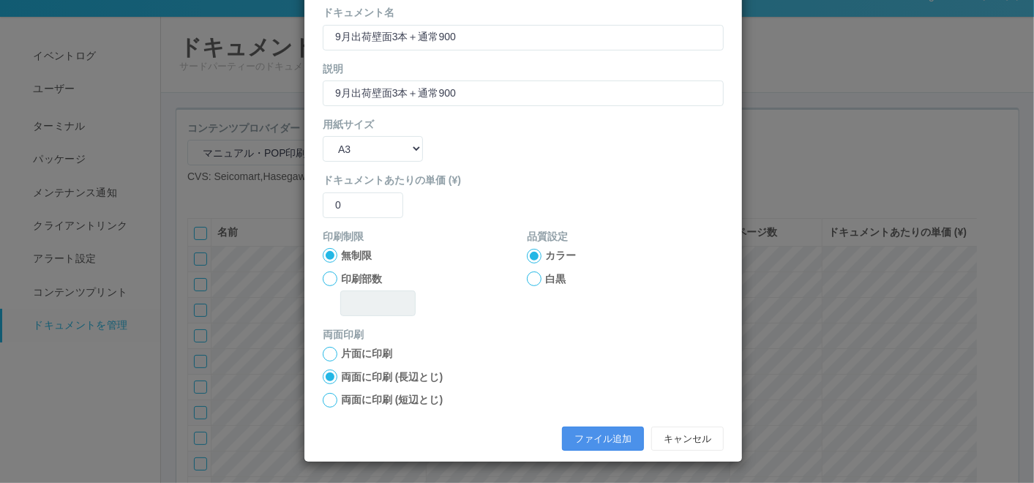
click at [575, 439] on button "ファイル追加" at bounding box center [603, 439] width 82 height 25
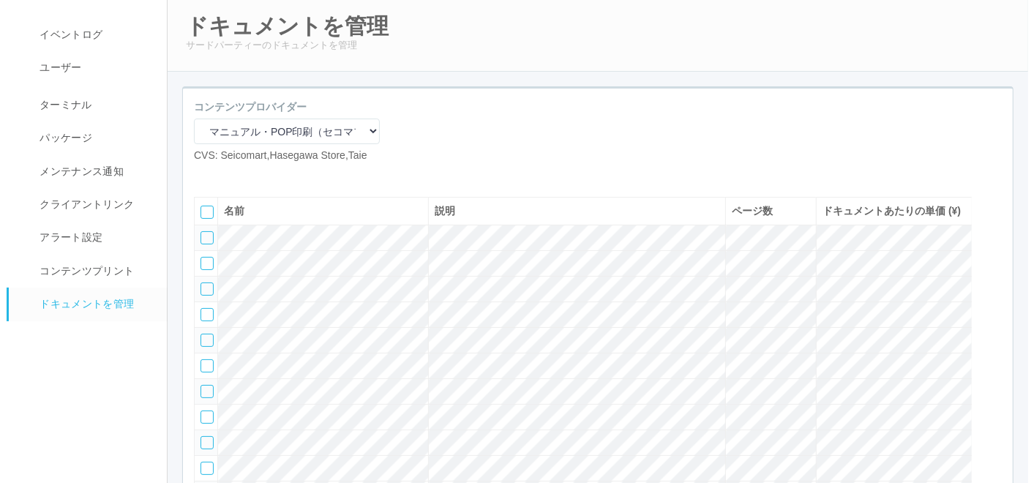
scroll to position [105, 0]
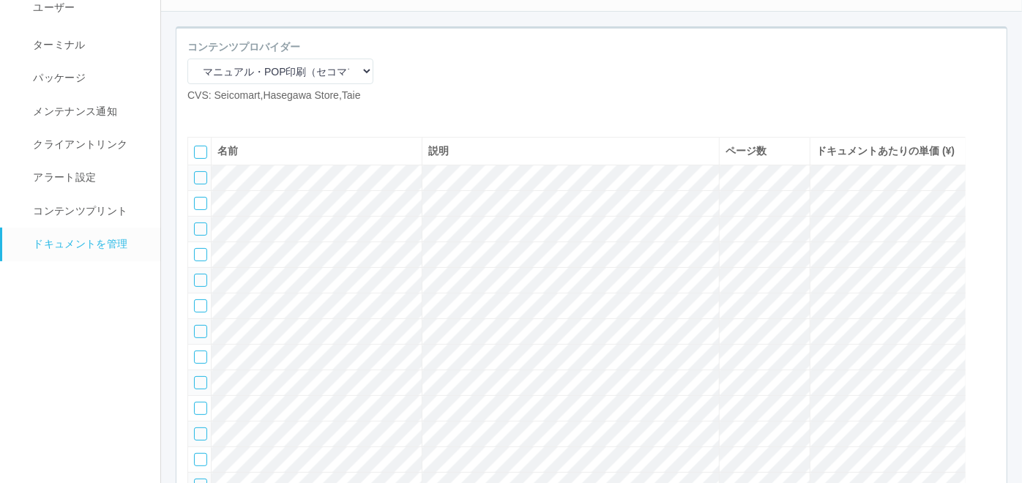
click at [198, 115] on icon at bounding box center [198, 115] width 0 height 0
select select "A4"
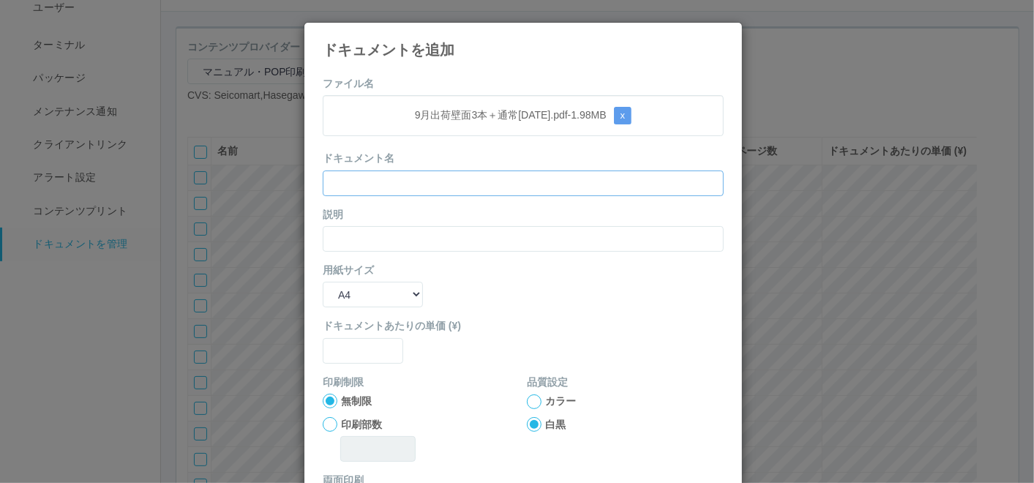
click at [618, 176] on input "text" at bounding box center [523, 184] width 401 height 26
paste input "9月出荷壁面3本＋通常[DATE]"
type input "9月出荷壁面3本＋通常[DATE]"
click at [604, 231] on input "text" at bounding box center [523, 239] width 401 height 26
paste input "9月出荷壁面3本＋通常[DATE]"
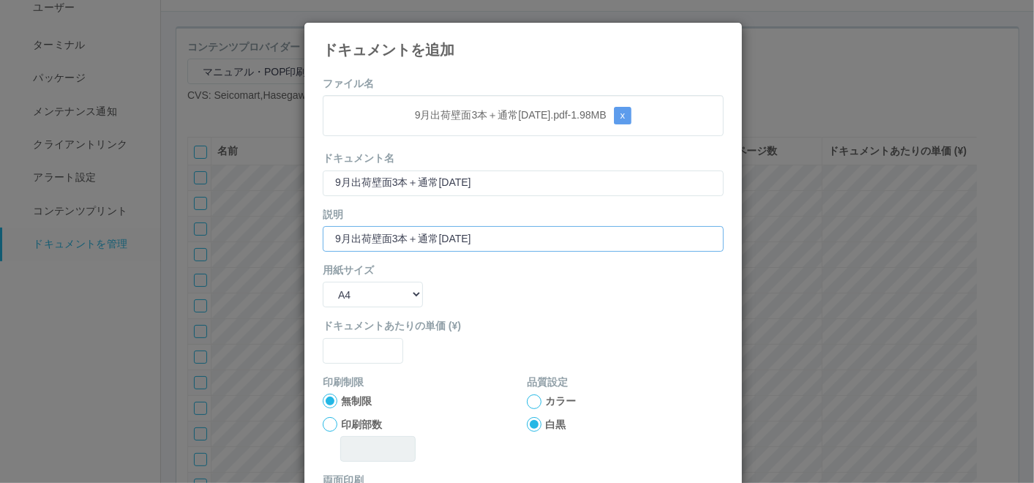
type input "9月出荷壁面3本＋通常[DATE]"
click at [367, 298] on select "B5 A4 B4 A3" at bounding box center [373, 295] width 100 height 26
select select "A3"
click at [323, 282] on select "B5 A4 B4 A3" at bounding box center [373, 295] width 100 height 26
click at [353, 348] on input "text" at bounding box center [363, 351] width 81 height 26
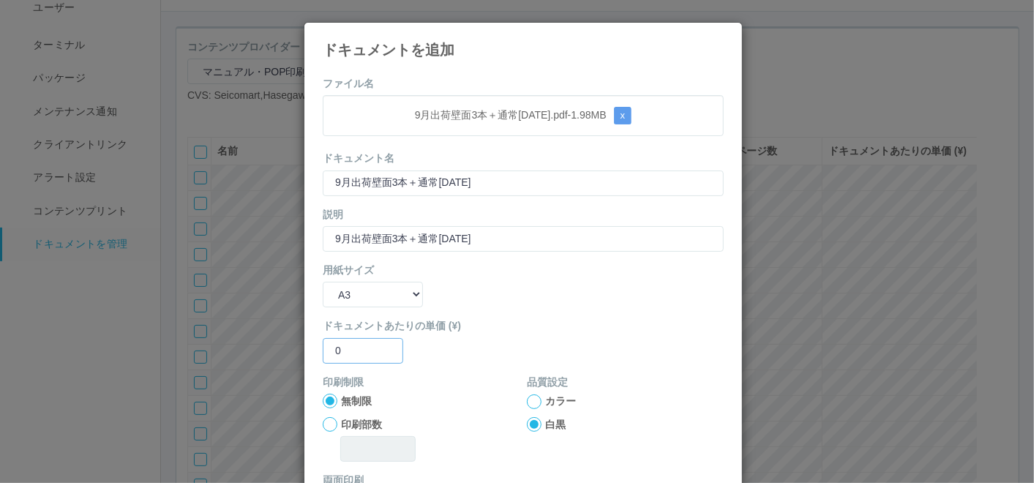
type input "0"
drag, startPoint x: 527, startPoint y: 398, endPoint x: 504, endPoint y: 377, distance: 31.6
click at [527, 397] on div at bounding box center [534, 402] width 15 height 15
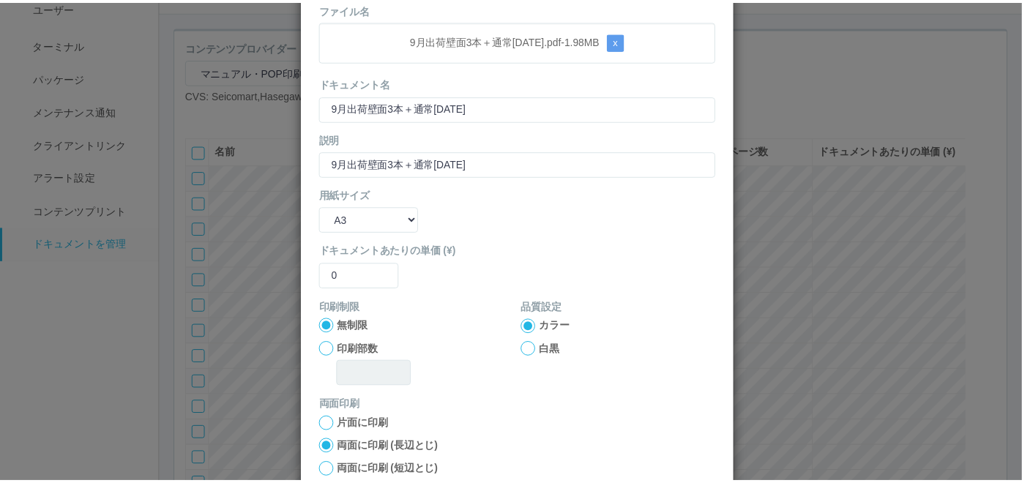
scroll to position [146, 0]
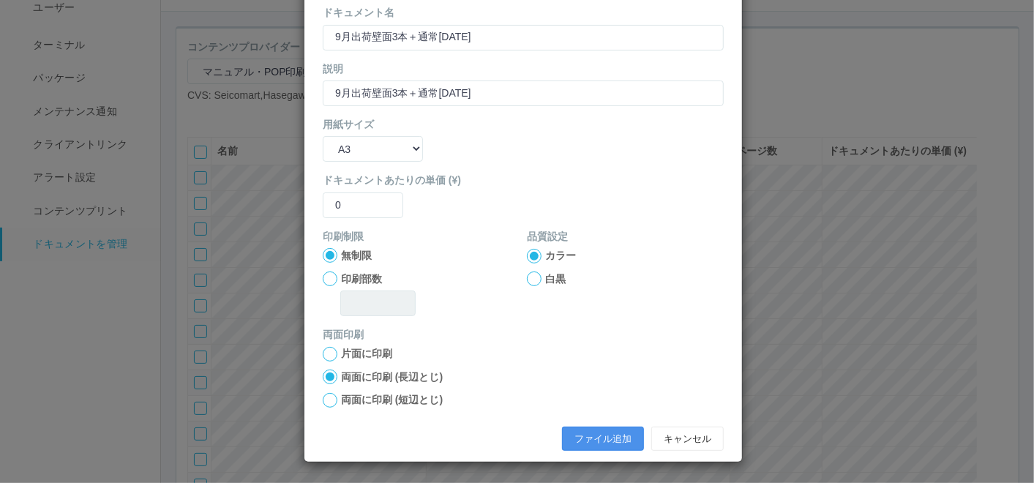
click at [604, 431] on button "ファイル追加" at bounding box center [603, 439] width 82 height 25
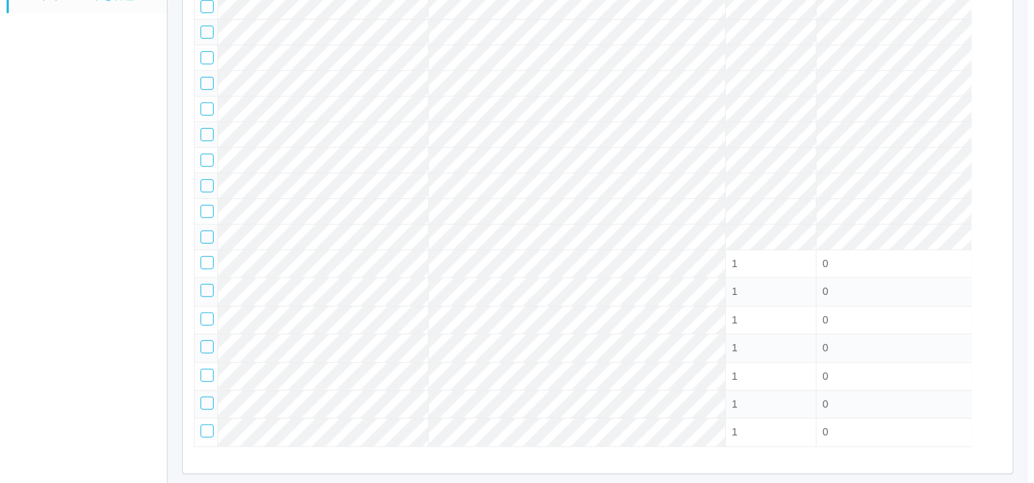
scroll to position [242, 0]
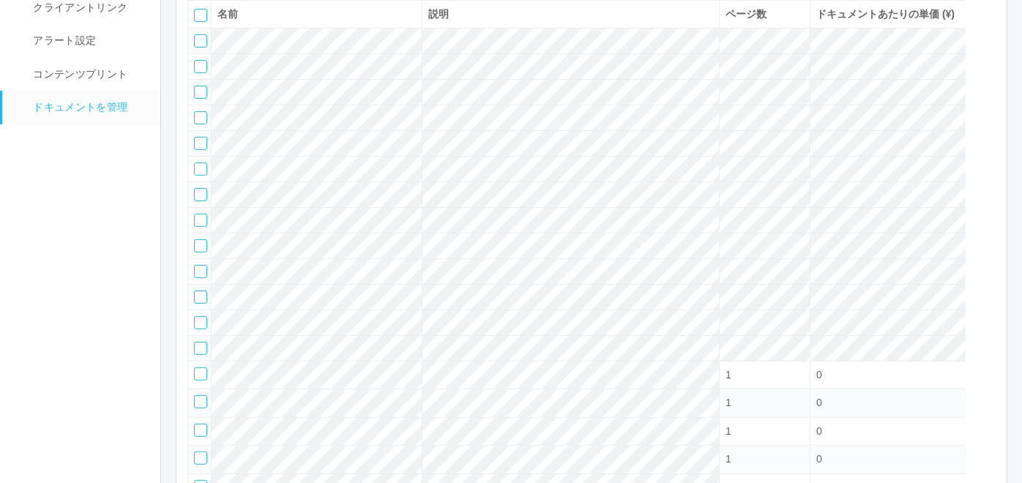
select select "A4"
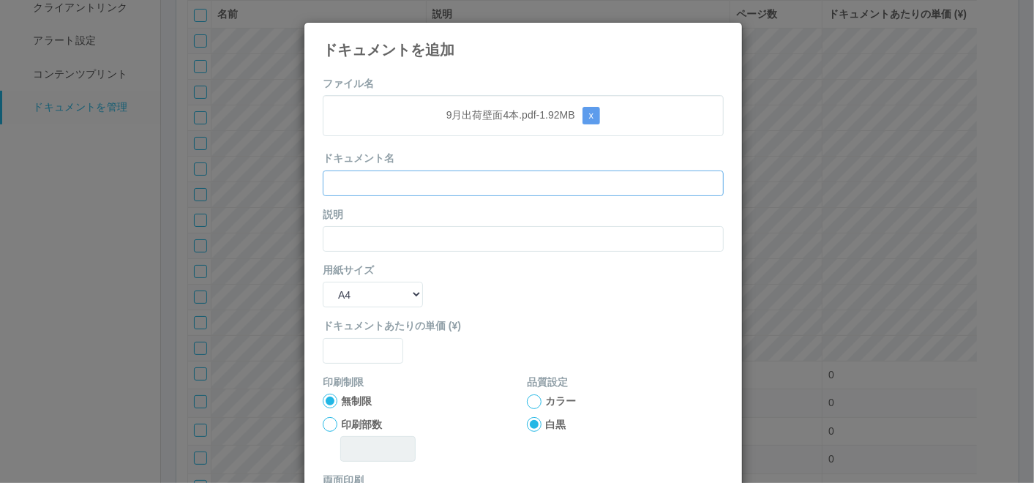
click at [631, 185] on input "text" at bounding box center [523, 184] width 401 height 26
paste input "9月出荷壁面4本"
type input "9月出荷壁面4本"
click at [575, 226] on input "text" at bounding box center [523, 239] width 401 height 26
paste input "9月出荷壁面4本"
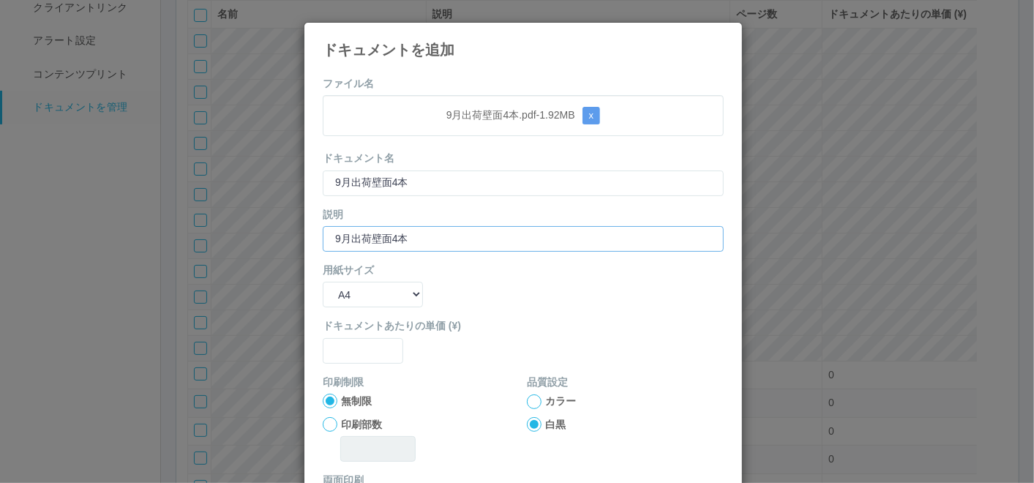
type input "9月出荷壁面4本"
drag, startPoint x: 365, startPoint y: 297, endPoint x: 364, endPoint y: 305, distance: 8.1
click at [365, 297] on select "B5 A4 B4 A3" at bounding box center [373, 295] width 100 height 26
select select "A3"
click at [323, 282] on select "B5 A4 B4 A3" at bounding box center [373, 295] width 100 height 26
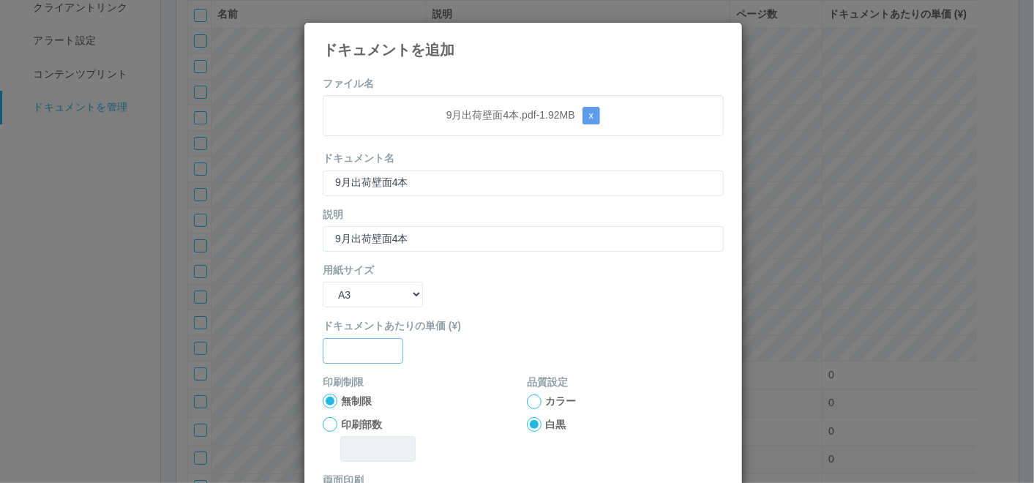
click at [354, 350] on input "text" at bounding box center [363, 351] width 81 height 26
type input "0"
click at [527, 400] on div at bounding box center [534, 402] width 15 height 15
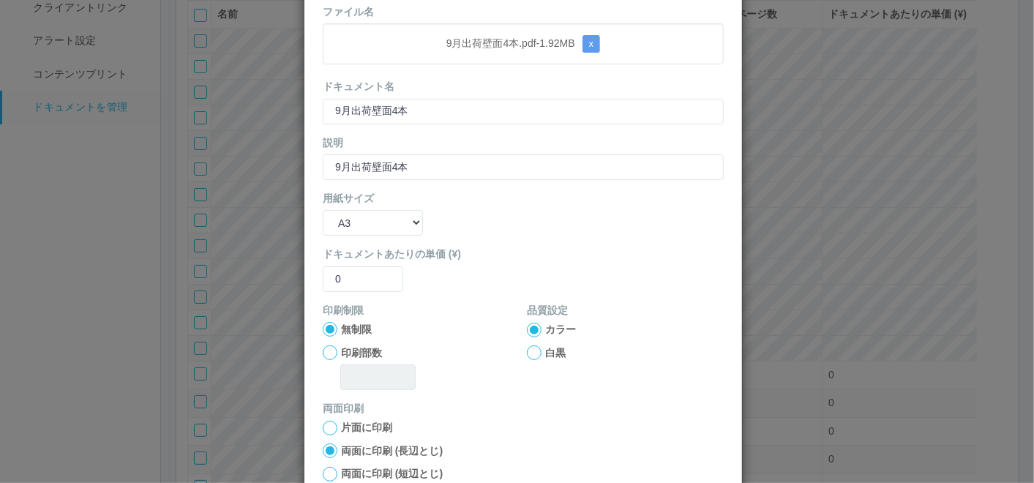
scroll to position [146, 0]
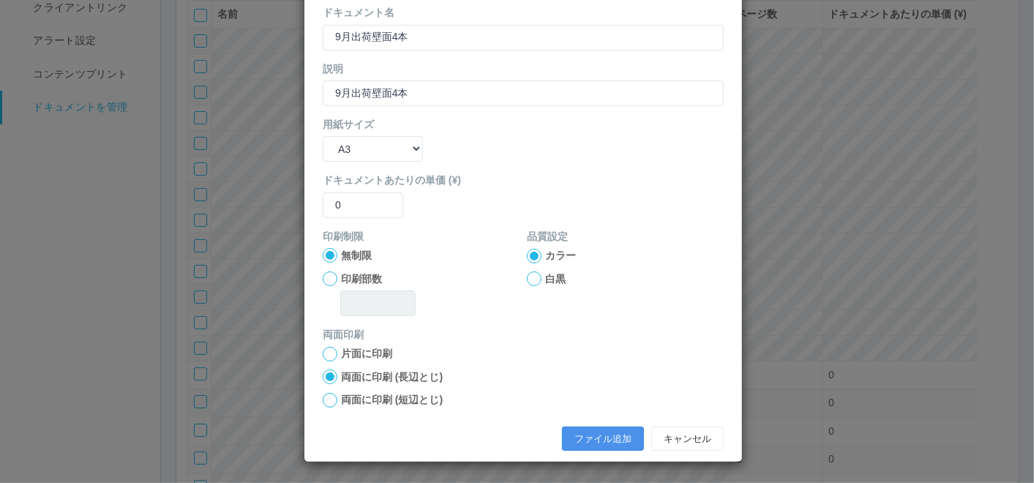
click at [572, 428] on button "ファイル追加" at bounding box center [603, 439] width 82 height 25
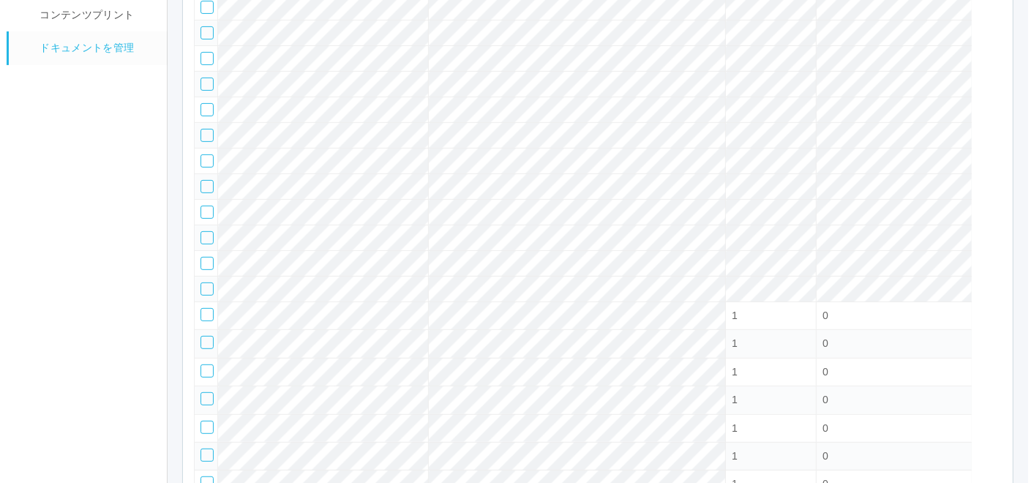
scroll to position [161, 0]
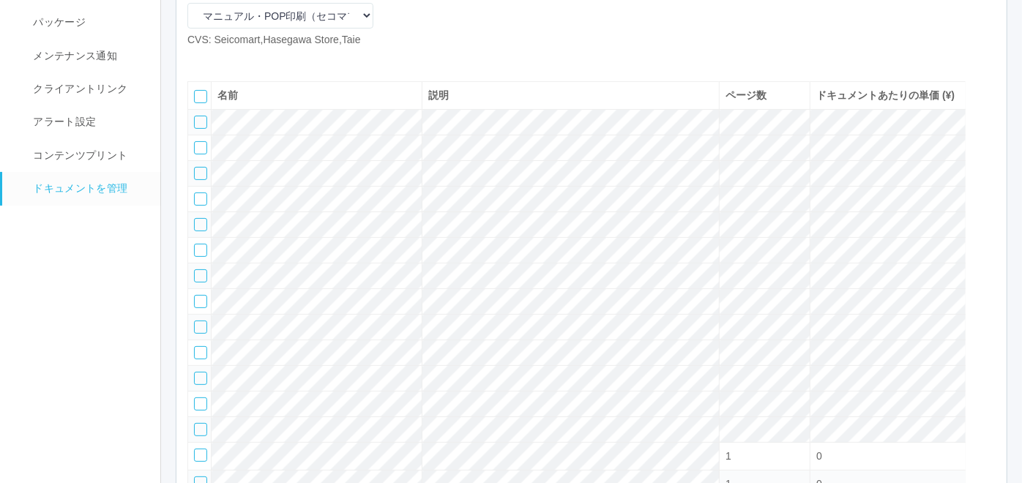
click at [198, 59] on icon at bounding box center [198, 59] width 0 height 0
select select "A4"
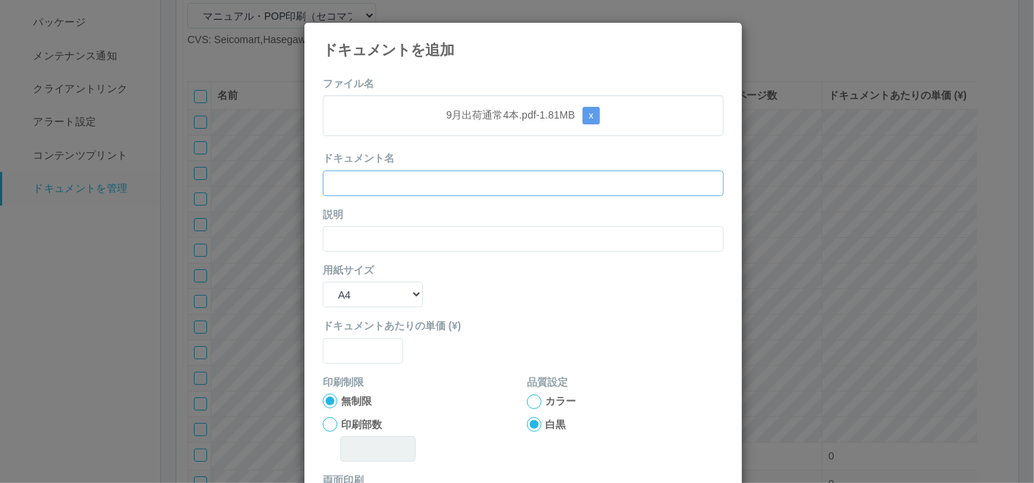
click at [632, 190] on input "text" at bounding box center [523, 184] width 401 height 26
paste input "9月出荷通常4本"
type input "9月出荷通常4本"
click at [510, 235] on input "text" at bounding box center [523, 239] width 401 height 26
paste input "9月出荷通常4本"
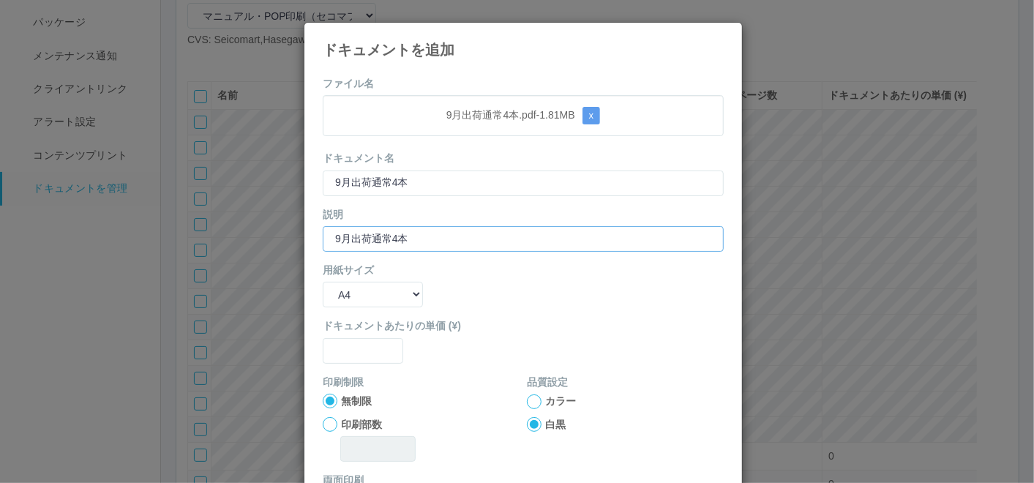
type input "9月出荷通常4本"
drag, startPoint x: 378, startPoint y: 291, endPoint x: 375, endPoint y: 302, distance: 11.6
click at [378, 291] on select "B5 A4 B4 A3" at bounding box center [373, 295] width 100 height 26
select select "A3"
click at [323, 282] on select "B5 A4 B4 A3" at bounding box center [373, 295] width 100 height 26
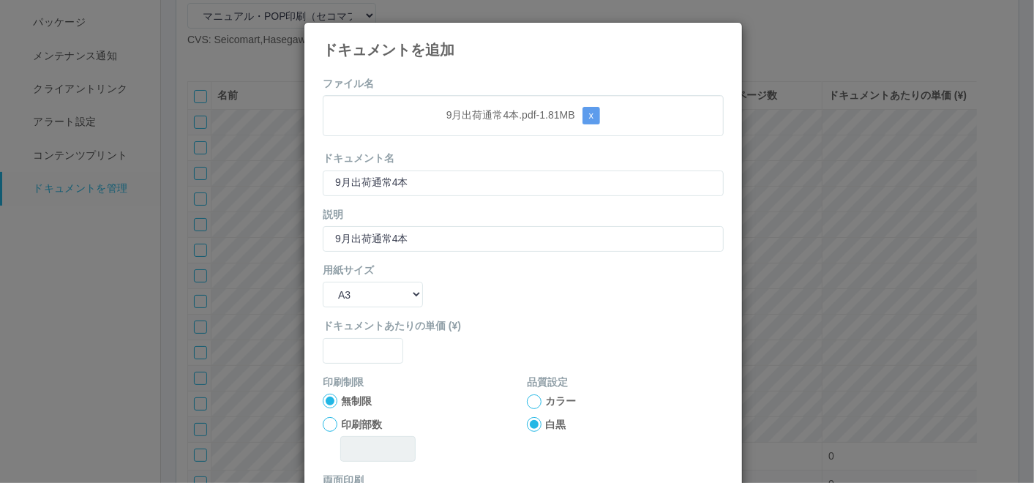
click at [360, 335] on div "ドキュメントあたりの単価 (¥)" at bounding box center [523, 340] width 401 height 45
click at [361, 348] on input "text" at bounding box center [363, 351] width 81 height 26
type input "0"
click at [528, 398] on div at bounding box center [534, 402] width 15 height 15
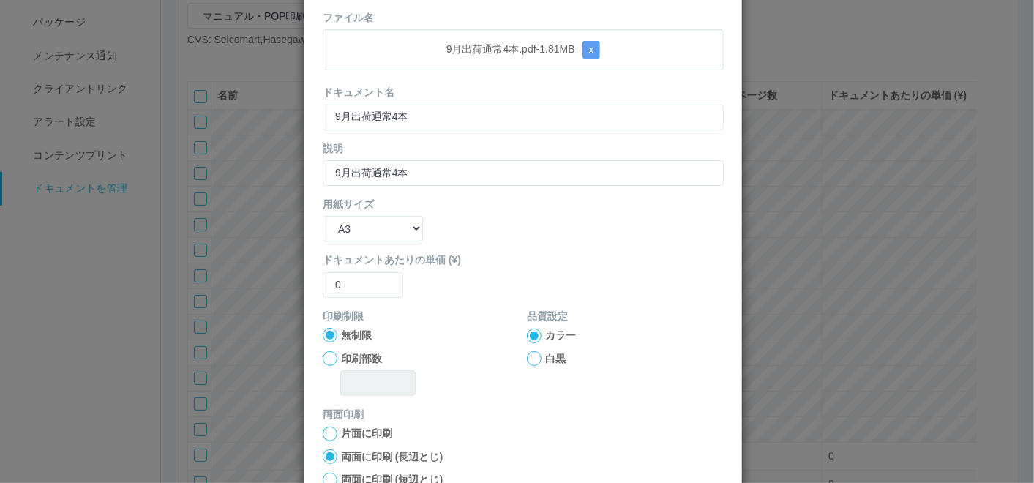
scroll to position [146, 0]
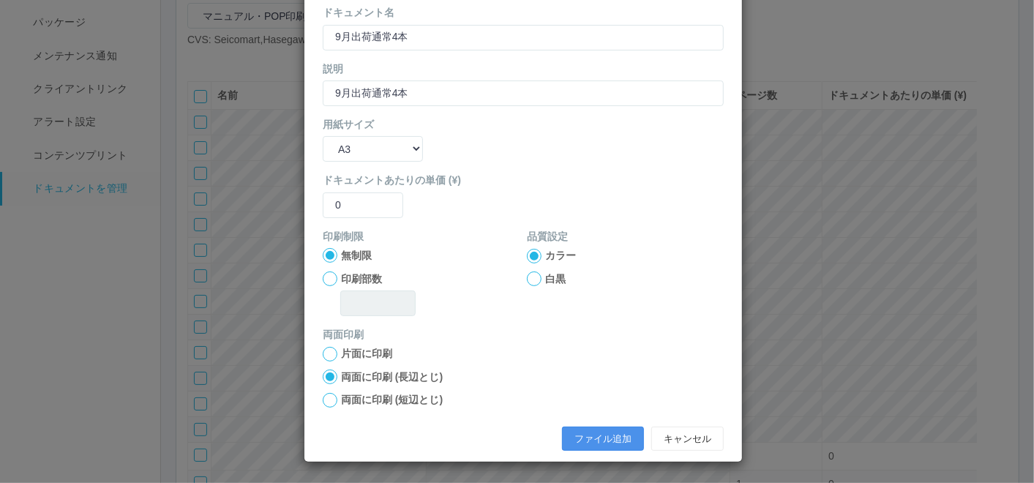
click at [578, 438] on button "ファイル追加" at bounding box center [603, 439] width 82 height 25
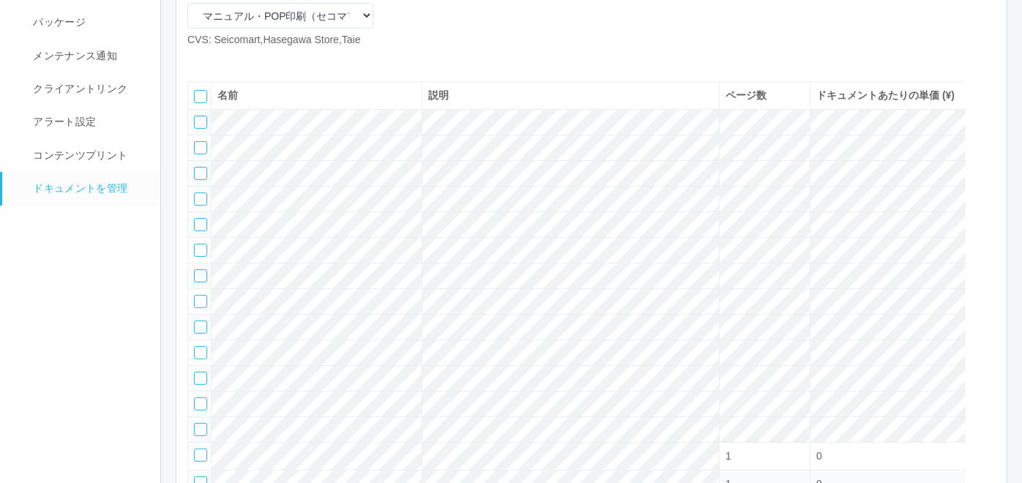
click at [198, 59] on icon at bounding box center [198, 59] width 0 height 0
select select "A4"
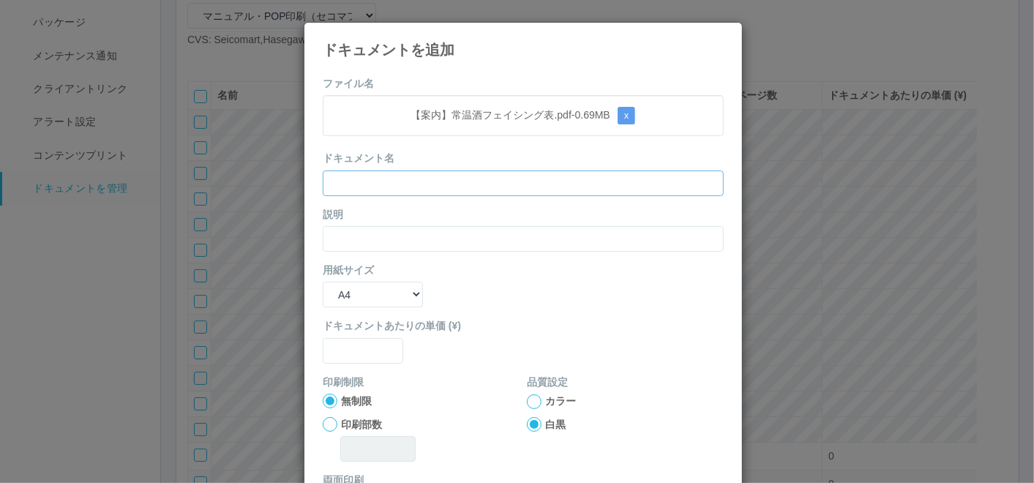
click at [630, 177] on input "text" at bounding box center [523, 184] width 401 height 26
paste input "【案内】常温酒フェイシング表"
type input "【案内】常温酒フェイシング表"
click at [620, 229] on input "text" at bounding box center [523, 239] width 401 height 26
paste input "【案内】常温酒フェイシング表"
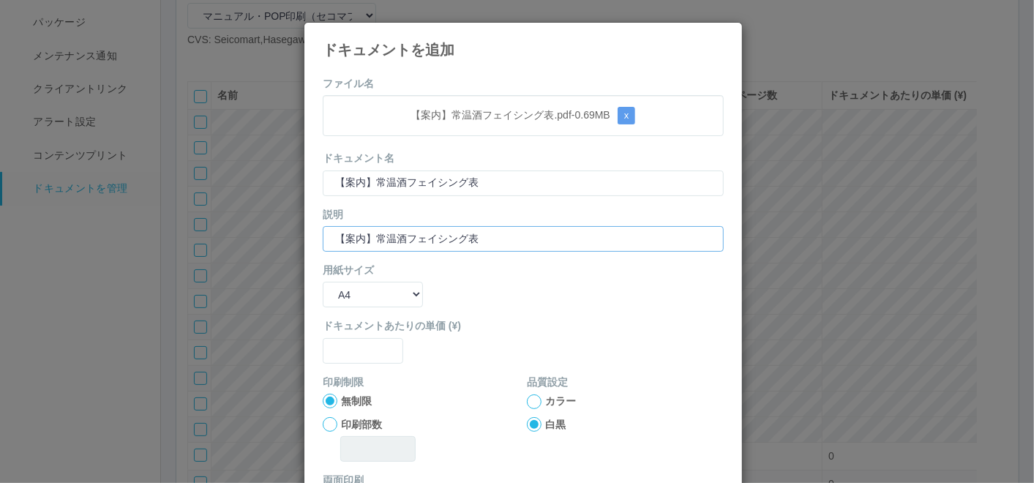
type input "【案内】常温酒フェイシング表"
drag, startPoint x: 393, startPoint y: 291, endPoint x: 387, endPoint y: 305, distance: 15.8
click at [393, 291] on select "B5 A4 B4 A3" at bounding box center [373, 295] width 100 height 26
select select "A3"
click at [323, 282] on select "B5 A4 B4 A3" at bounding box center [373, 295] width 100 height 26
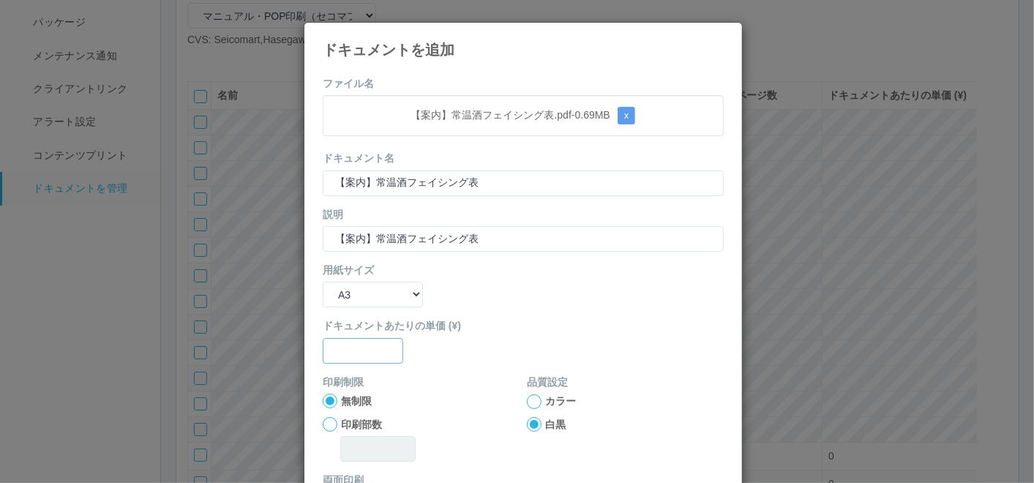
click at [351, 340] on input "text" at bounding box center [363, 351] width 81 height 26
type input "0"
click at [528, 397] on div at bounding box center [534, 402] width 15 height 15
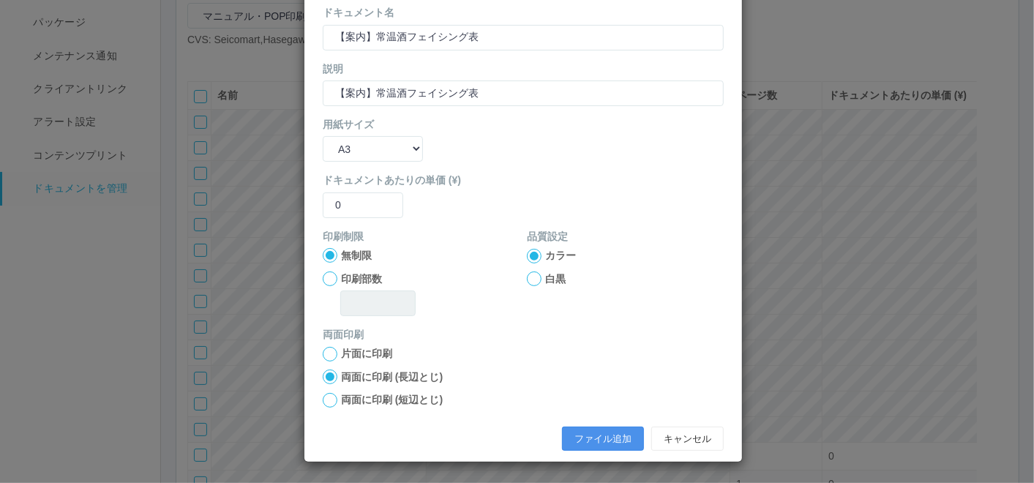
click at [585, 431] on button "ファイル追加" at bounding box center [603, 439] width 82 height 25
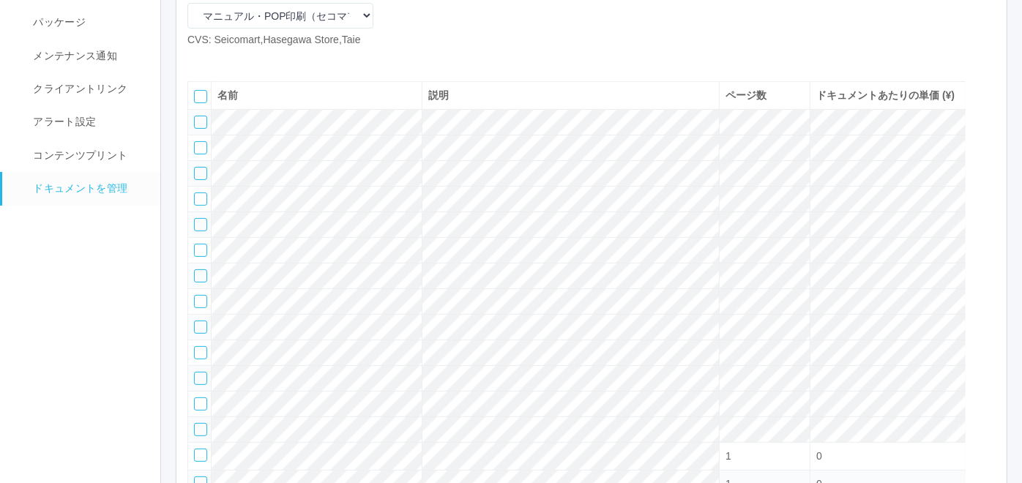
click at [220, 59] on icon at bounding box center [220, 59] width 0 height 0
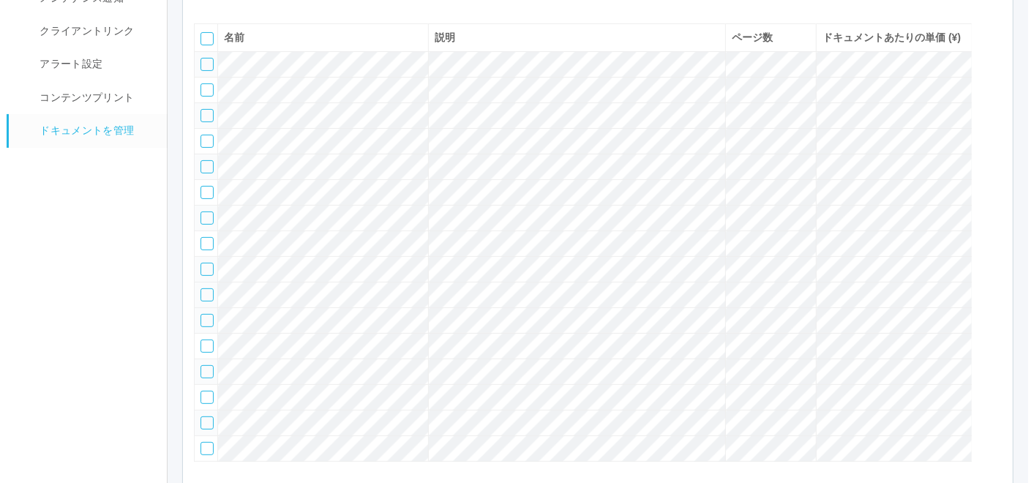
scroll to position [212, 0]
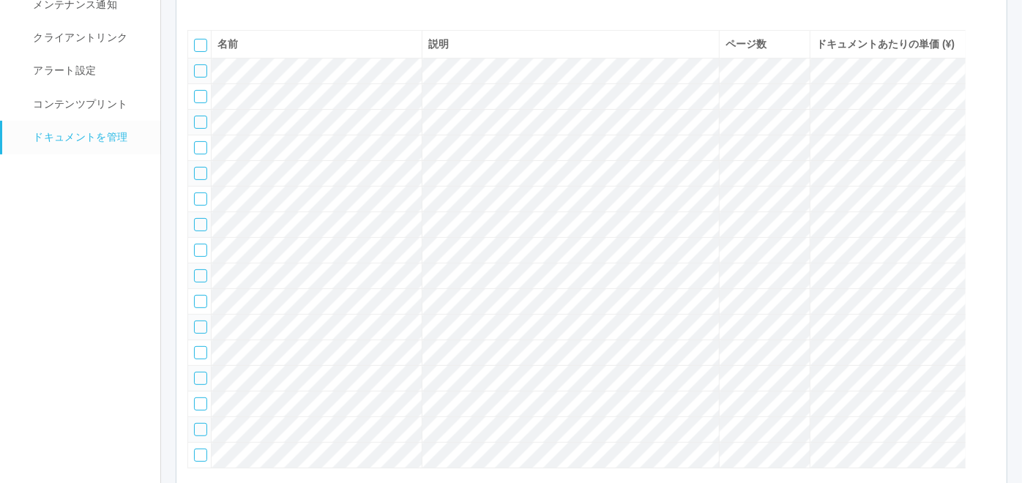
click at [198, 8] on icon at bounding box center [198, 8] width 0 height 0
select select "A4"
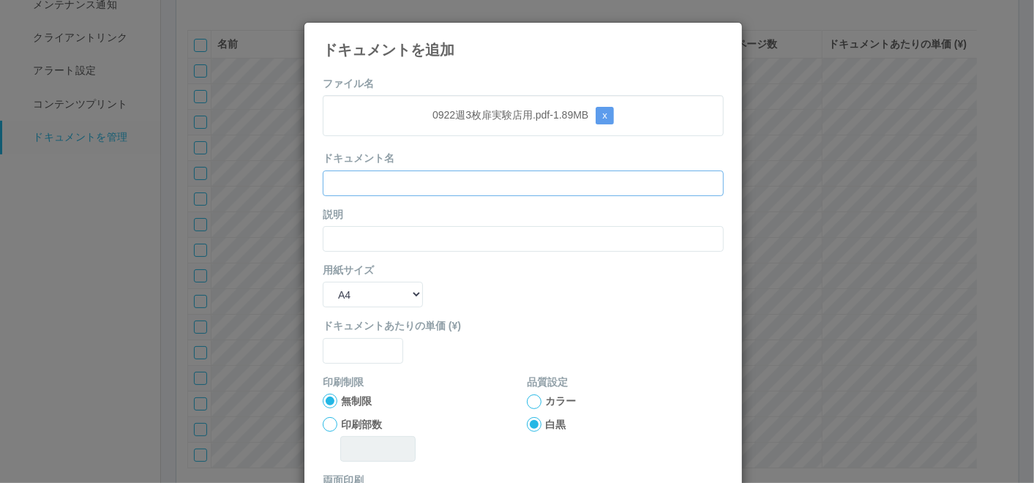
click at [431, 180] on input "text" at bounding box center [523, 184] width 401 height 26
paste input "0922週3枚扉実験店用"
type input "0922週3枚扉実験店用"
click at [347, 235] on input "text" at bounding box center [523, 239] width 401 height 26
paste input "0922週3枚扉実験店用"
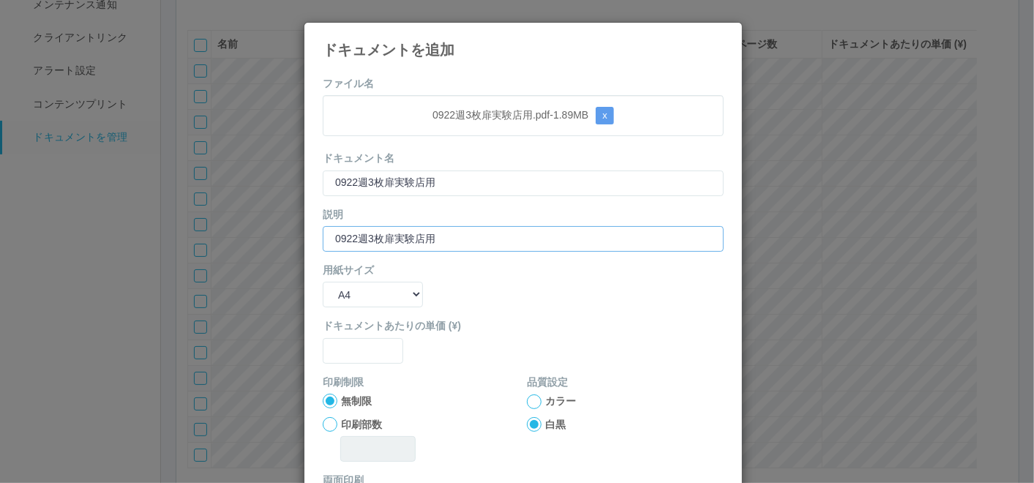
type input "0922週3枚扉実験店用"
drag, startPoint x: 362, startPoint y: 283, endPoint x: 364, endPoint y: 291, distance: 9.1
click at [362, 283] on select "B5 A4 B4 A3" at bounding box center [373, 295] width 100 height 26
select select "A3"
click at [323, 282] on select "B5 A4 B4 A3" at bounding box center [373, 295] width 100 height 26
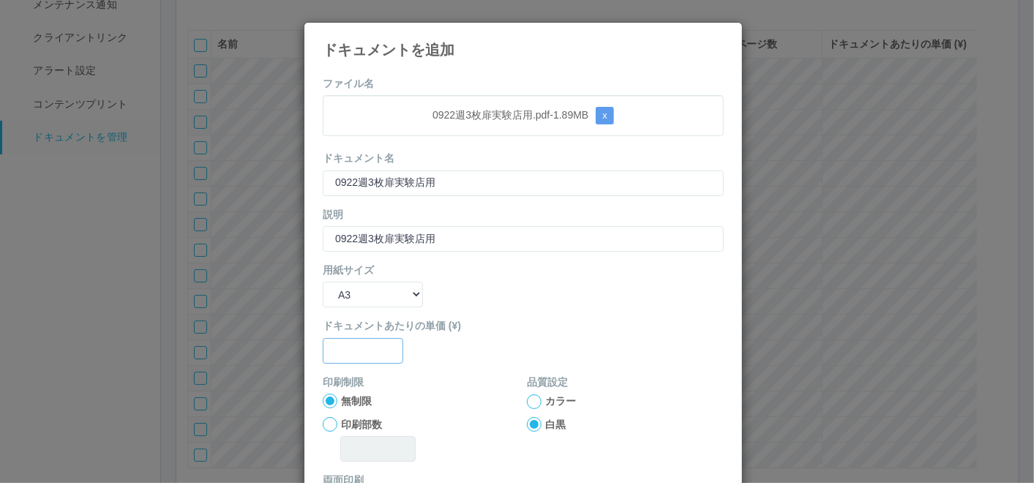
click at [356, 358] on input "text" at bounding box center [363, 351] width 81 height 26
type input "0"
click at [528, 397] on div at bounding box center [534, 402] width 15 height 15
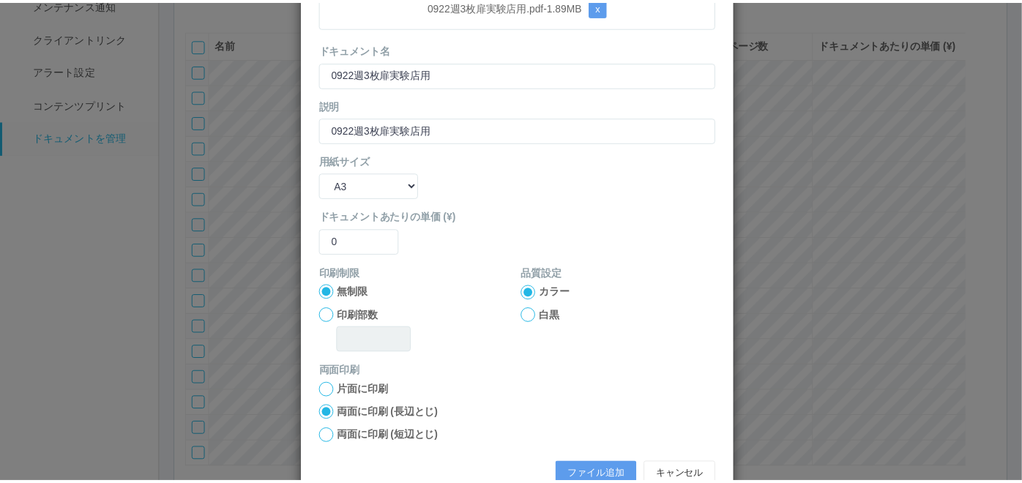
scroll to position [146, 0]
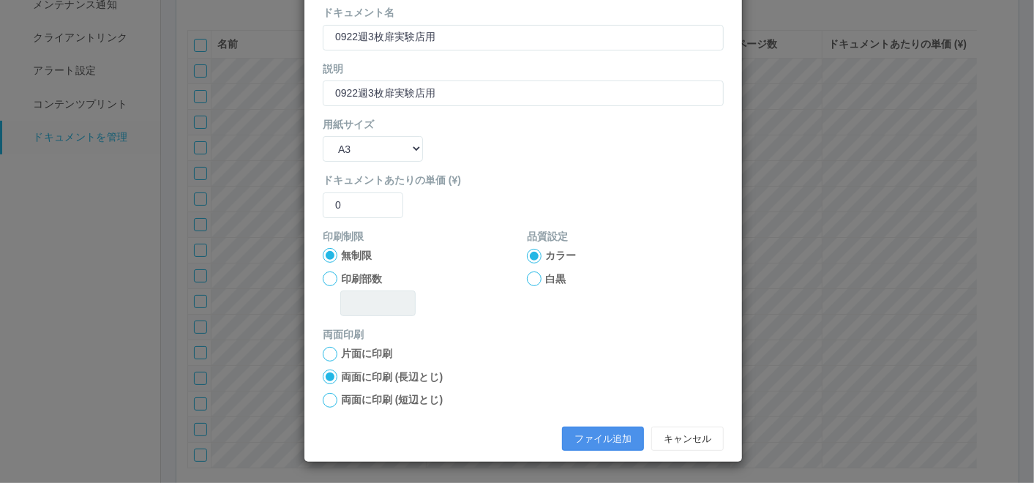
click at [587, 430] on button "ファイル追加" at bounding box center [603, 439] width 82 height 25
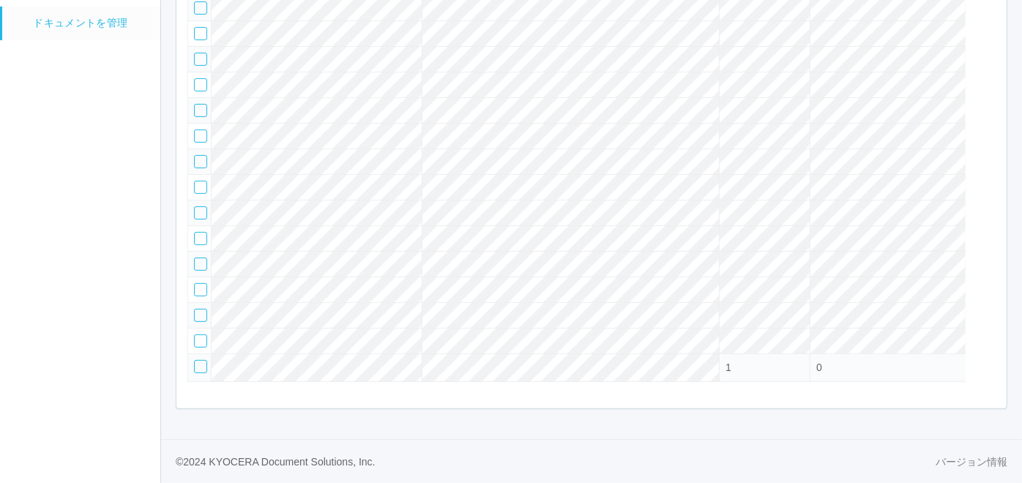
scroll to position [403, 0]
click at [196, 365] on div at bounding box center [200, 366] width 13 height 13
click at [990, 310] on div at bounding box center [988, 321] width 22 height 29
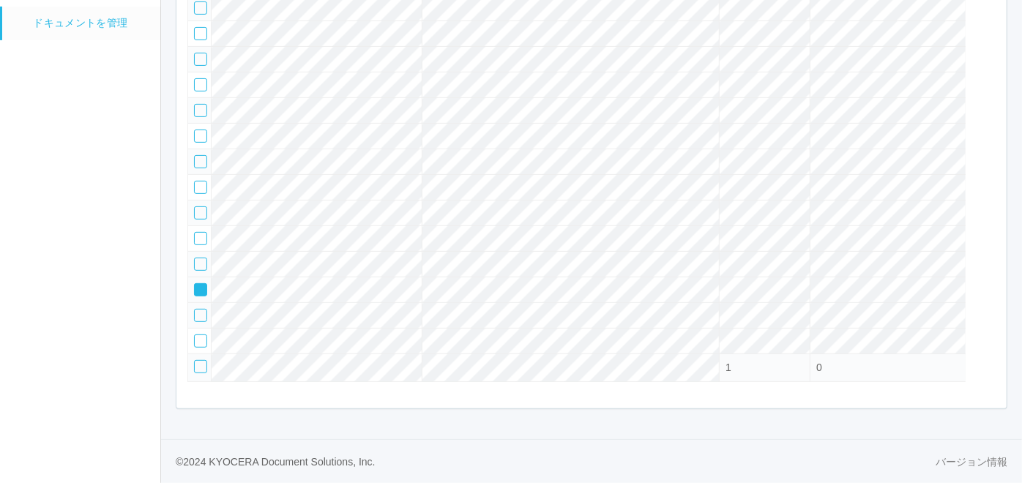
click at [195, 285] on icon at bounding box center [195, 285] width 0 height 0
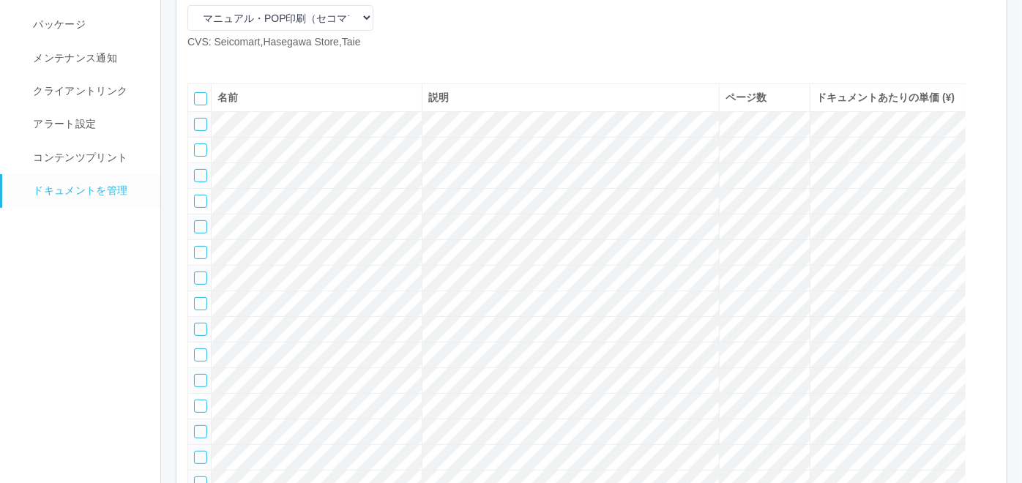
scroll to position [0, 0]
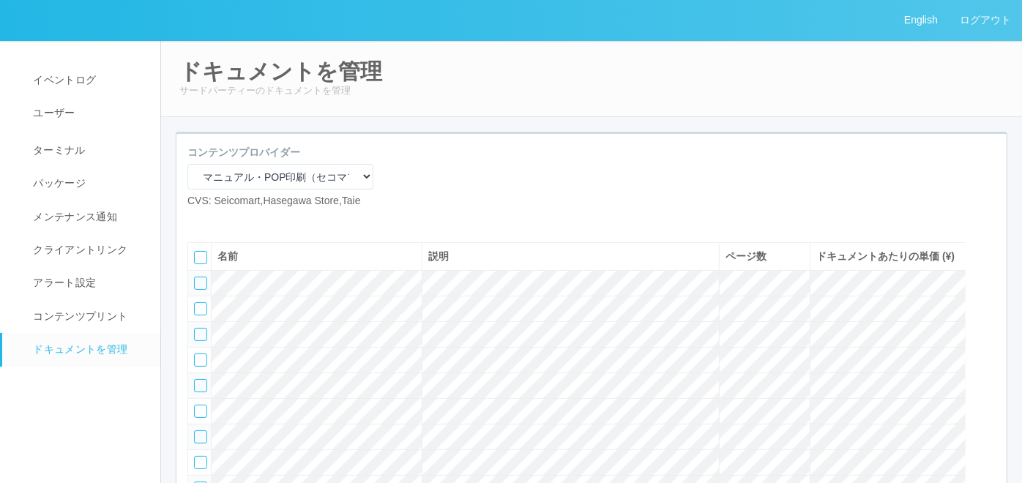
click at [220, 220] on icon at bounding box center [220, 220] width 0 height 0
